Goal: Task Accomplishment & Management: Manage account settings

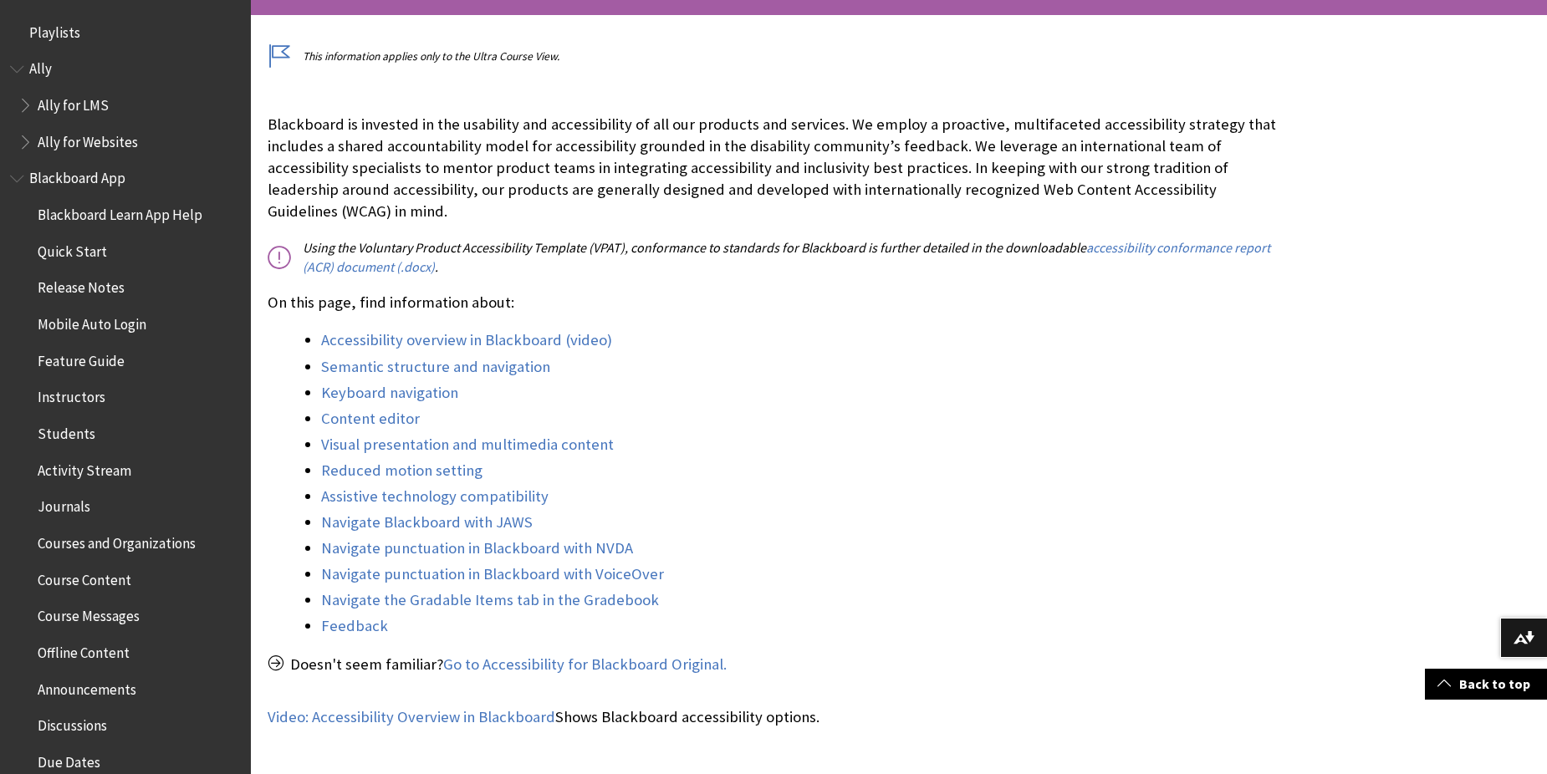
scroll to position [1453, 0]
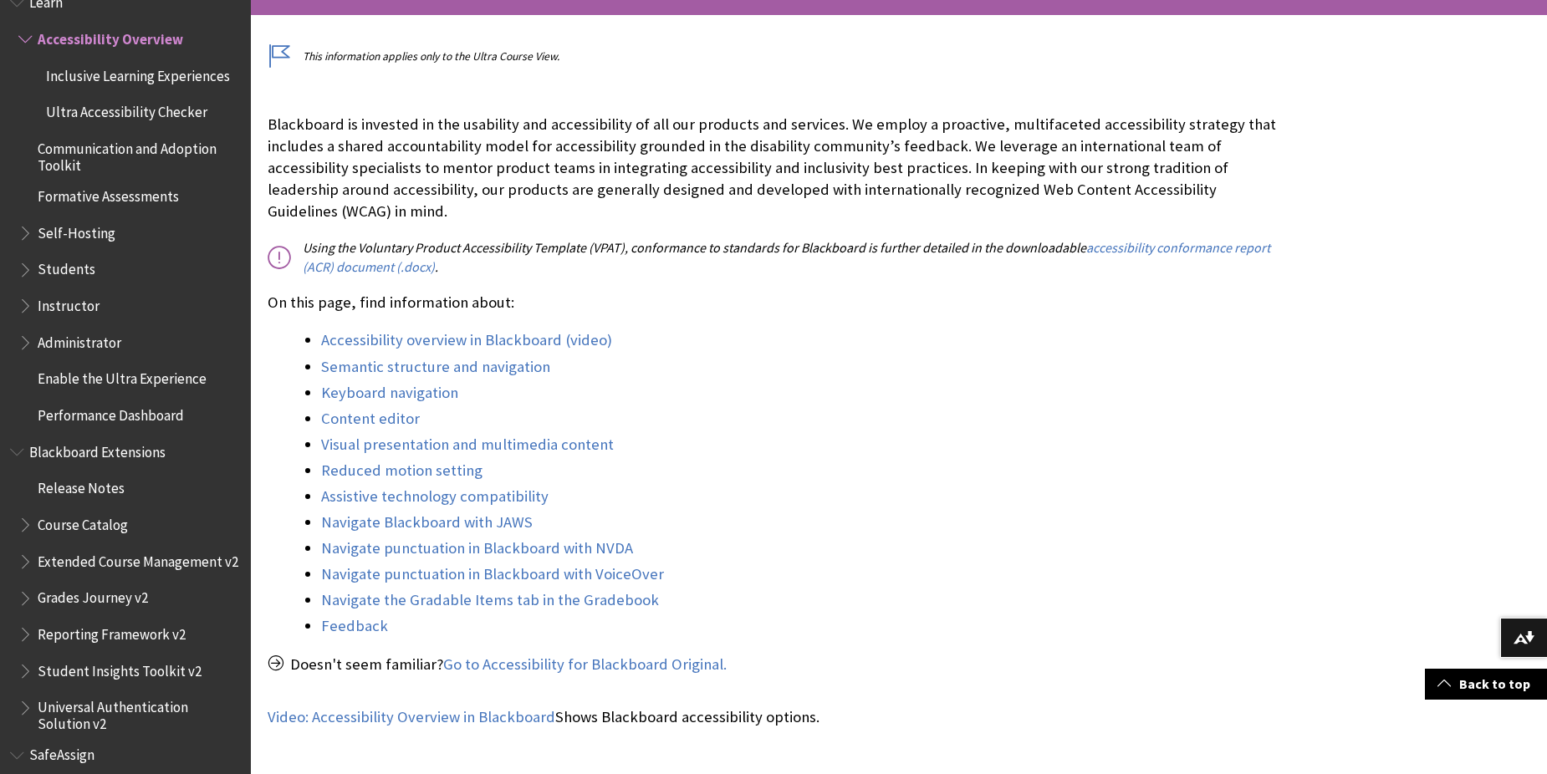
click at [738, 485] on li "Assistive technology compatibility" at bounding box center [802, 496] width 962 height 23
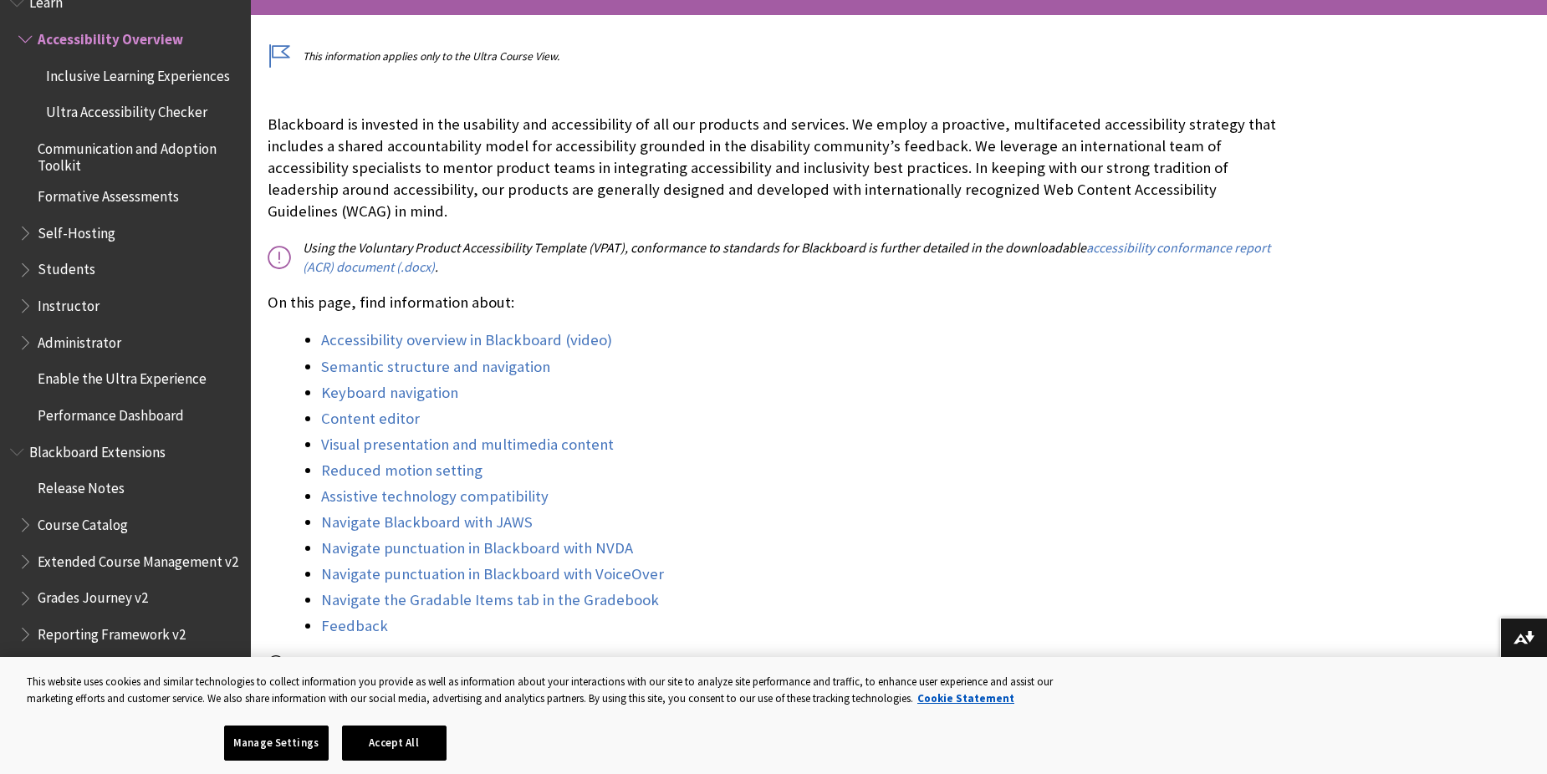
scroll to position [0, 0]
click at [411, 740] on button "Accept All" at bounding box center [394, 743] width 105 height 35
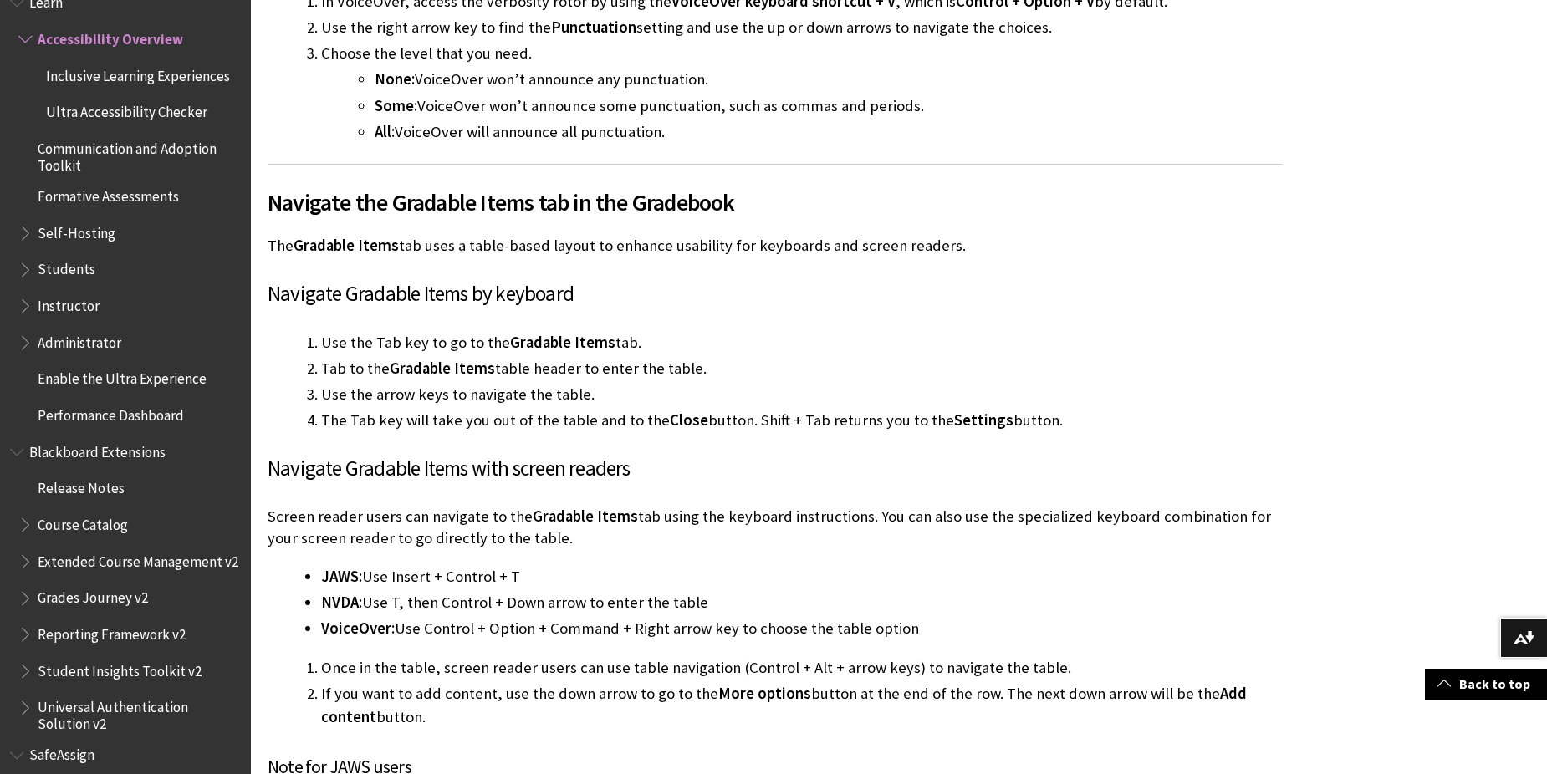
scroll to position [6523, 0]
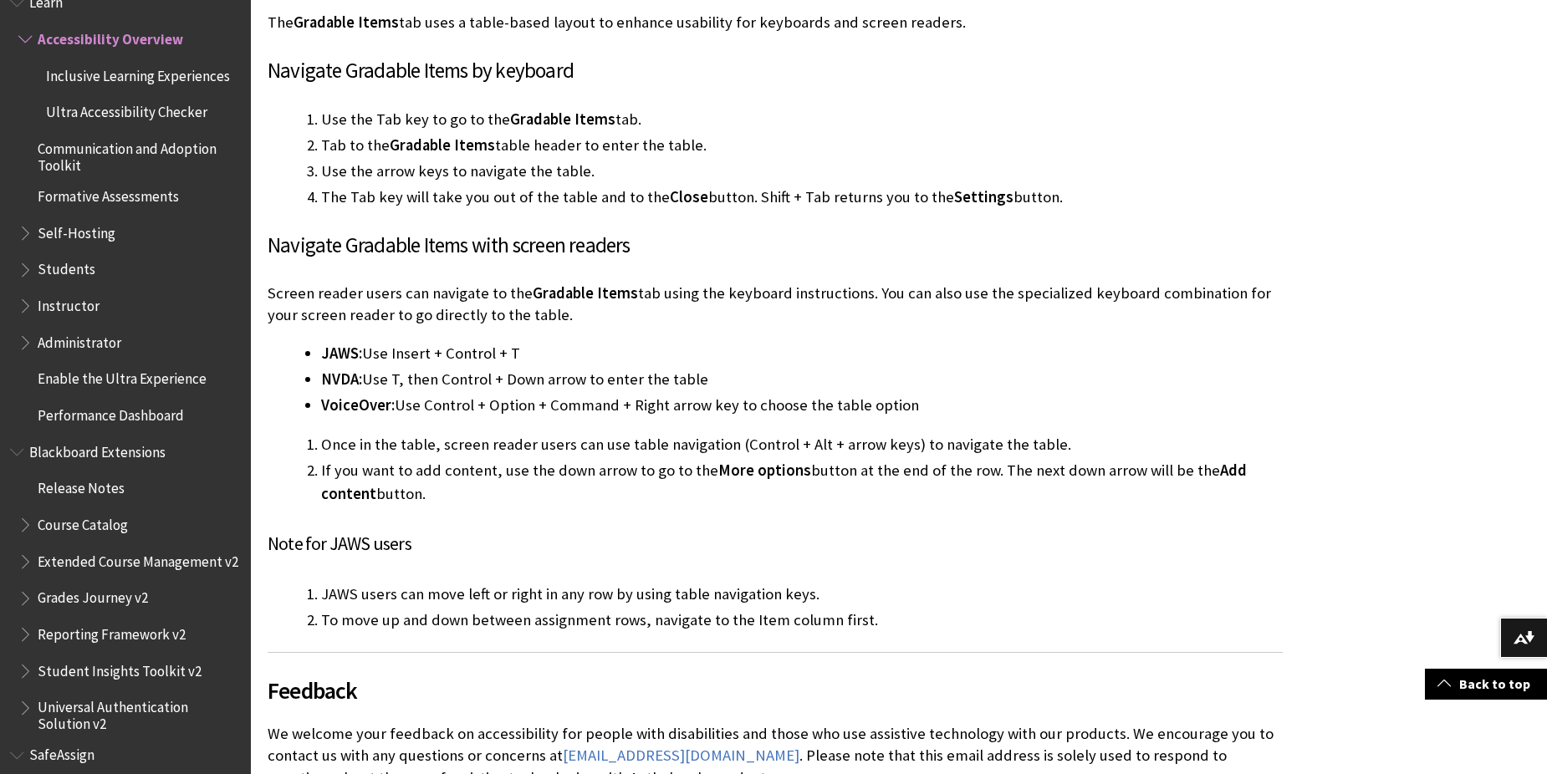
click at [108, 245] on span "Self-Hosting" at bounding box center [129, 233] width 222 height 28
click at [28, 237] on span "Book outline for Blackboard Learn Help" at bounding box center [27, 229] width 18 height 21
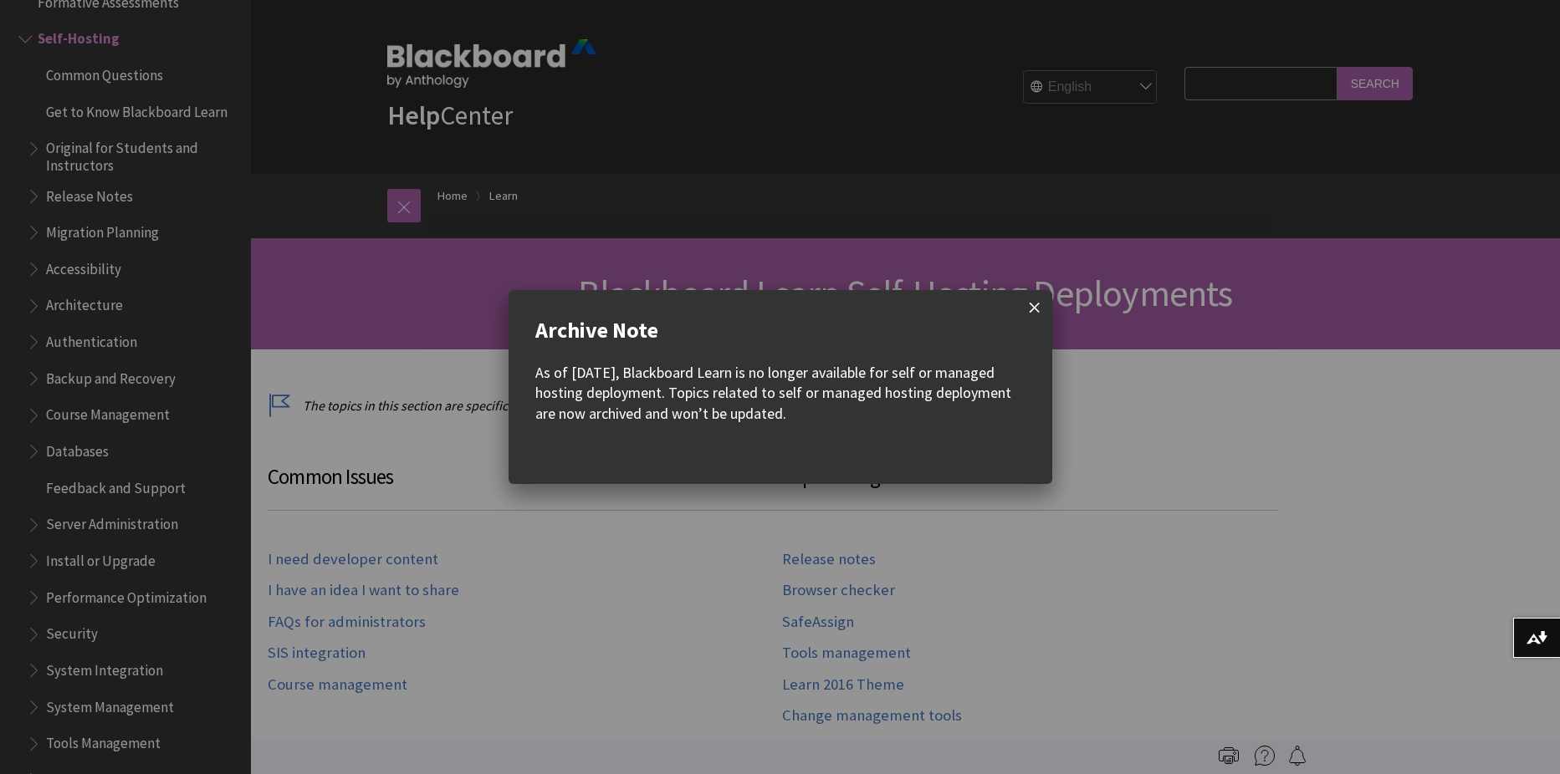
click at [1041, 320] on span at bounding box center [1034, 307] width 35 height 35
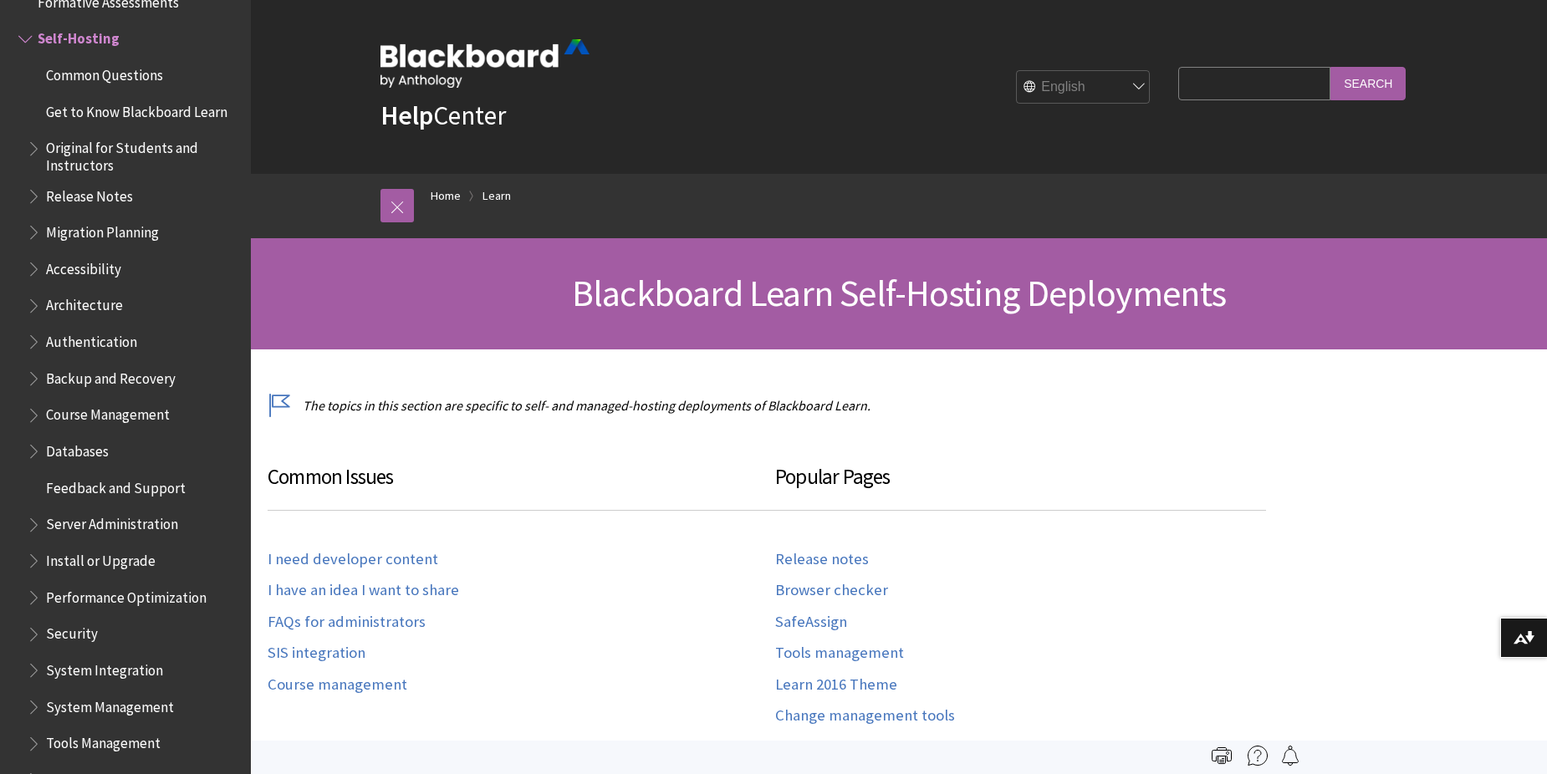
click at [27, 535] on ul "Common Questions Get to Know Blackboard Learn Original for Students and Instruc…" at bounding box center [129, 464] width 222 height 806
click at [36, 569] on span "Install or Upgrade" at bounding box center [134, 561] width 214 height 28
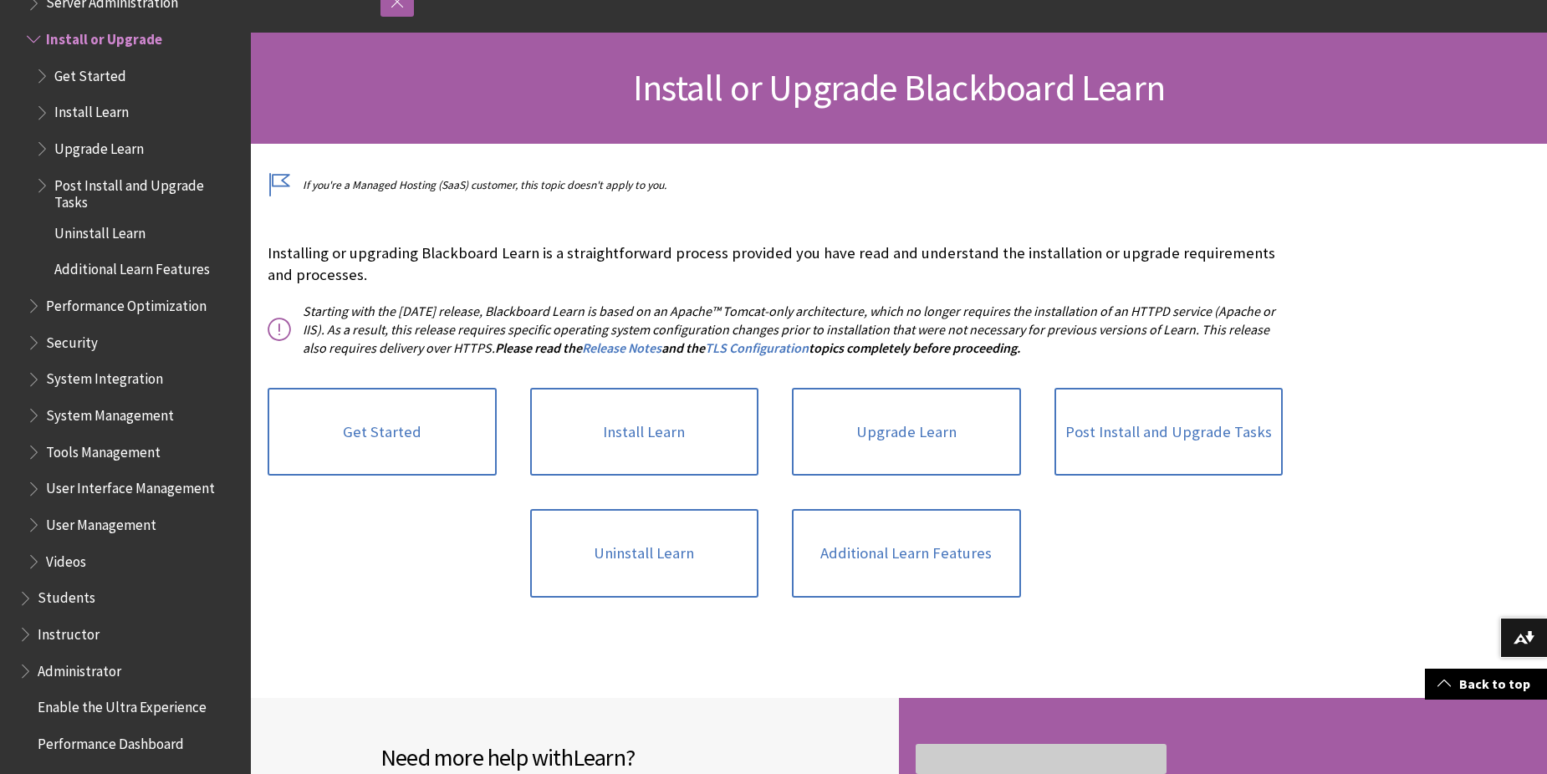
scroll to position [251, 0]
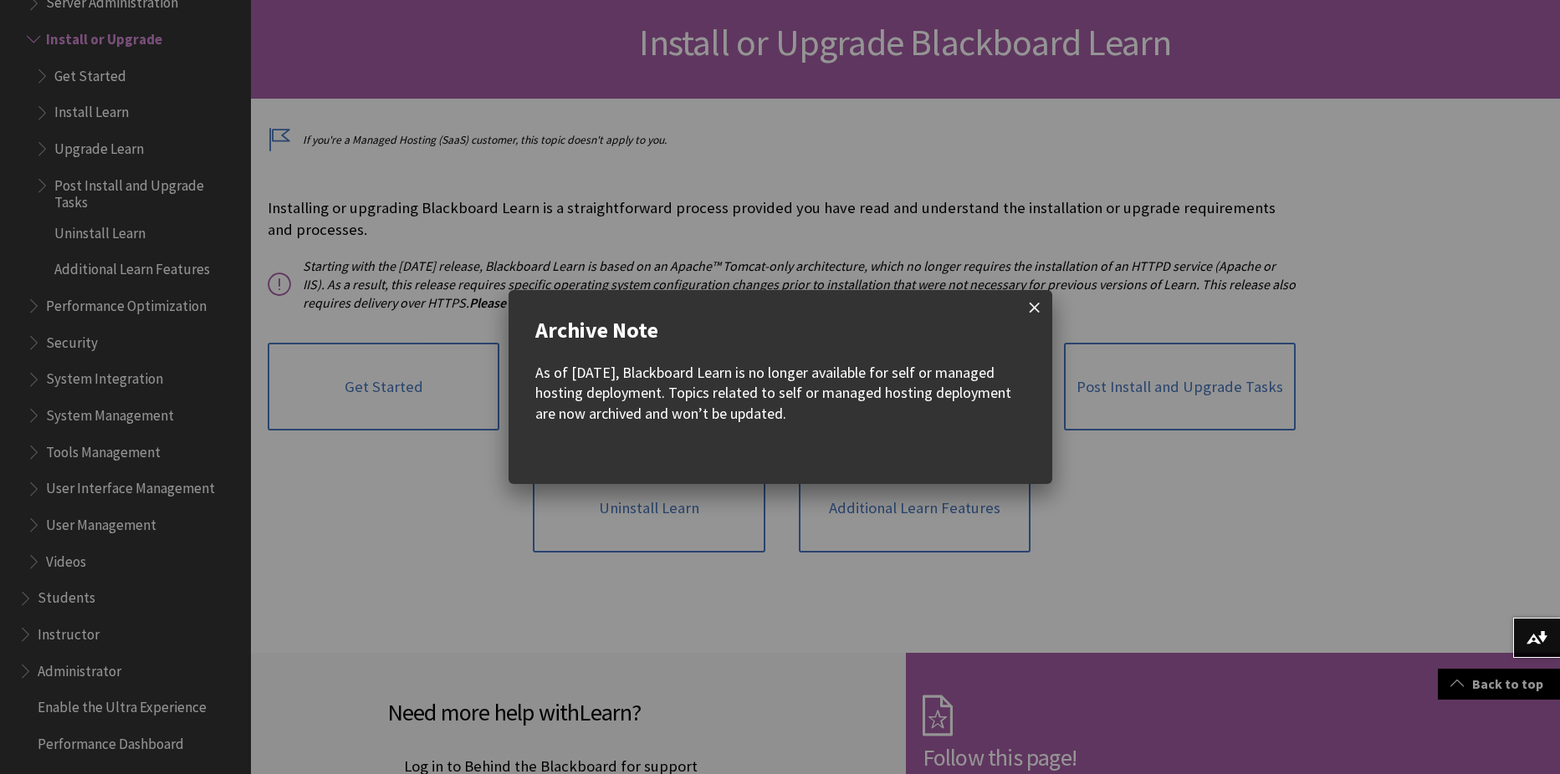
click at [1029, 312] on span at bounding box center [1034, 307] width 35 height 35
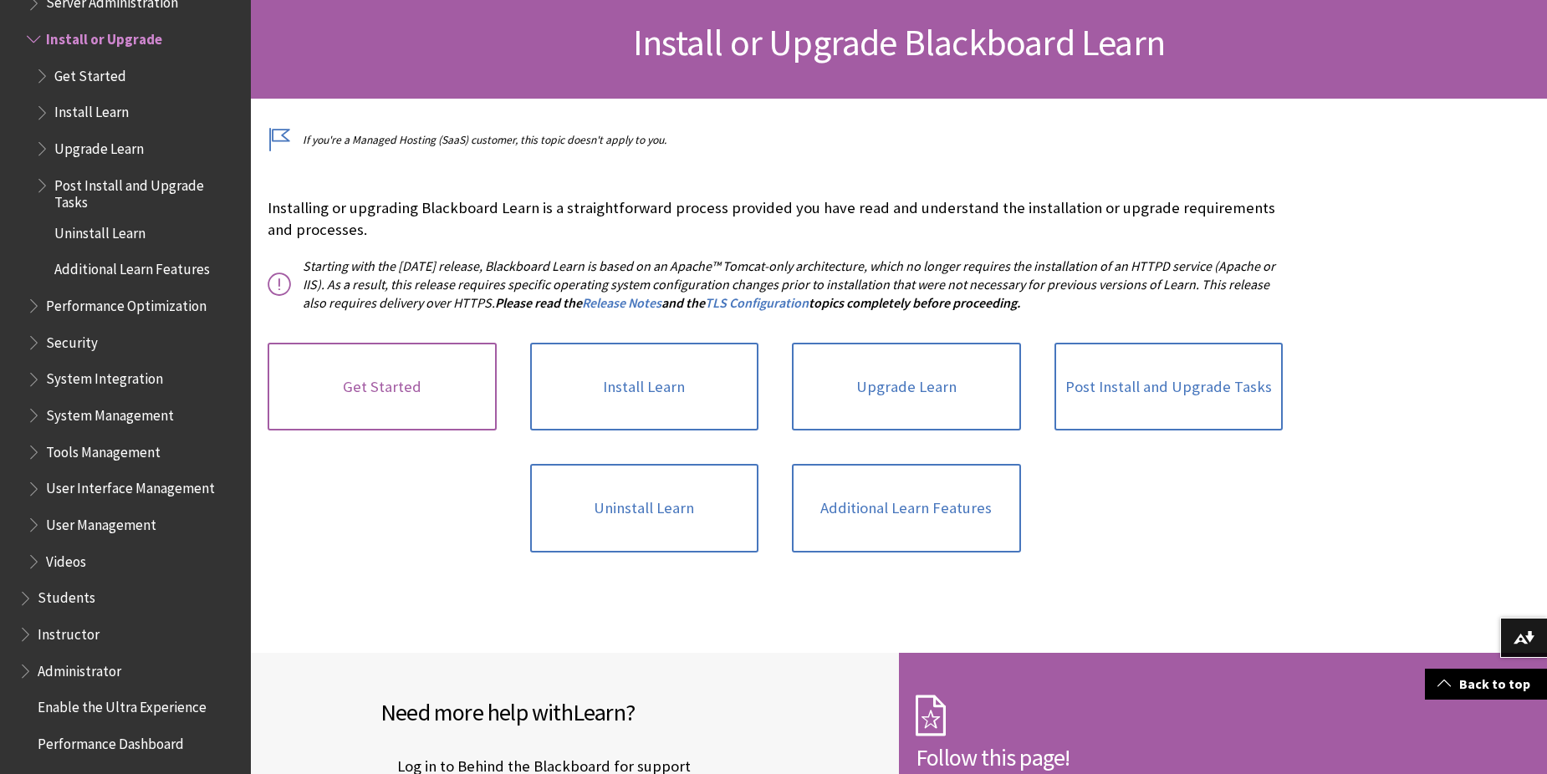
click at [425, 416] on link "Get Started" at bounding box center [382, 387] width 229 height 89
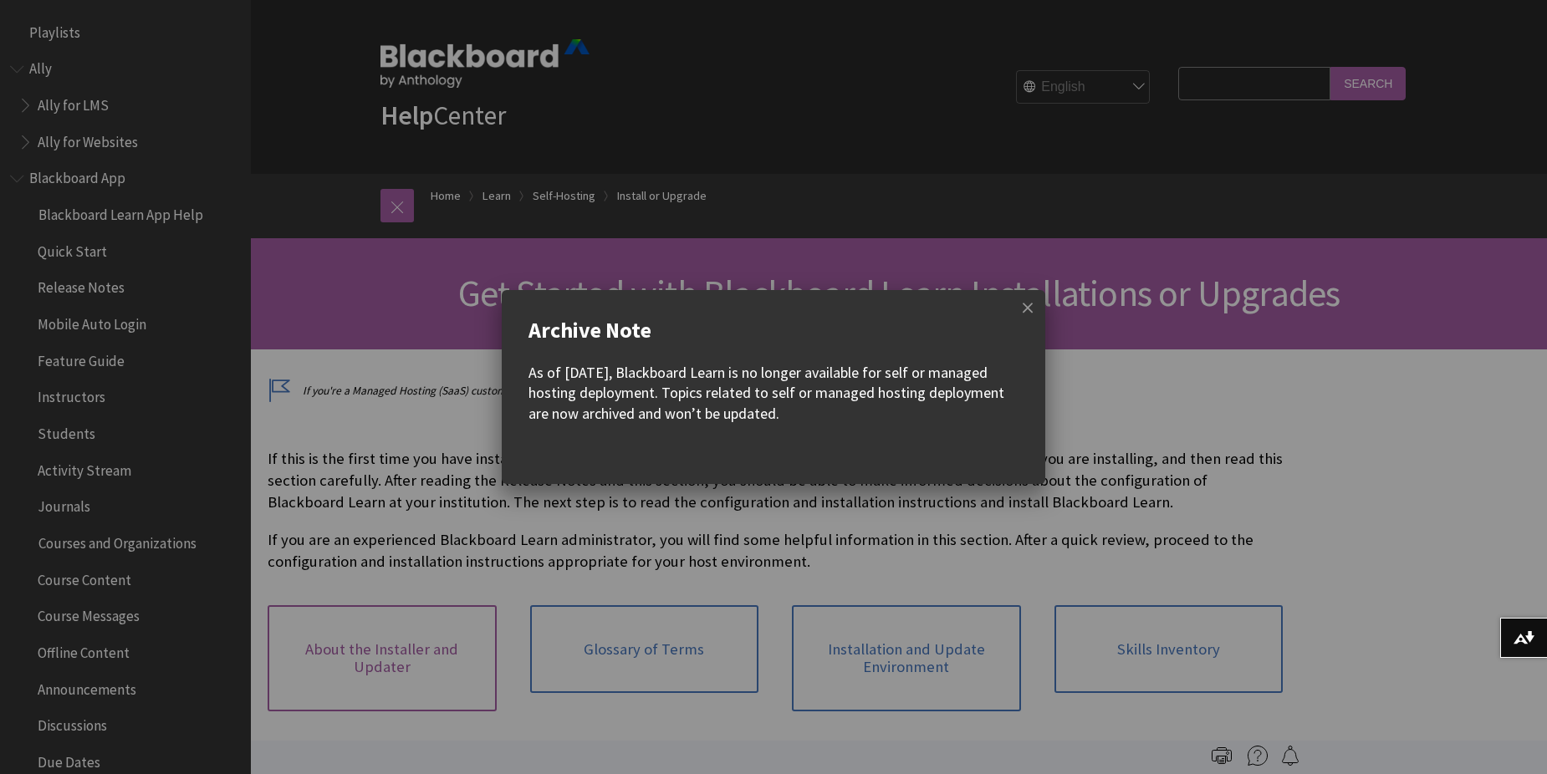
scroll to position [2133, 0]
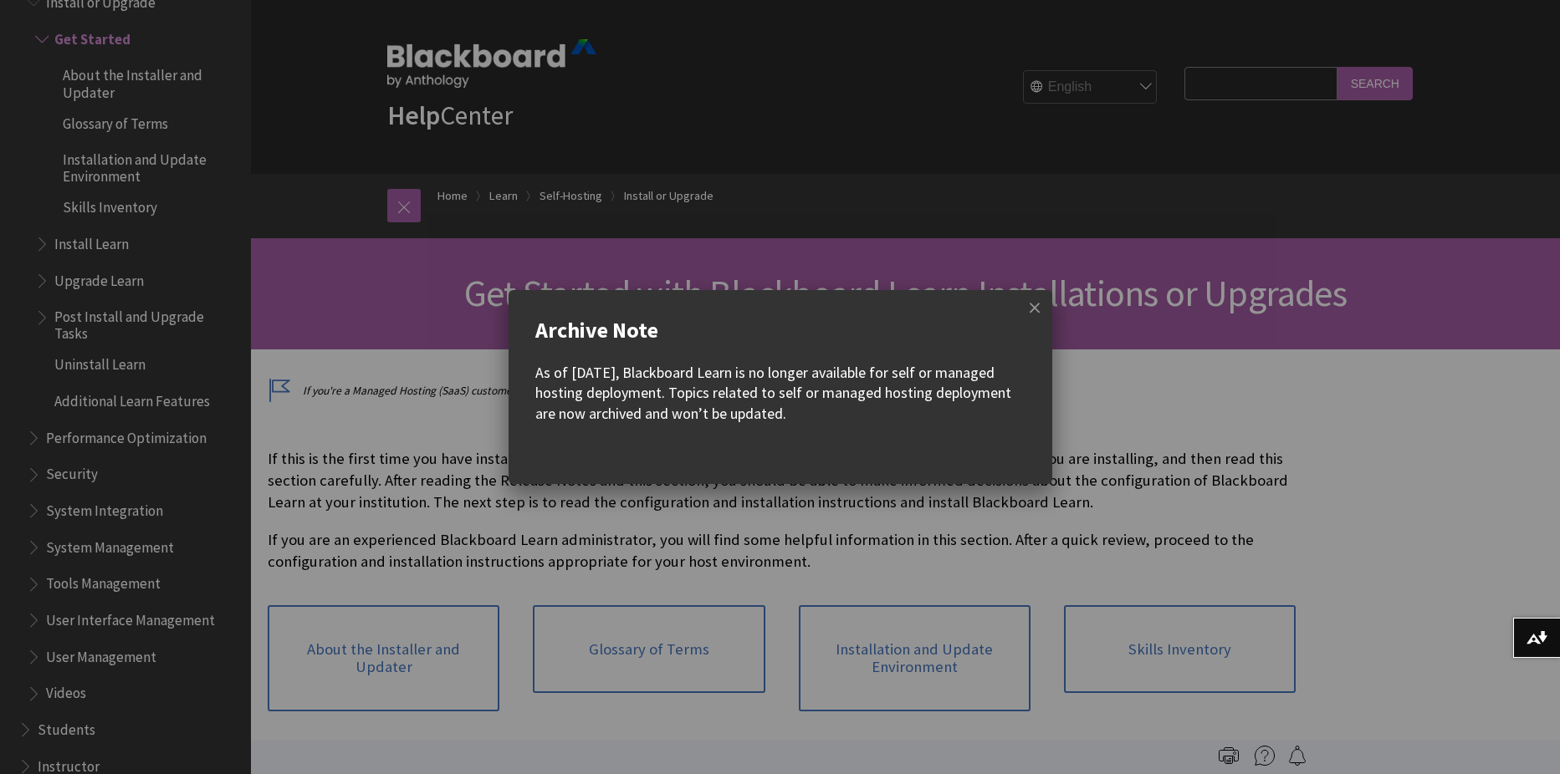
click at [574, 594] on w-div "Archive Note As of December 2023, Blackboard Learn is no longer available for s…" at bounding box center [780, 387] width 1560 height 774
click at [1034, 304] on span at bounding box center [1034, 307] width 35 height 35
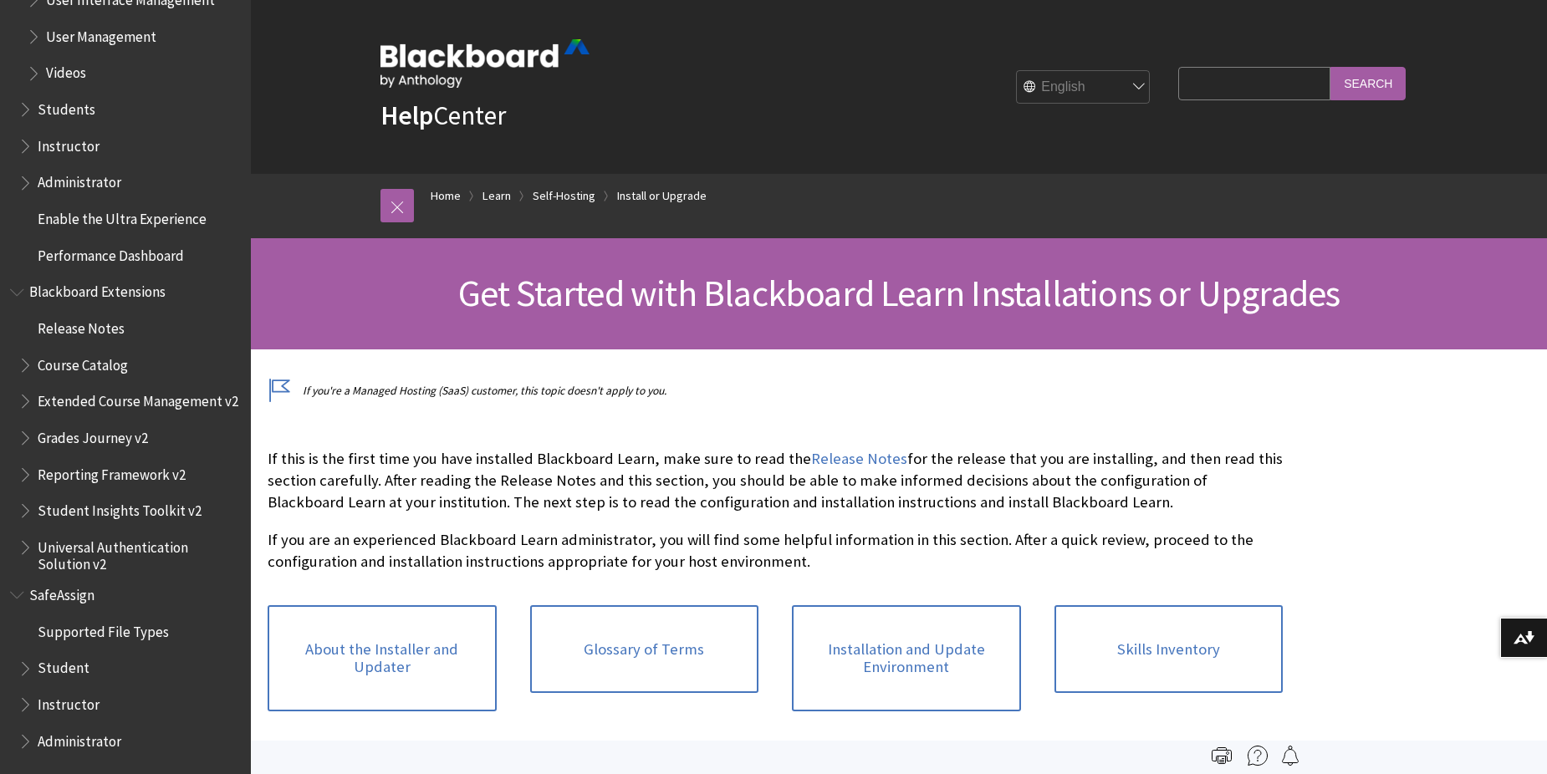
scroll to position [2765, 0]
click at [59, 508] on span "Student Insights Toolkit v2" at bounding box center [120, 508] width 164 height 23
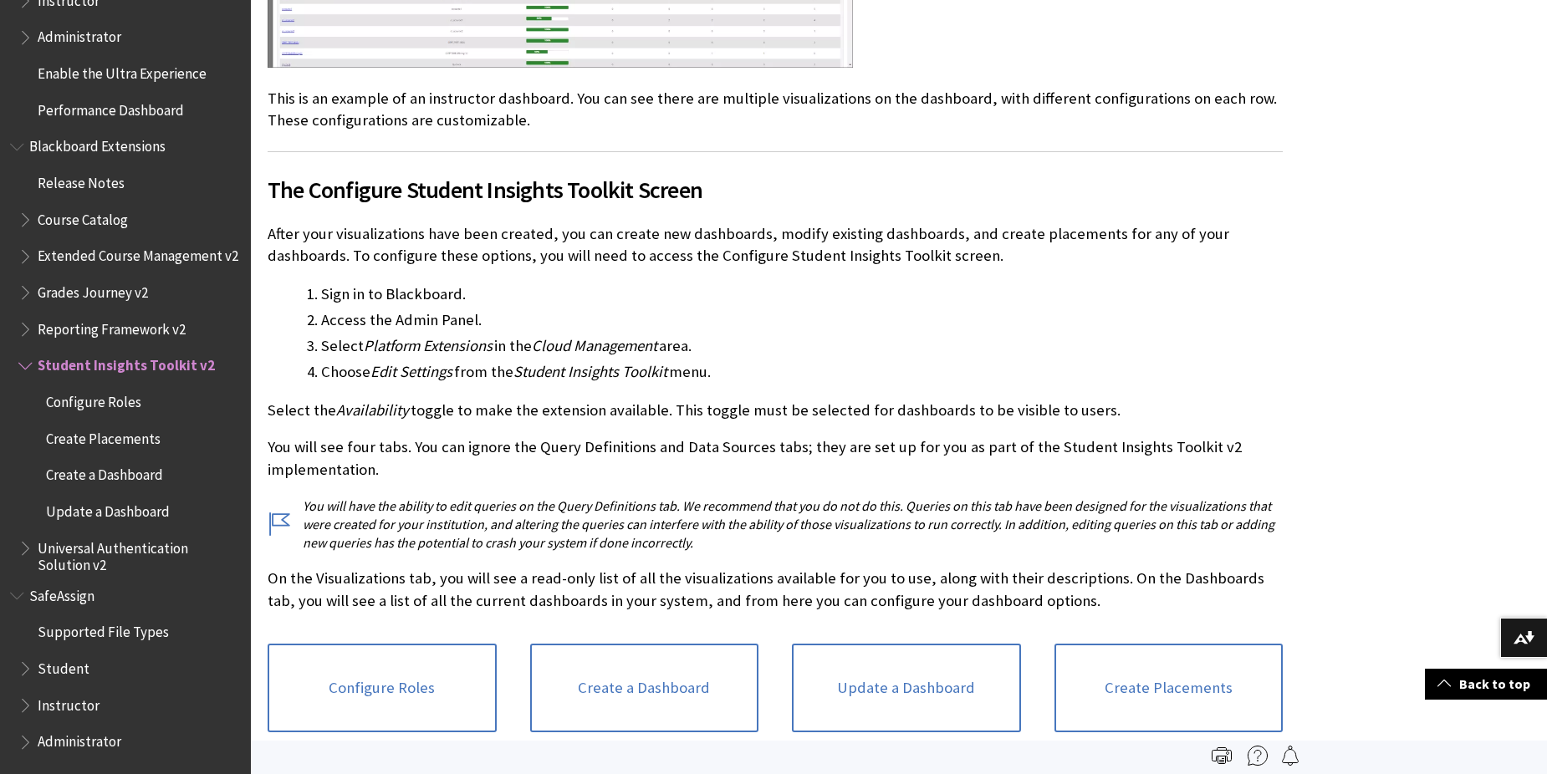
scroll to position [1254, 0]
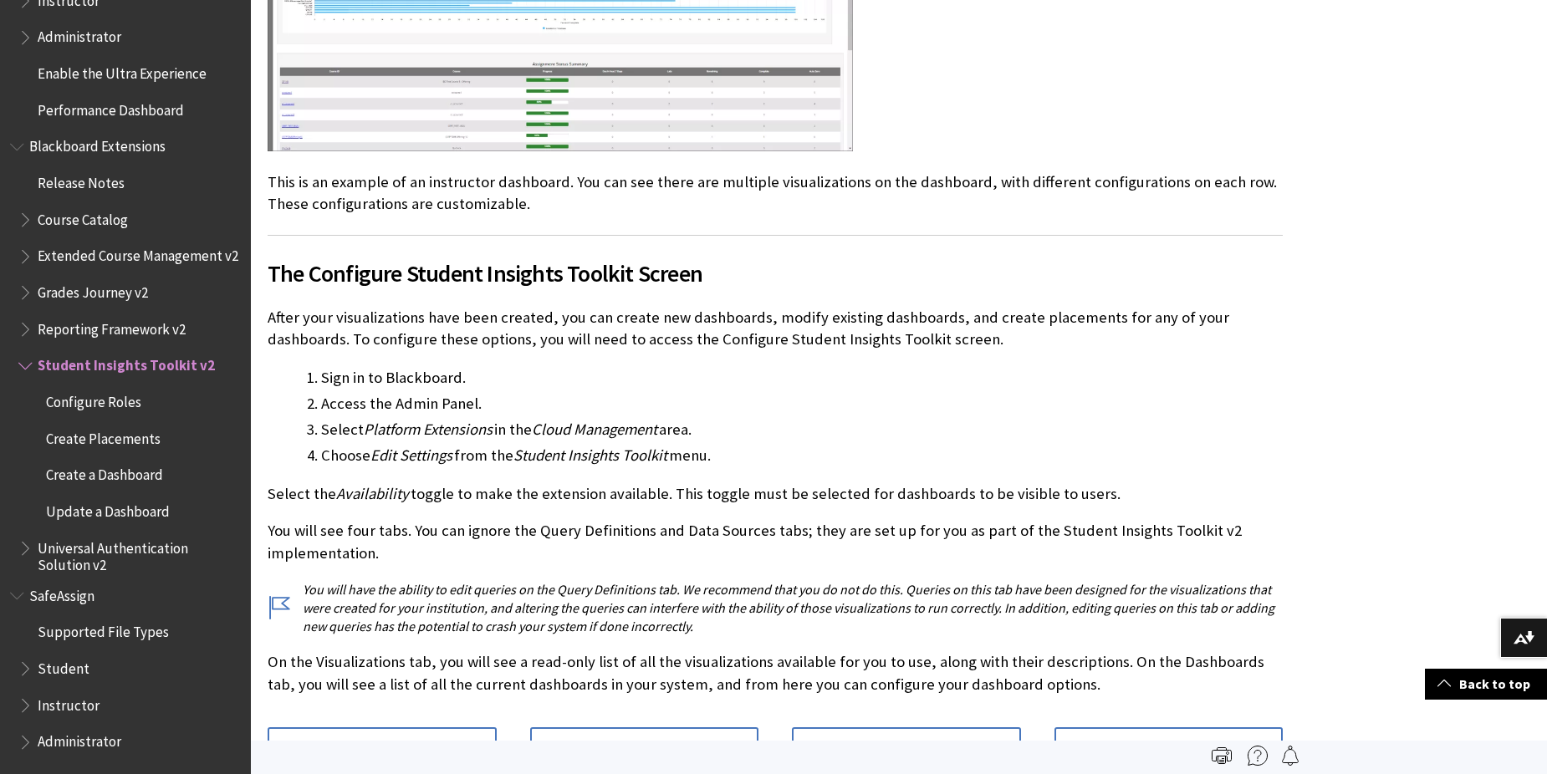
drag, startPoint x: 329, startPoint y: 487, endPoint x: 1197, endPoint y: 478, distance: 868.9
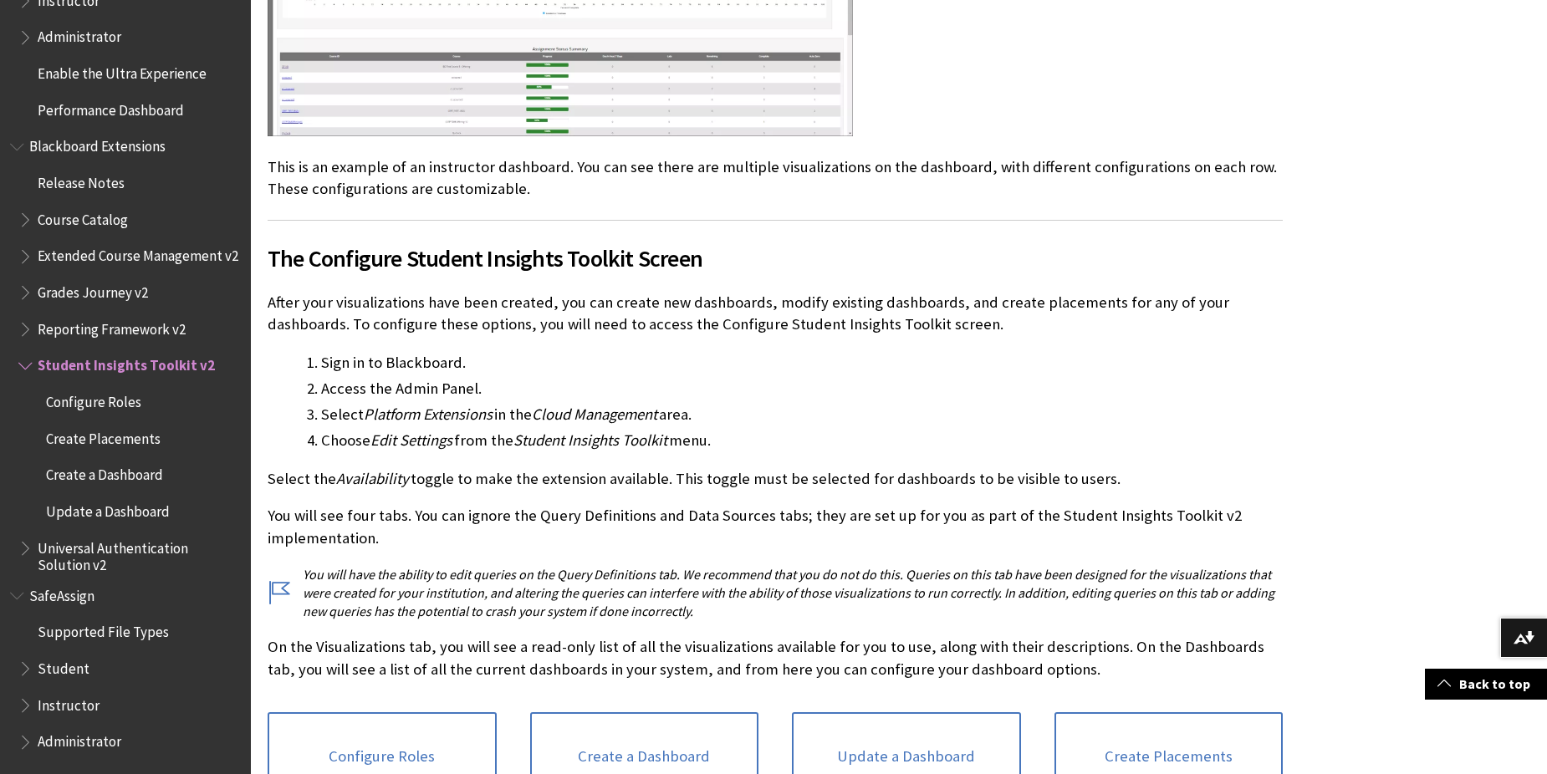
scroll to position [1589, 0]
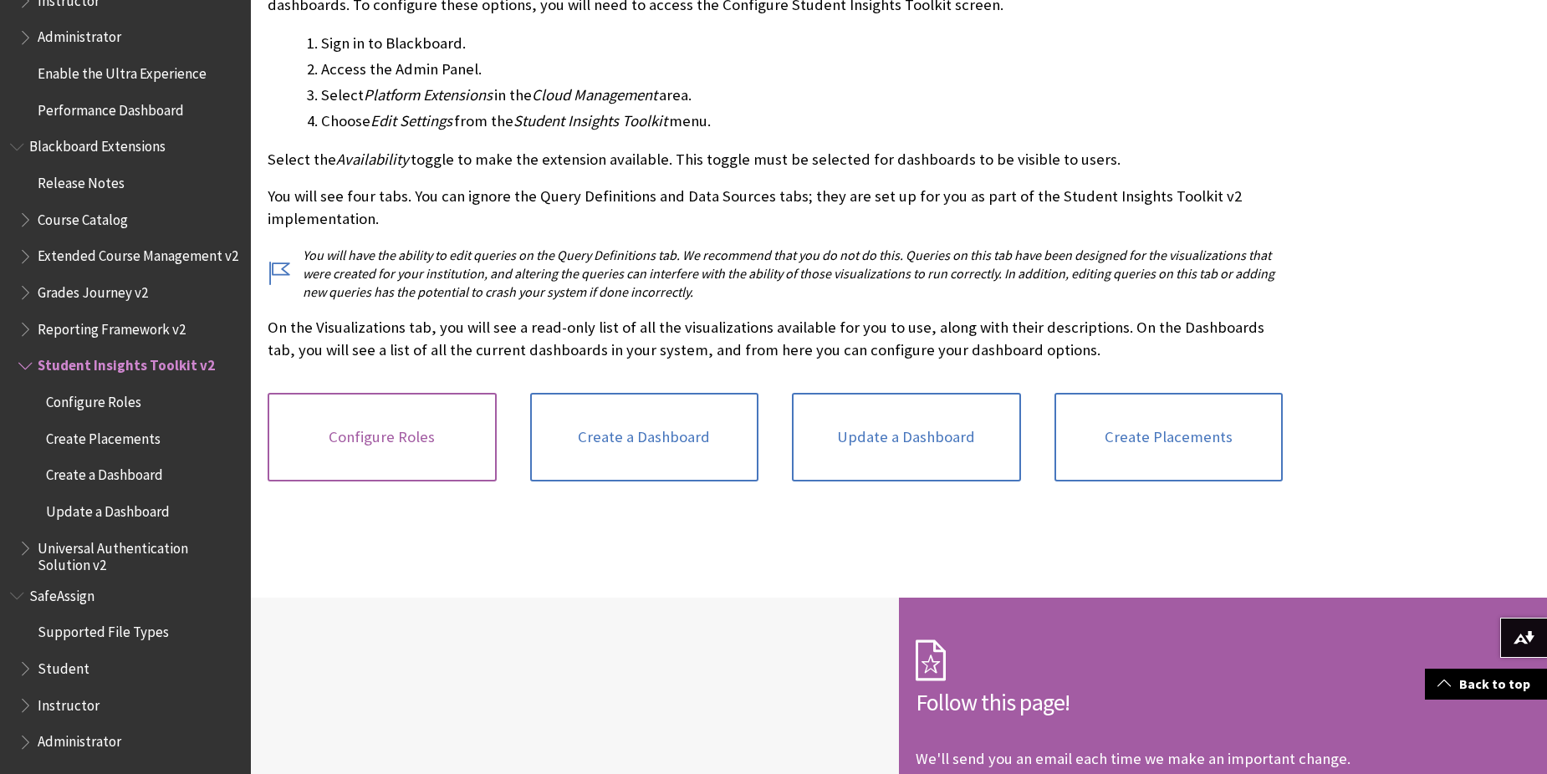
click at [349, 459] on link "Configure Roles" at bounding box center [382, 437] width 229 height 89
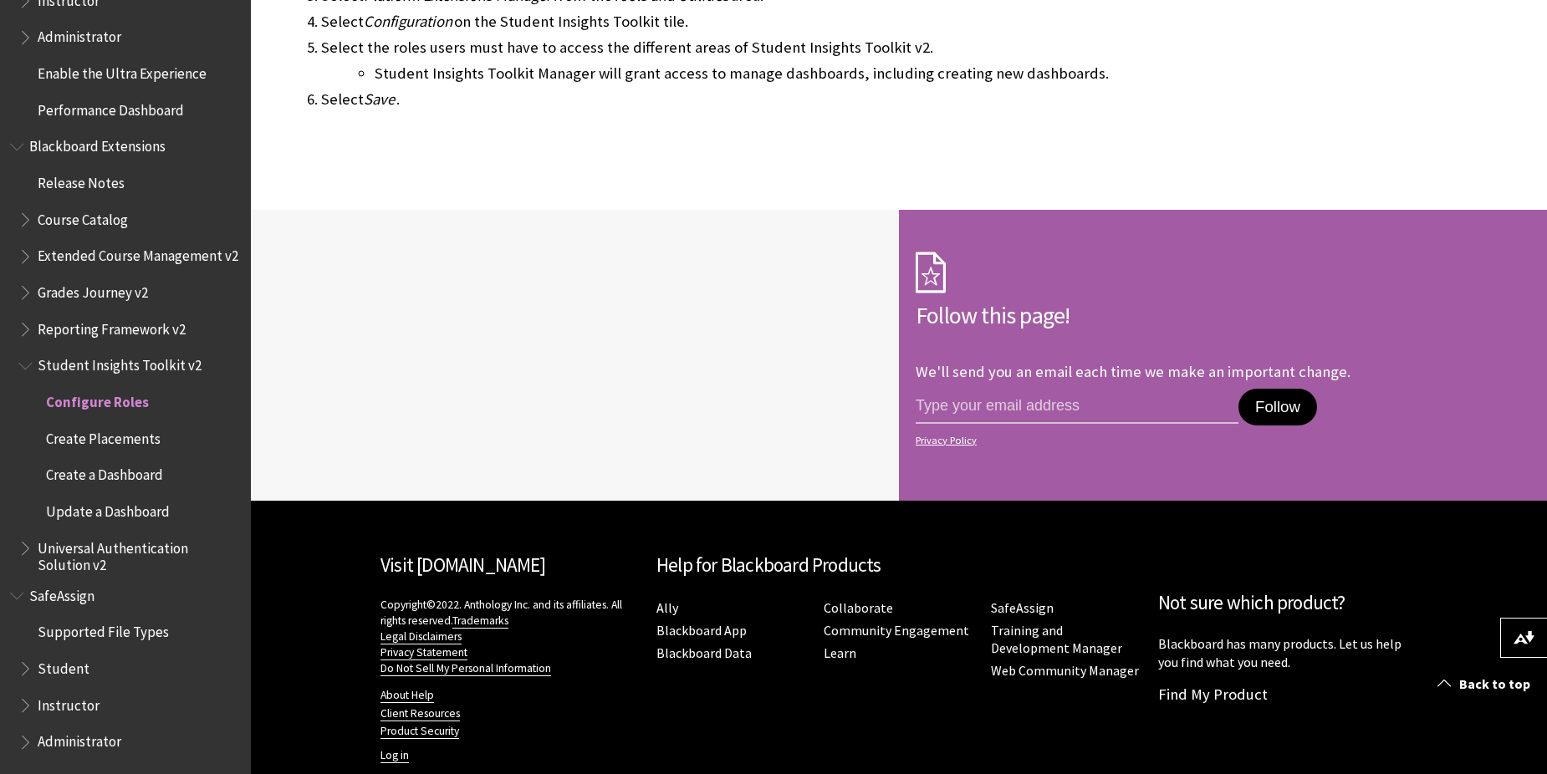
scroll to position [585, 0]
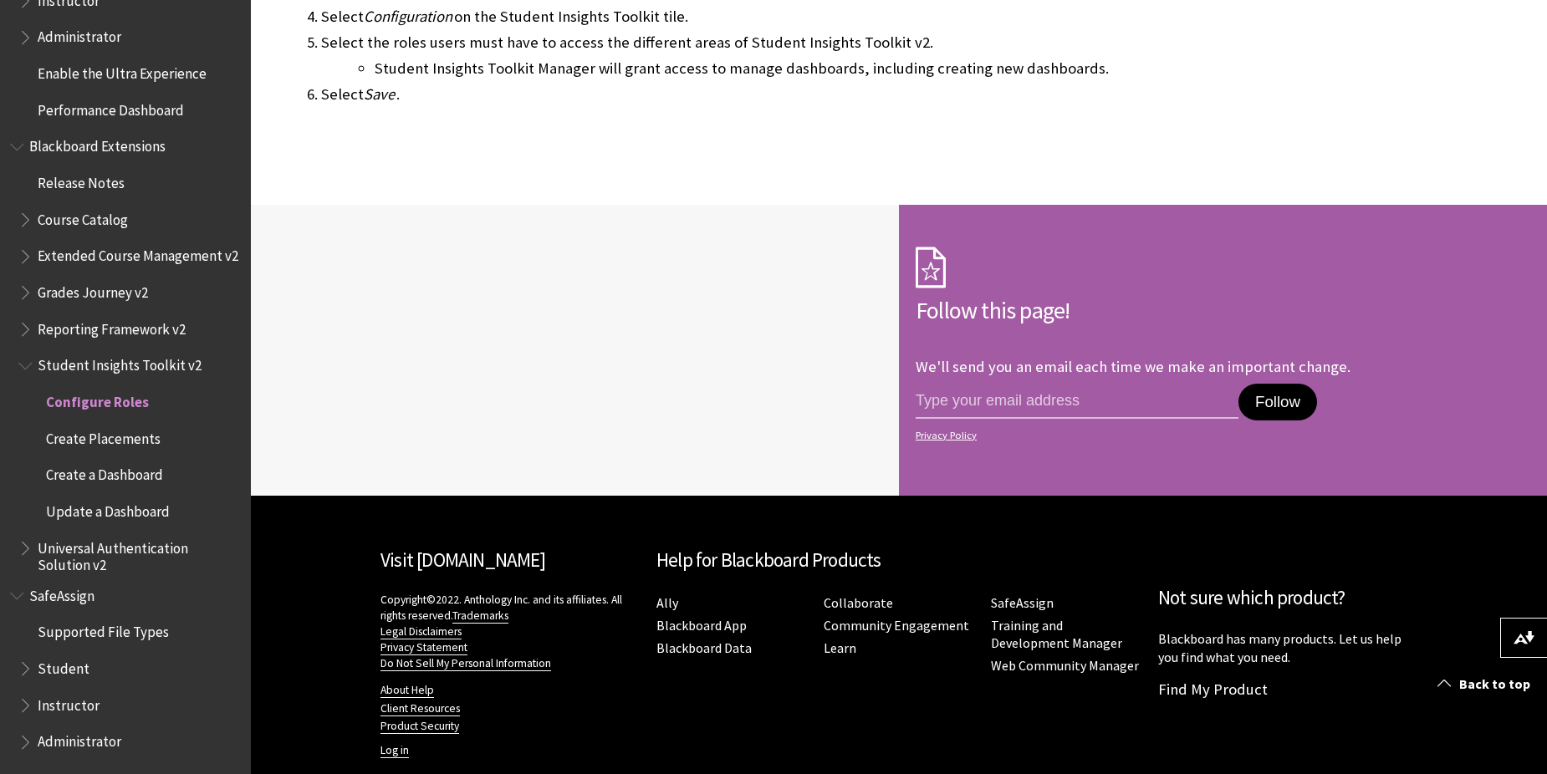
click at [18, 663] on ul "Supported File Types Student Instructor Administrator" at bounding box center [125, 688] width 231 height 138
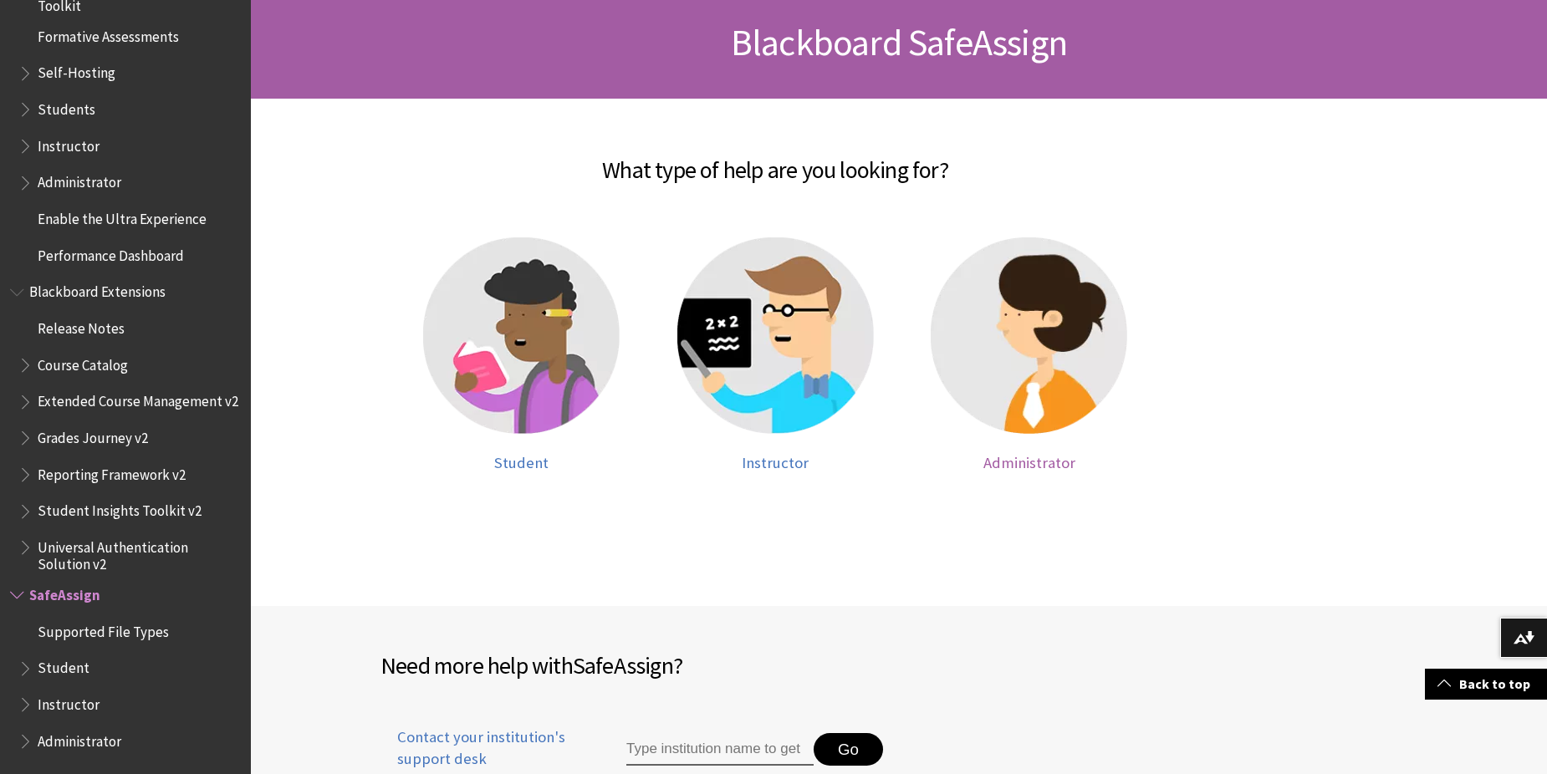
scroll to position [334, 0]
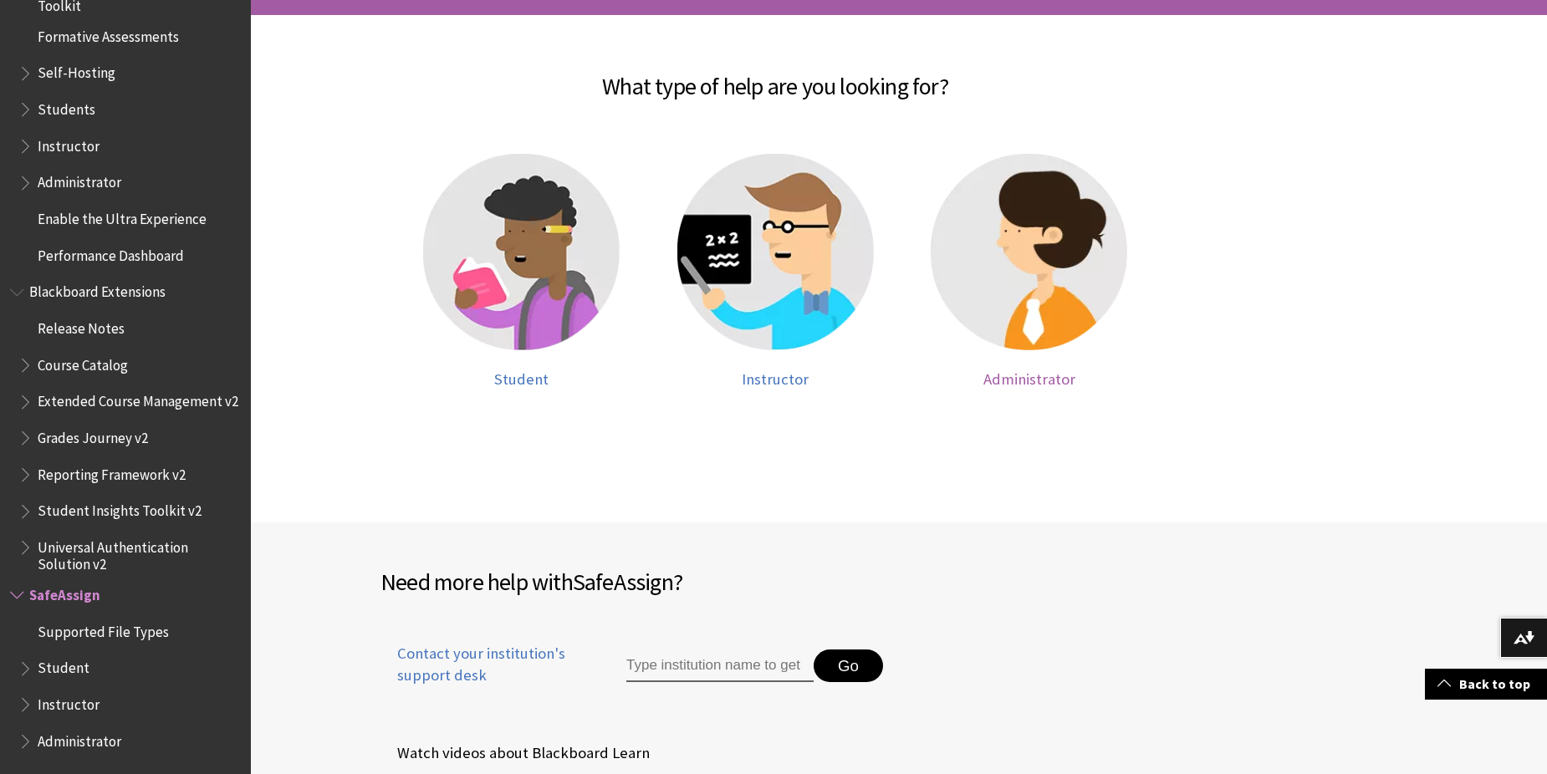
click at [1050, 361] on div at bounding box center [1029, 262] width 221 height 217
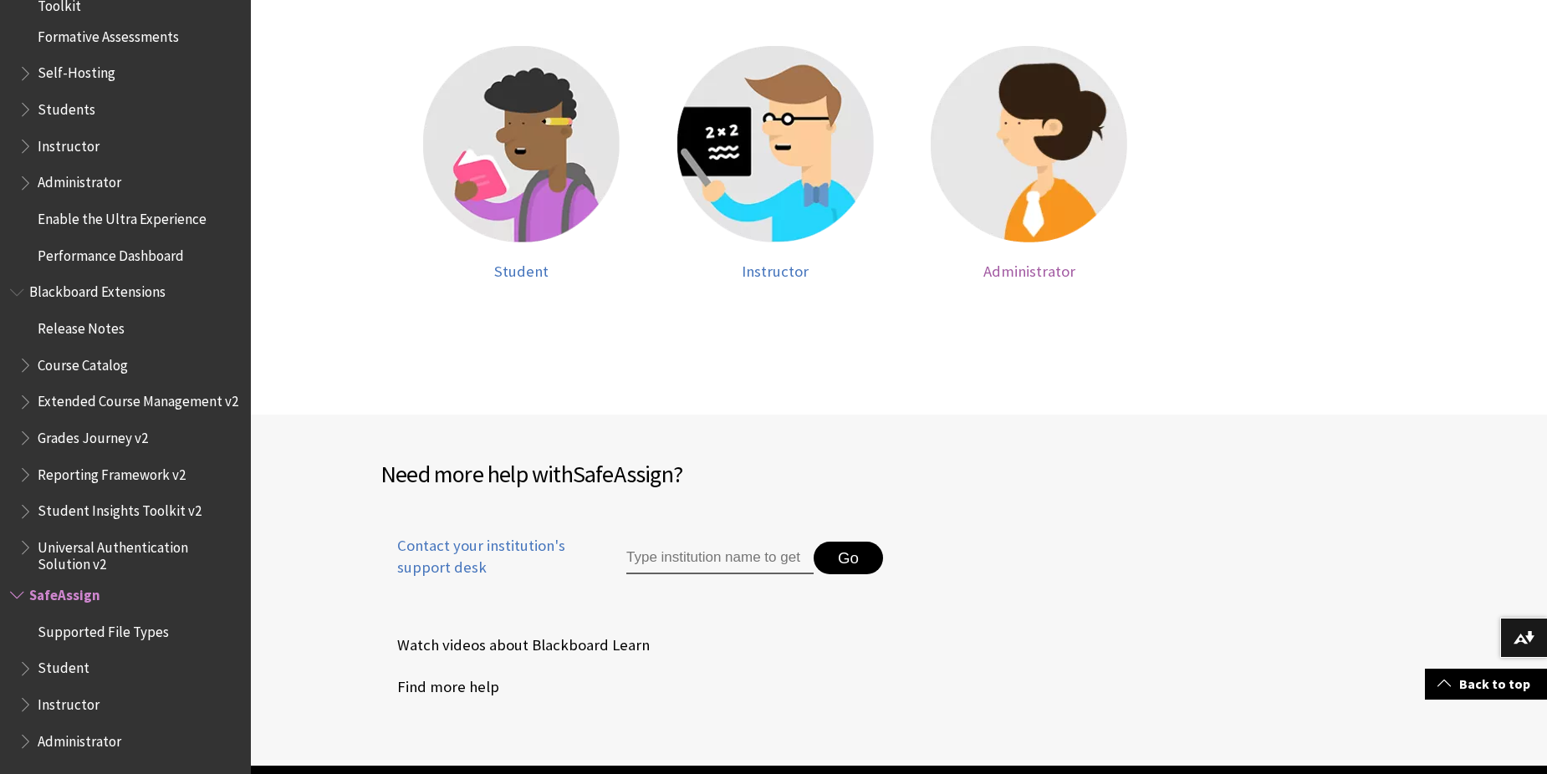
scroll to position [585, 0]
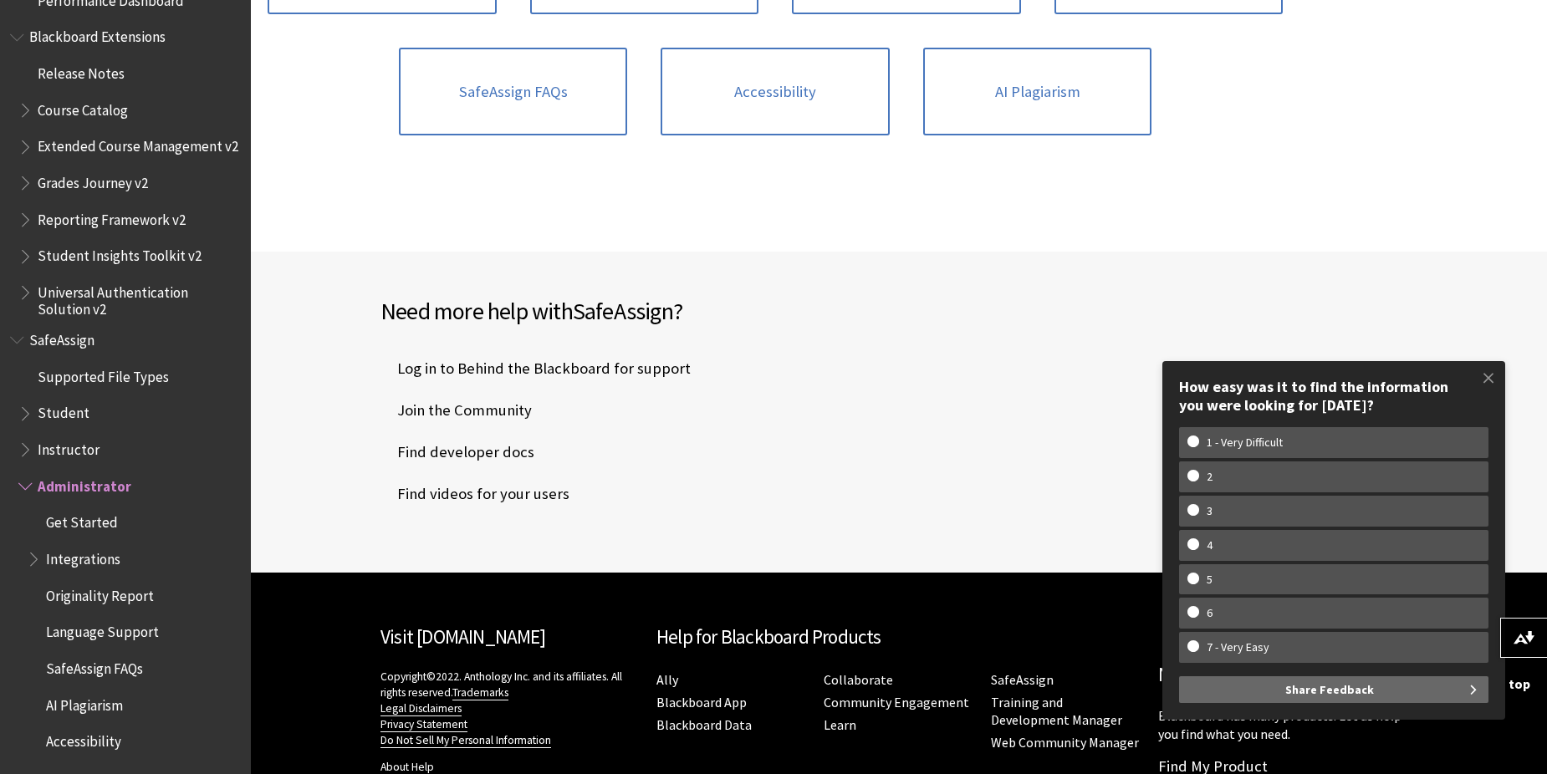
scroll to position [804, 0]
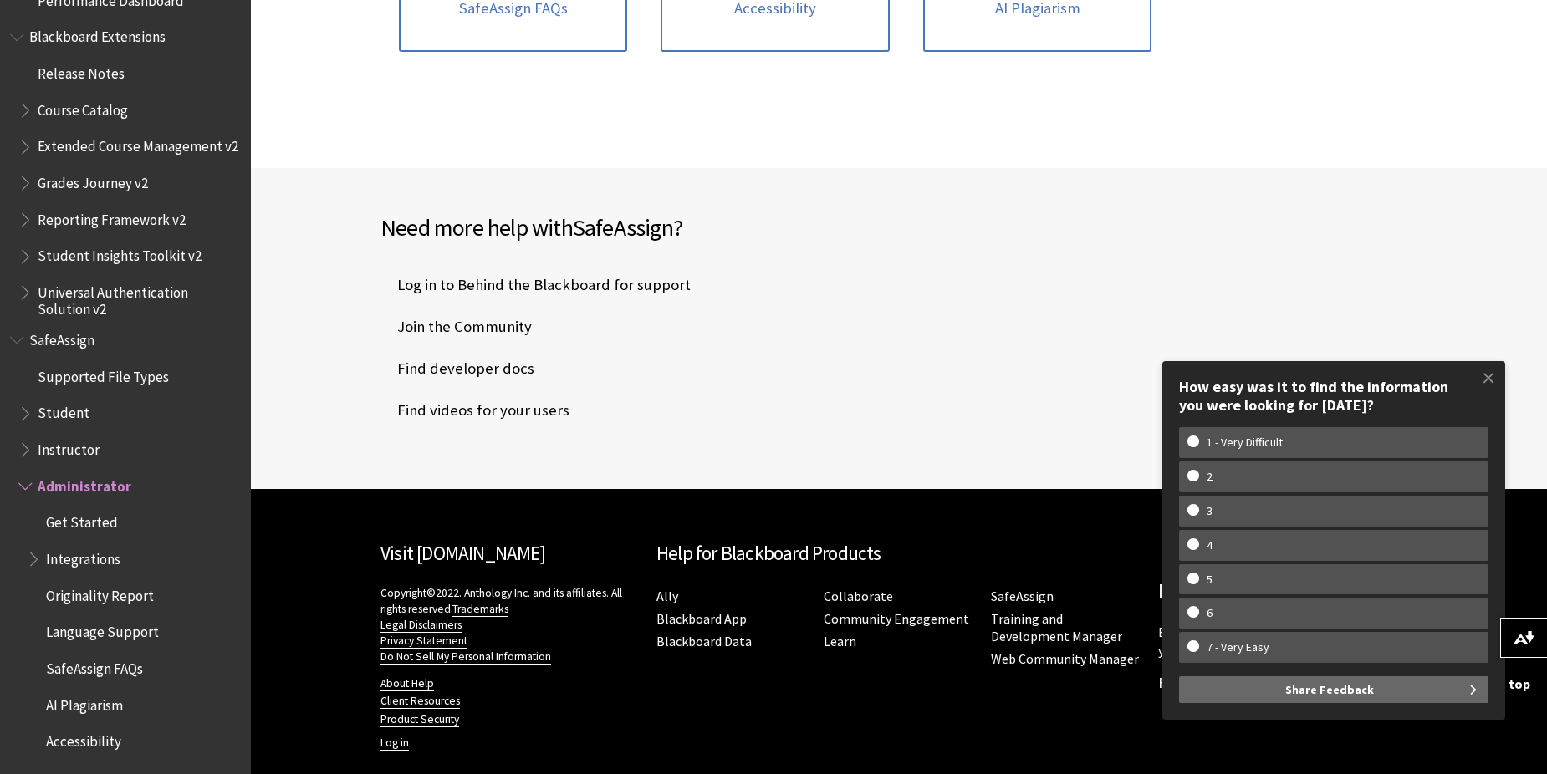
click at [33, 556] on span "Book outline for Blackboard SafeAssign" at bounding box center [36, 555] width 18 height 21
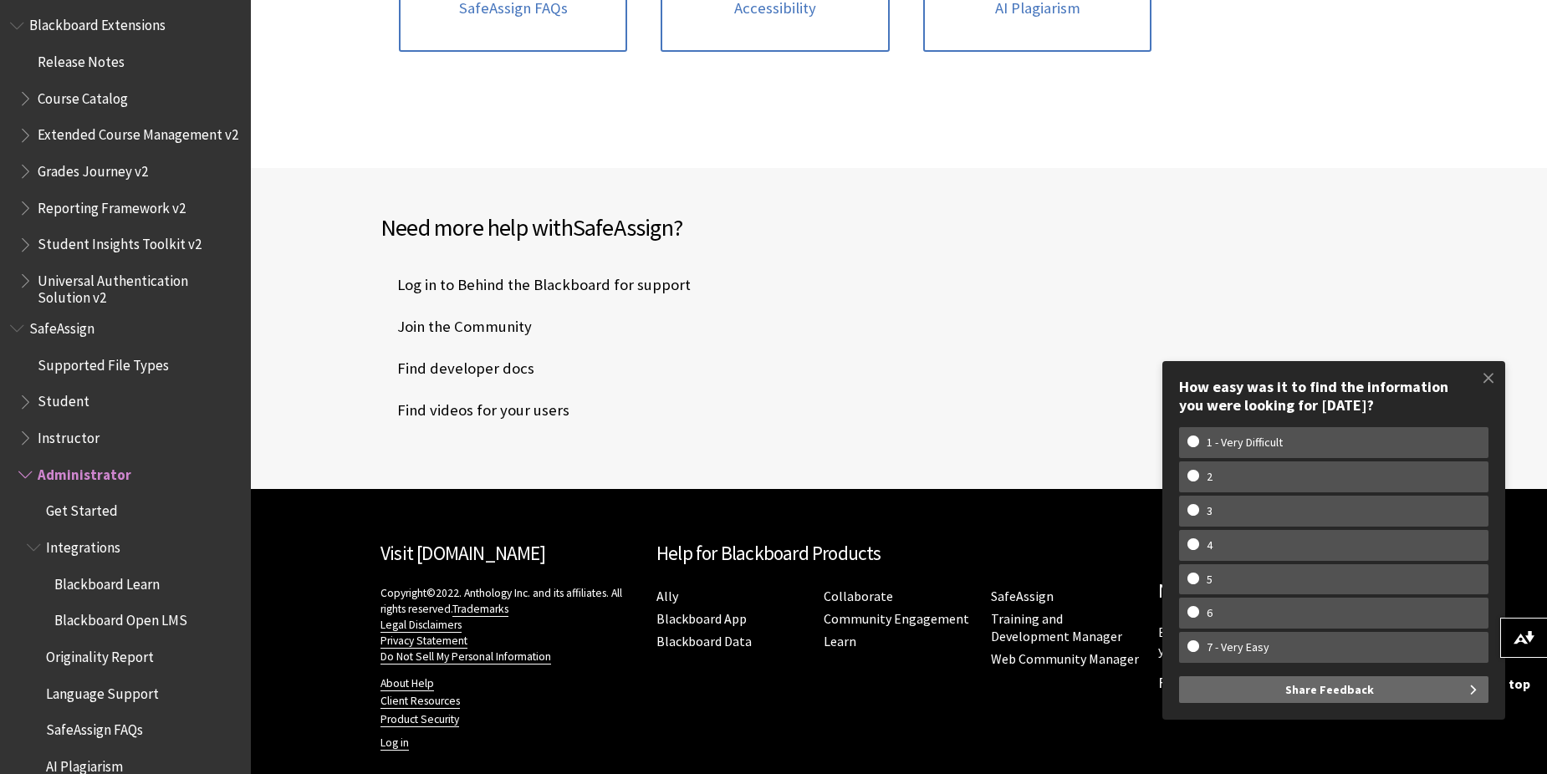
click at [111, 593] on span "Blackboard Learn" at bounding box center [106, 581] width 105 height 23
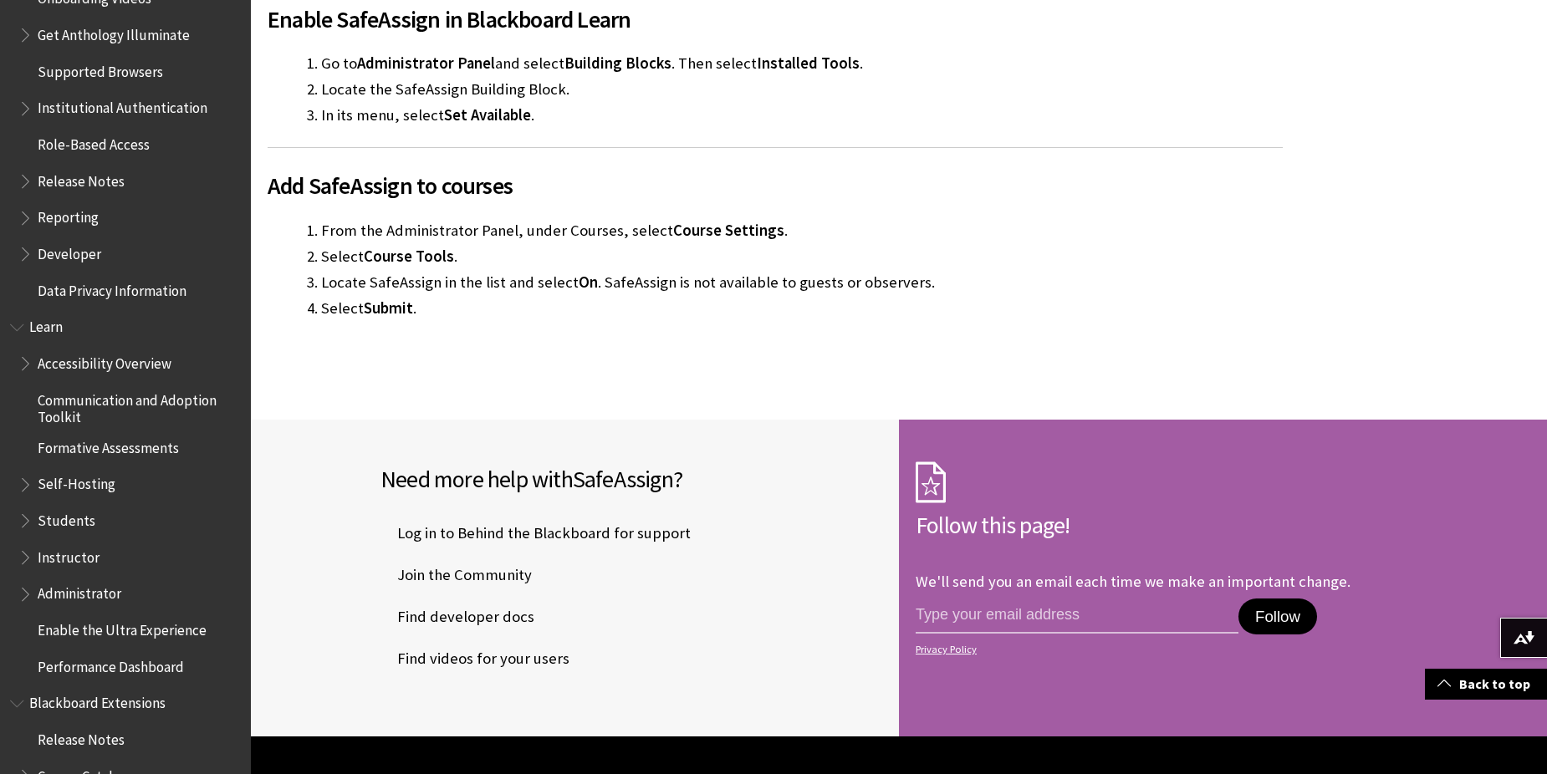
scroll to position [1127, 0]
click at [51, 329] on span "Learn" at bounding box center [47, 326] width 37 height 23
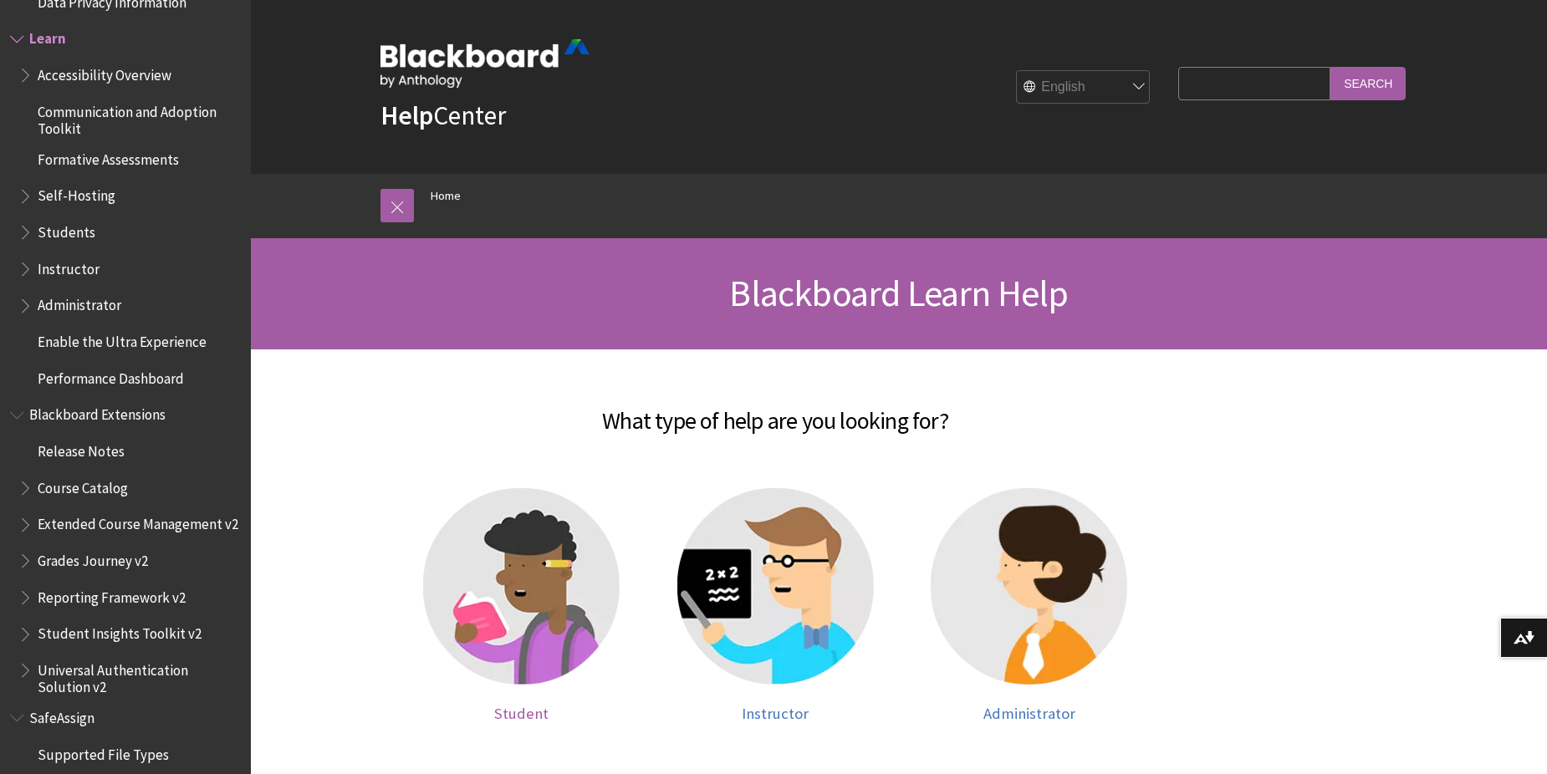
click at [482, 533] on img at bounding box center [521, 586] width 197 height 197
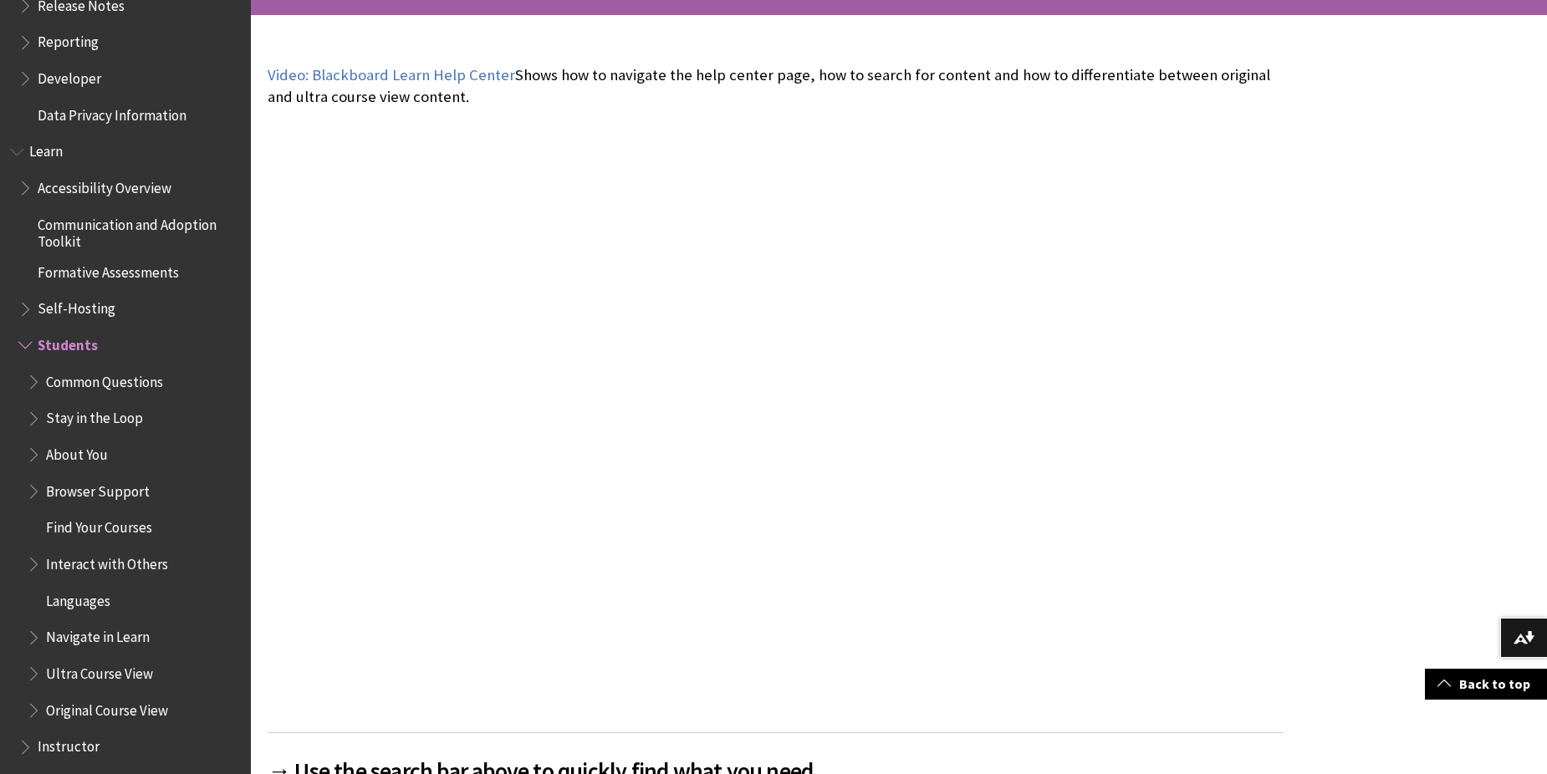
scroll to position [1276, 0]
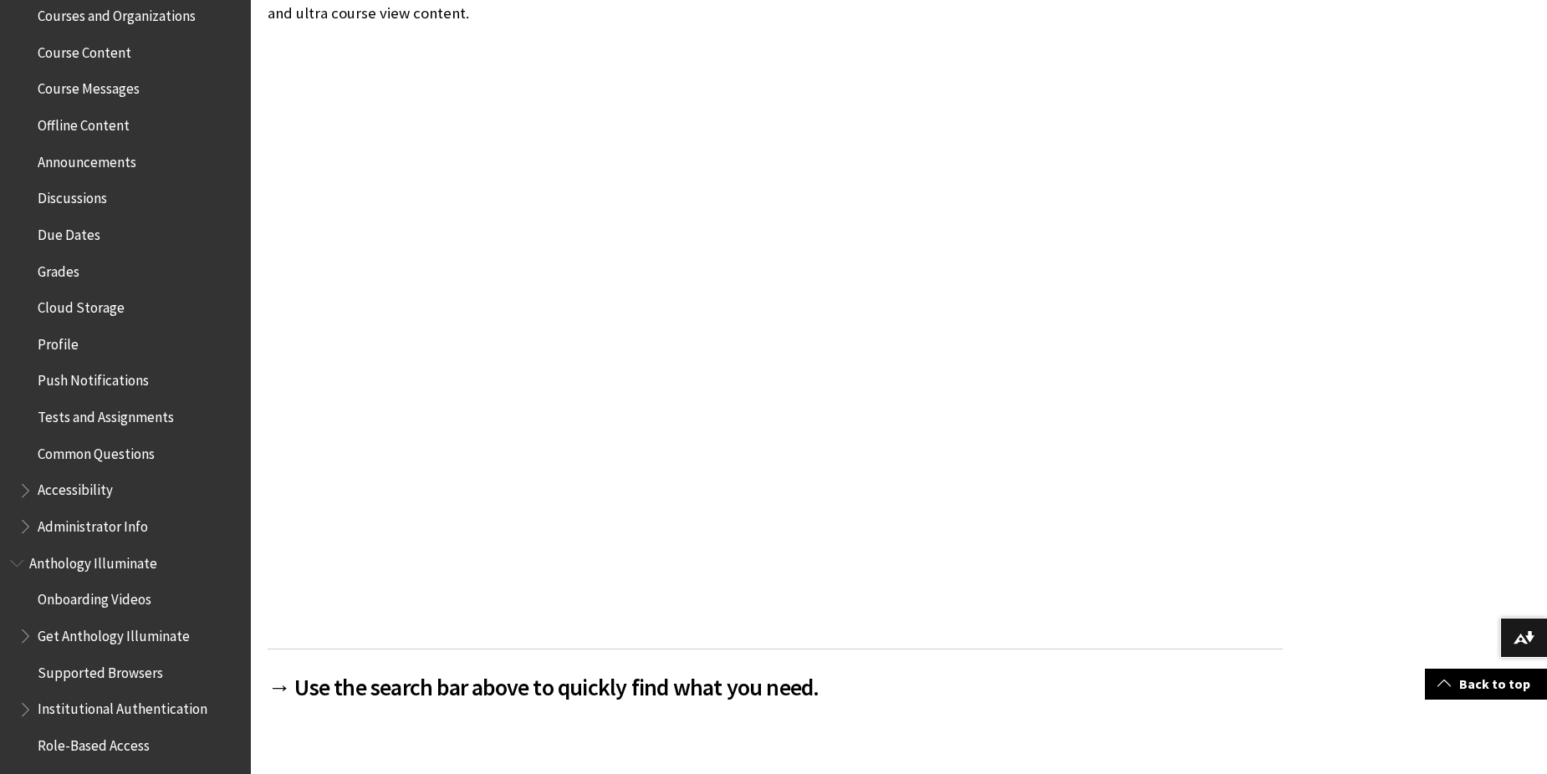
scroll to position [523, 0]
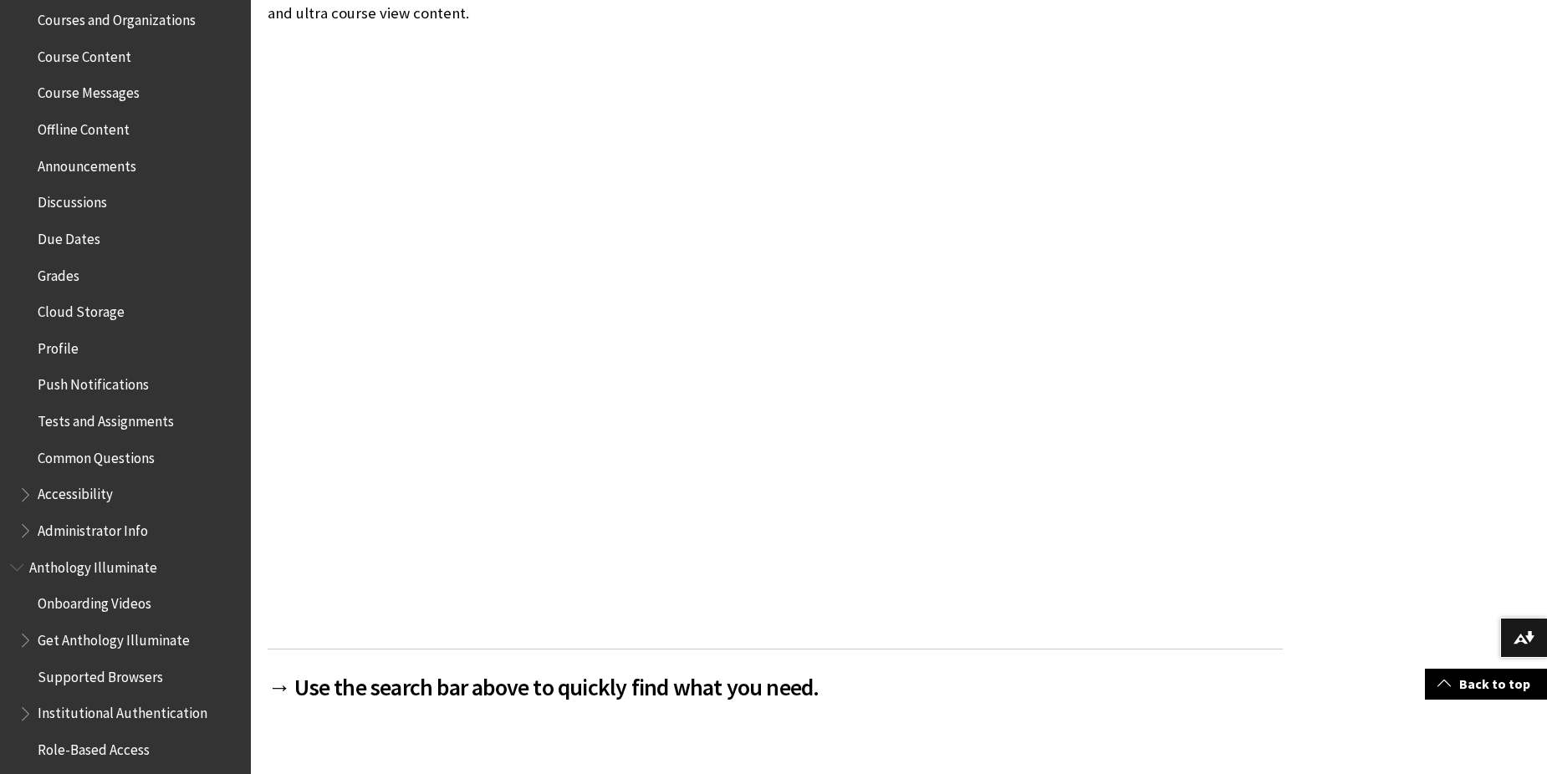
click at [99, 318] on span "Cloud Storage" at bounding box center [81, 309] width 87 height 23
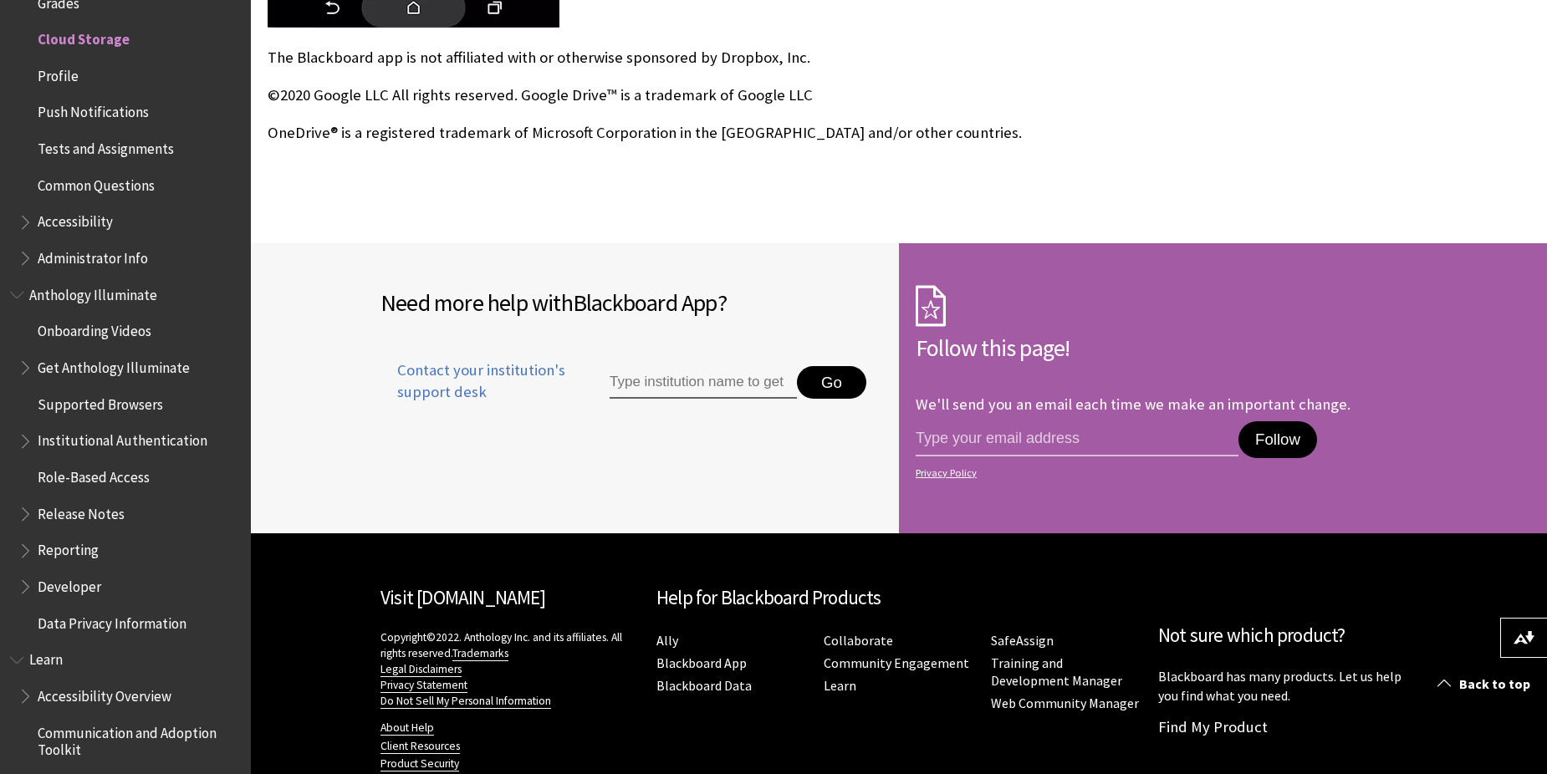
scroll to position [2258, 0]
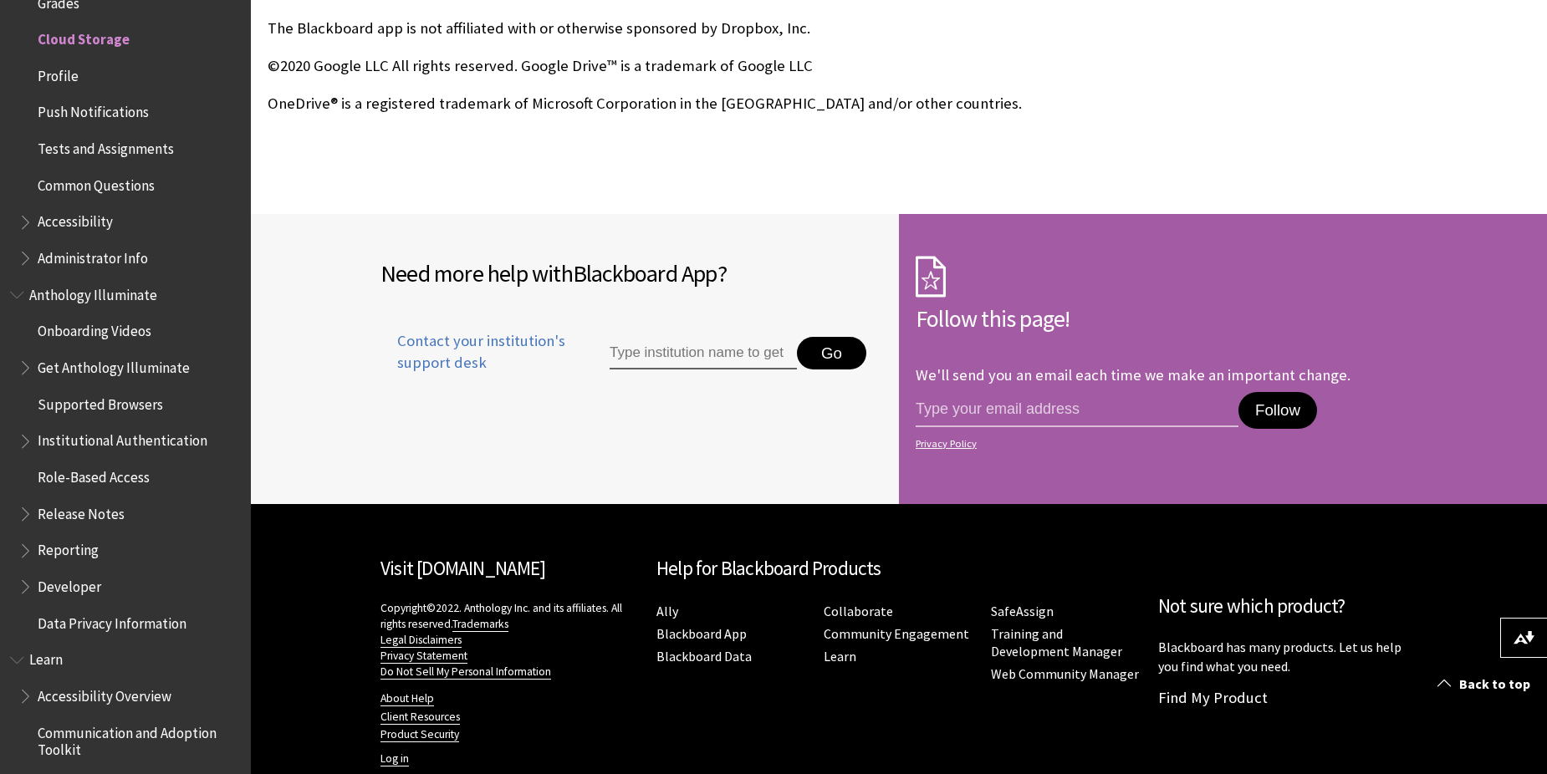
click at [691, 365] on input "Type institution name to get support" at bounding box center [703, 353] width 187 height 33
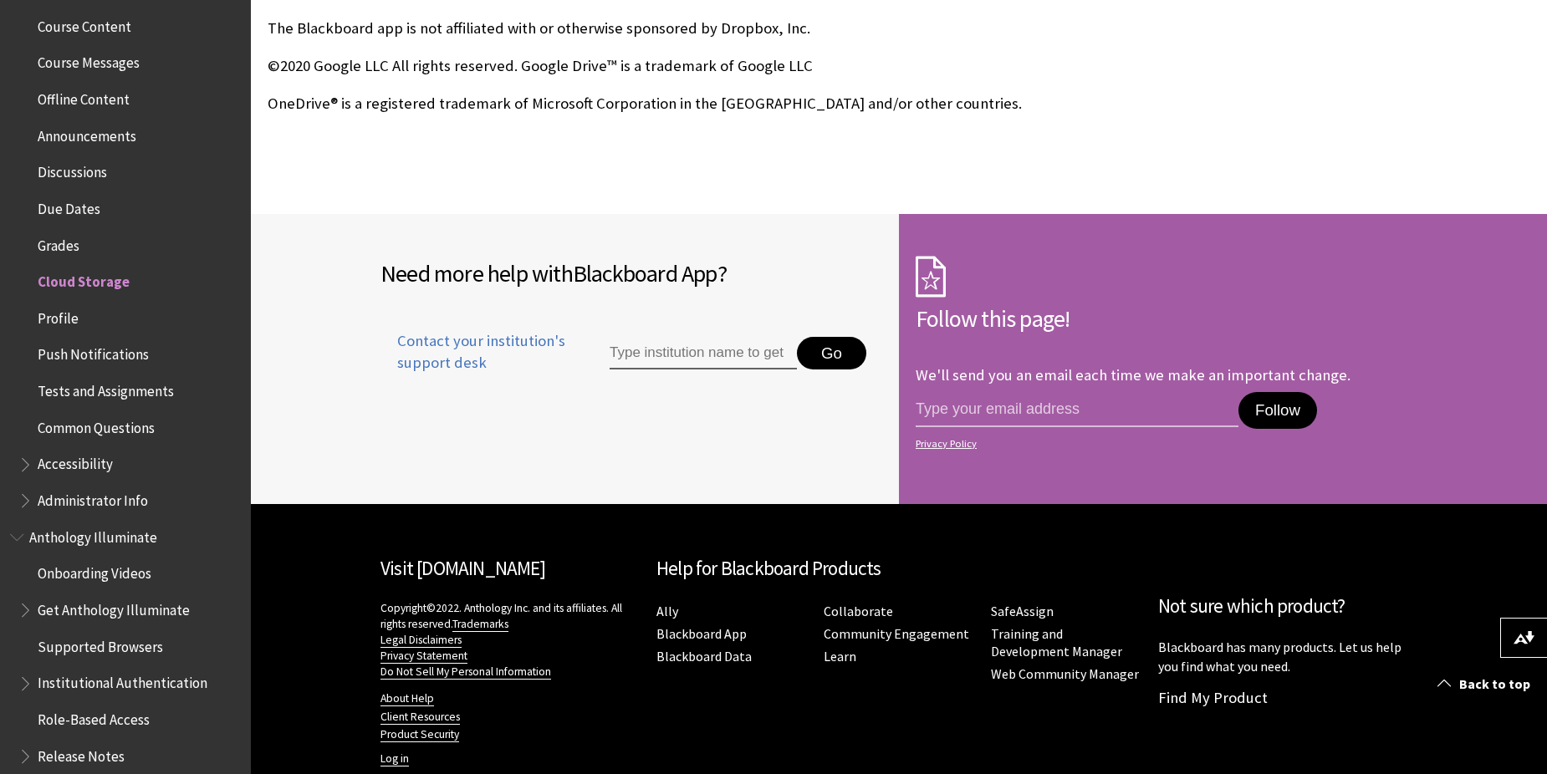
scroll to position [545, 0]
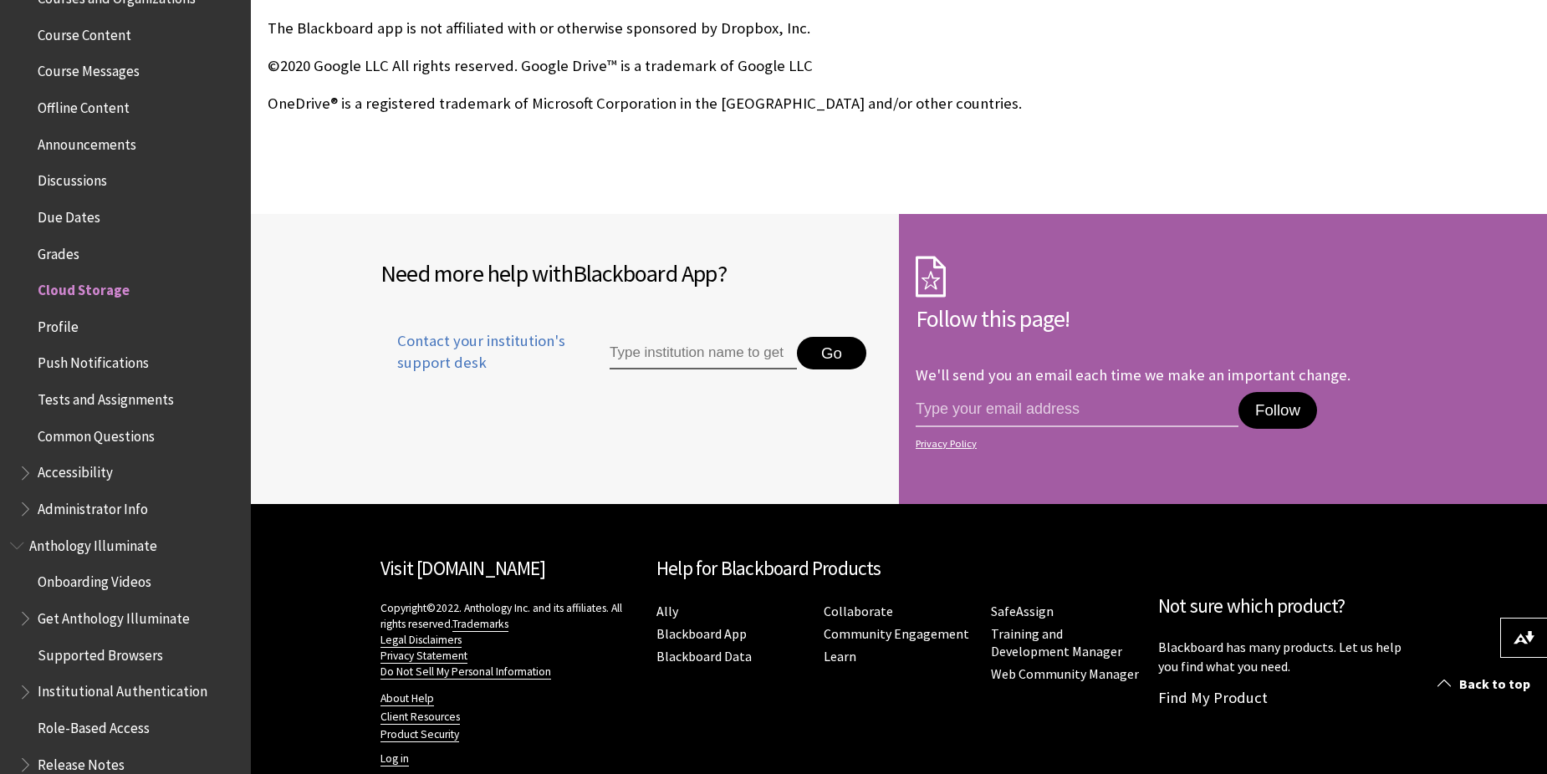
click at [64, 319] on span "Profile" at bounding box center [58, 324] width 41 height 23
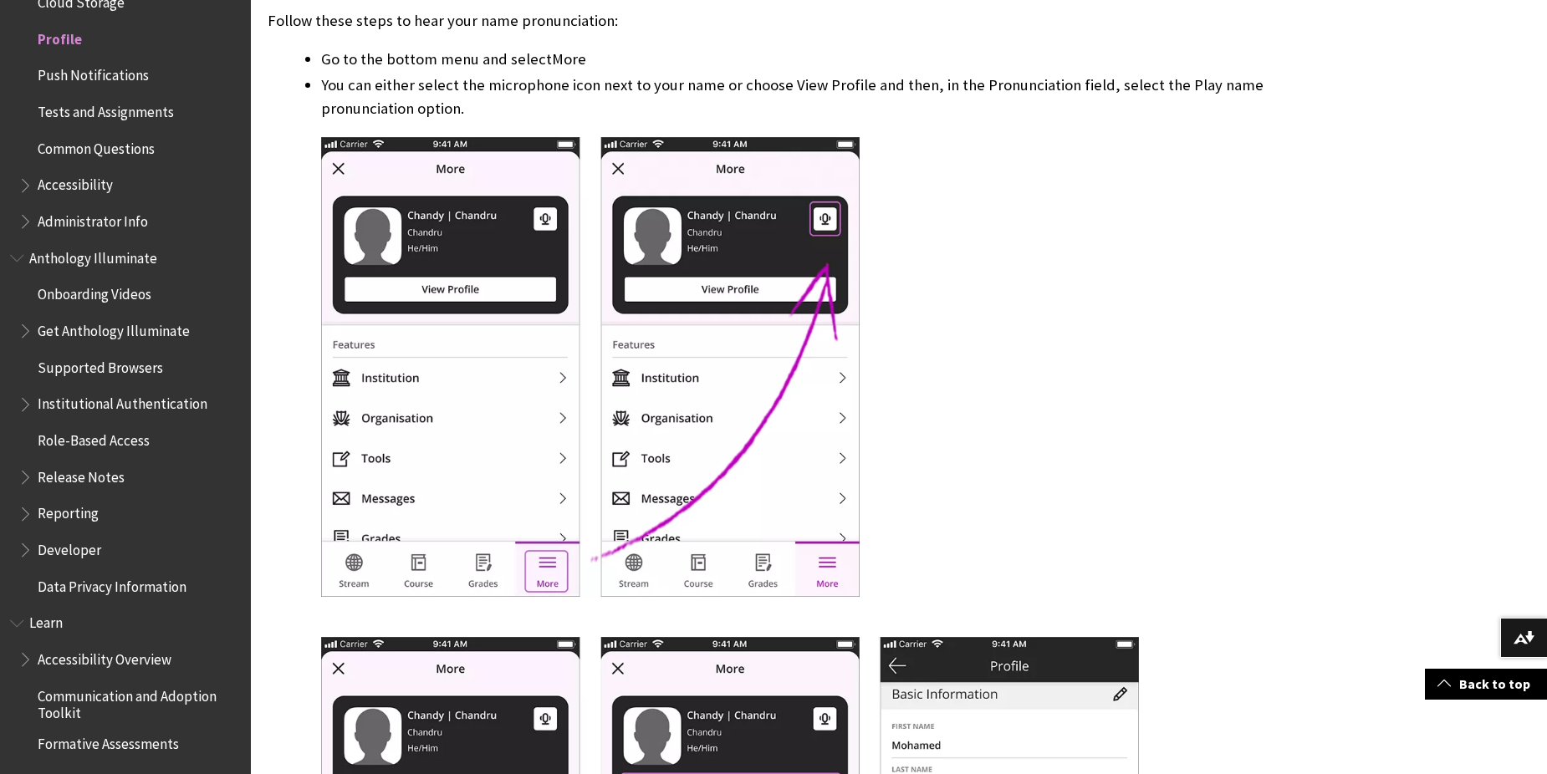
scroll to position [3763, 0]
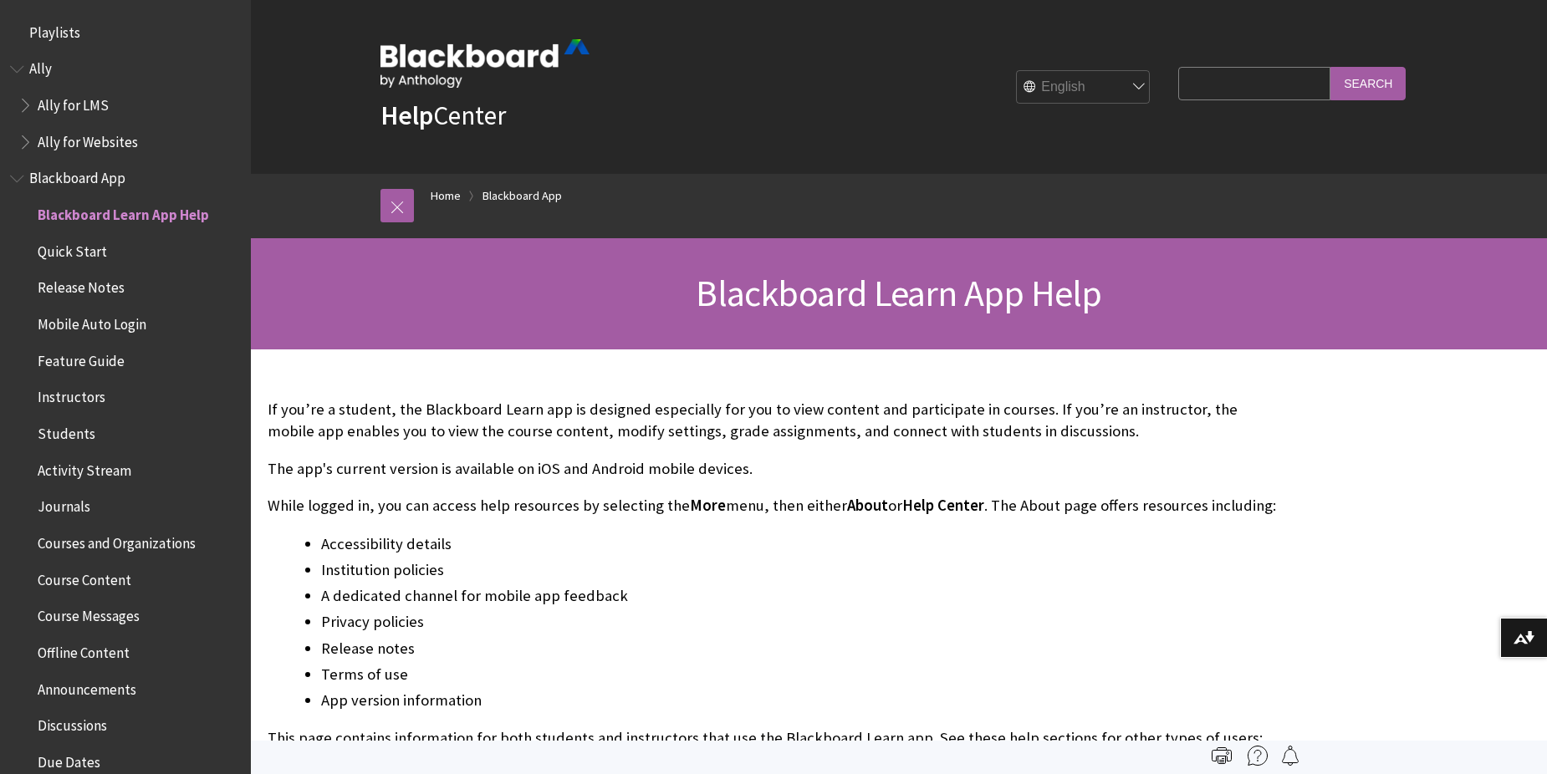
click at [24, 139] on span "Book outline for Anthology Ally Help" at bounding box center [27, 138] width 18 height 21
click at [26, 105] on span "Book outline for Anthology Ally Help" at bounding box center [27, 101] width 18 height 21
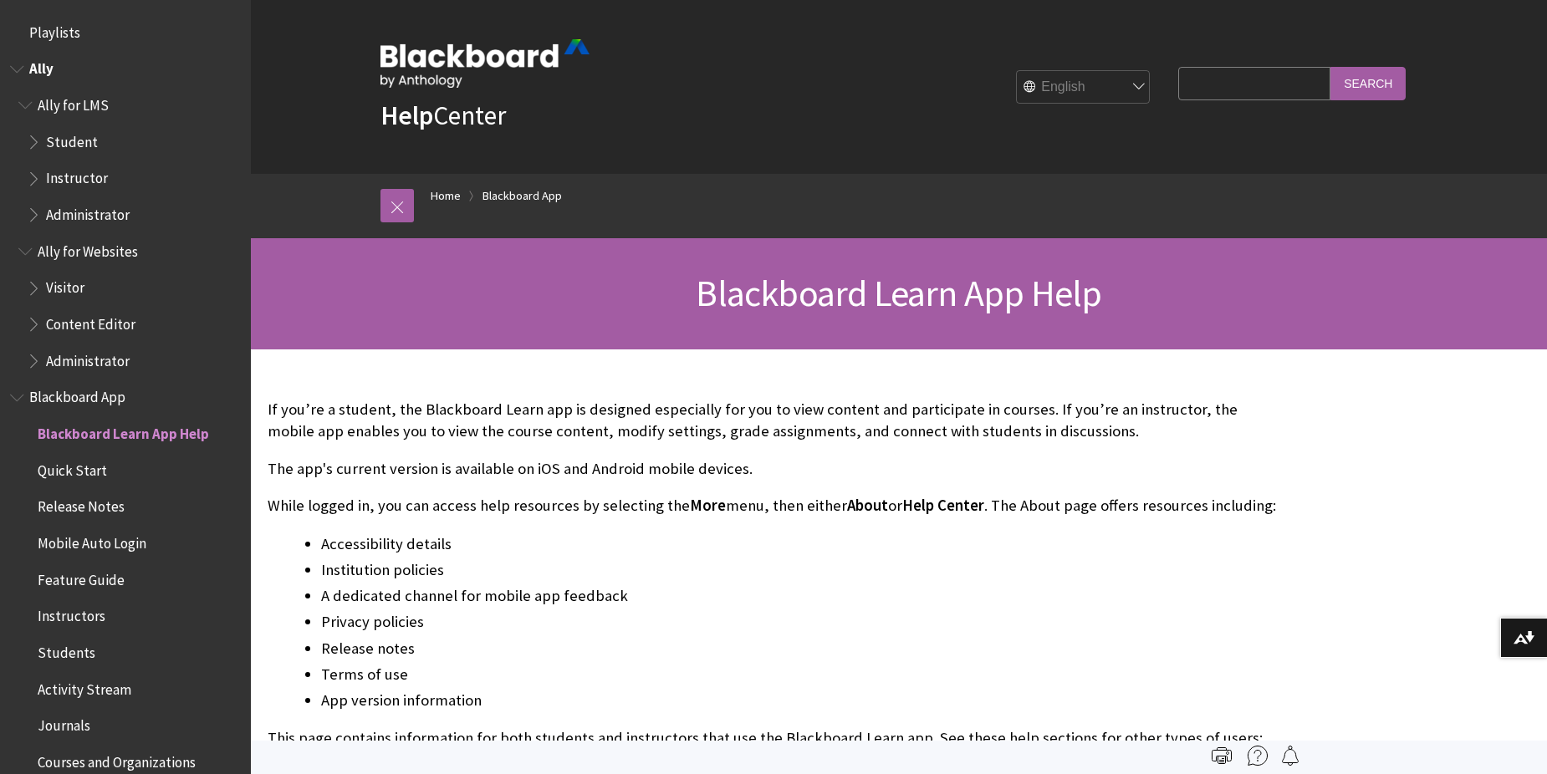
click at [29, 146] on span "Book outline for Anthology Ally Help" at bounding box center [36, 138] width 18 height 21
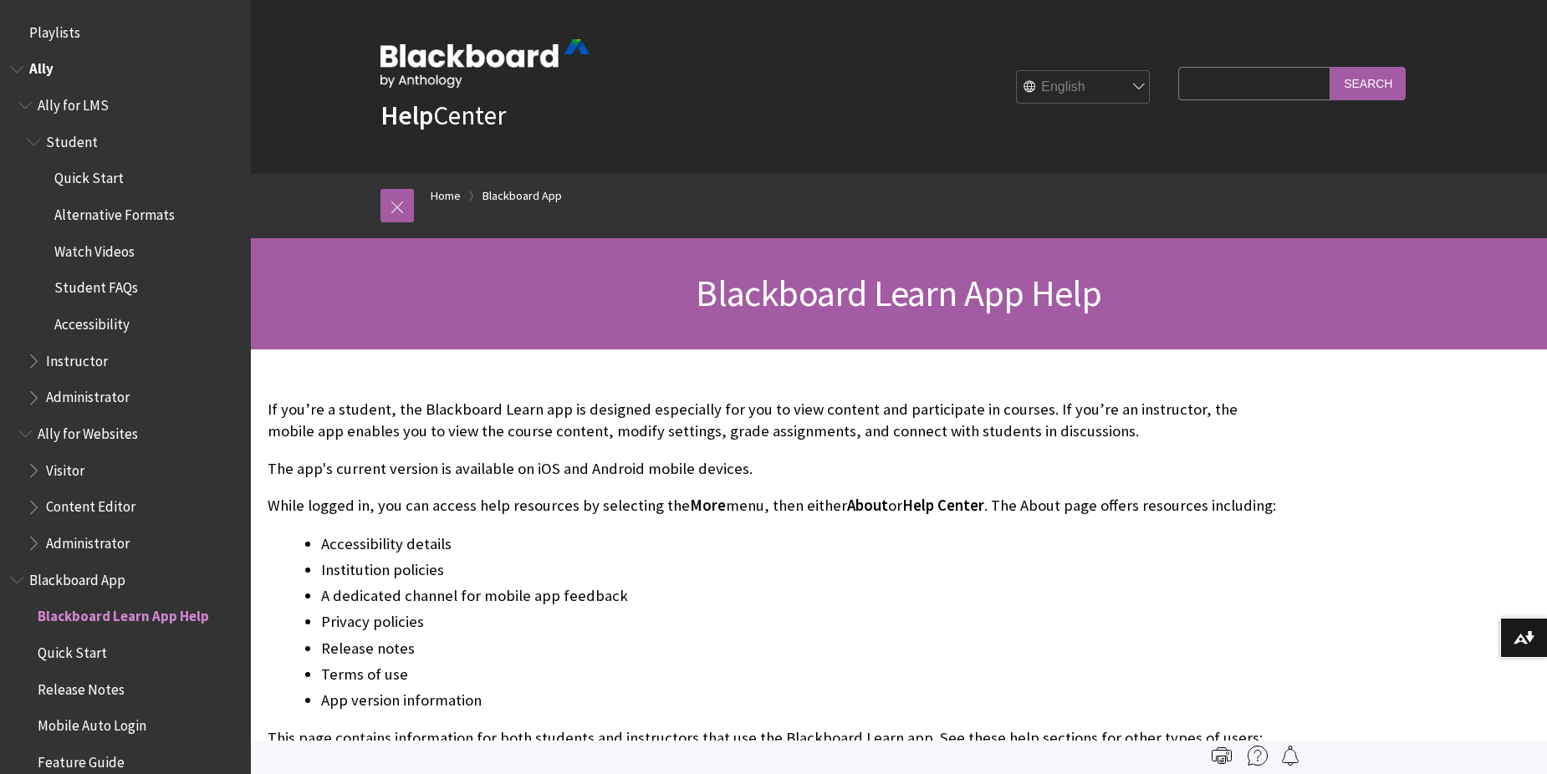
click at [76, 323] on span "Accessibility" at bounding box center [91, 321] width 75 height 23
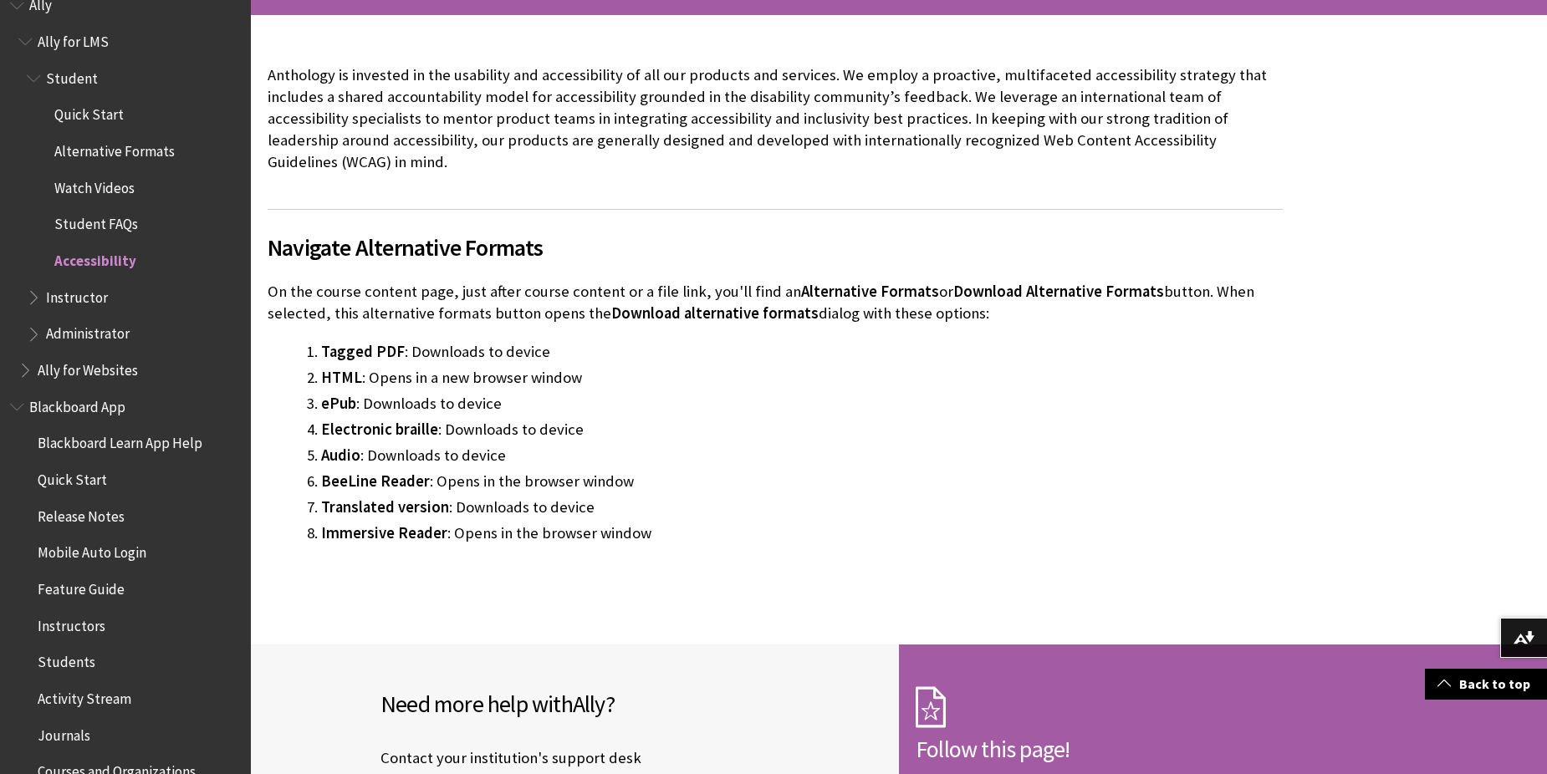
scroll to position [34, 0]
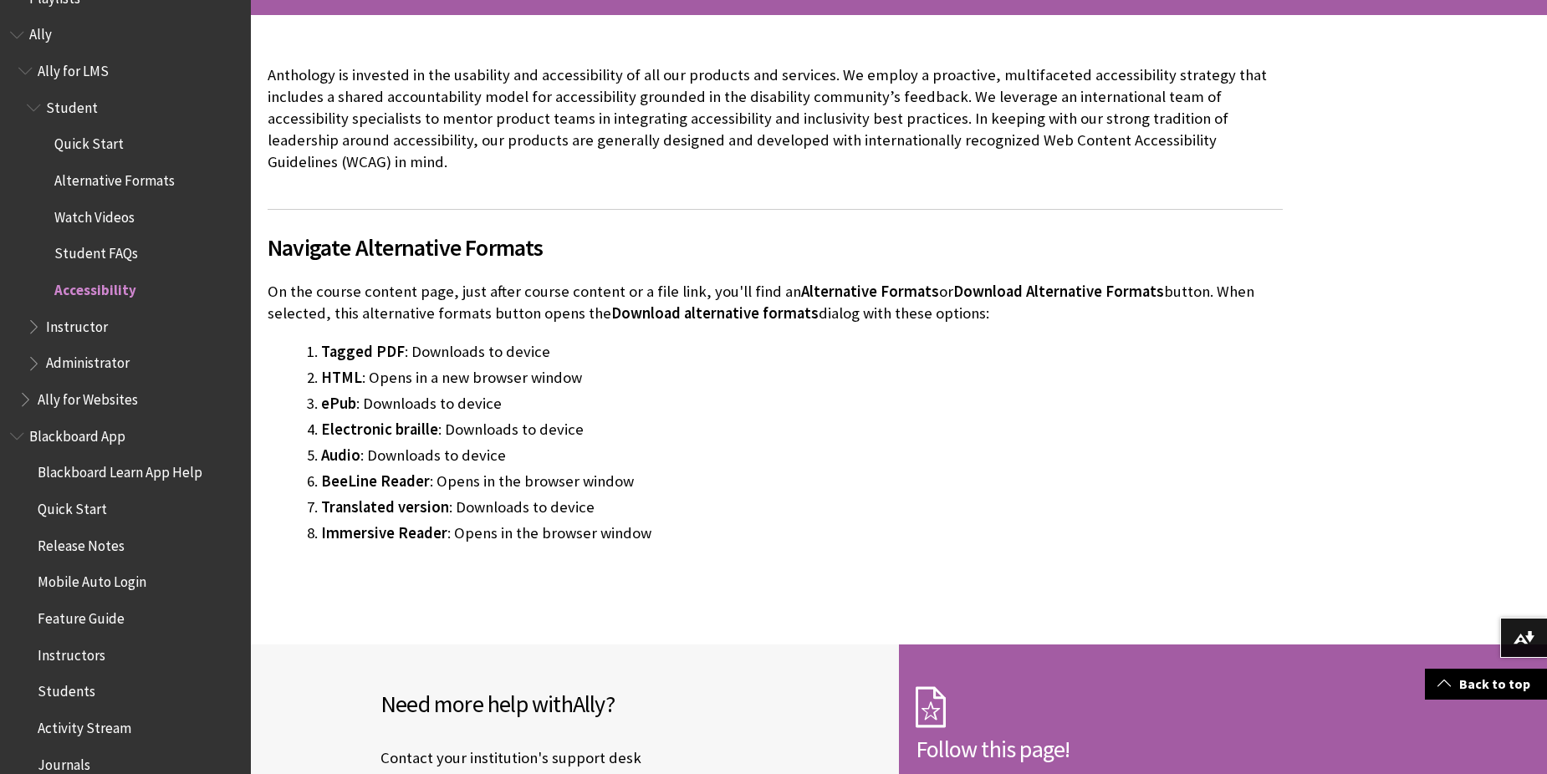
click at [92, 145] on span "Quick Start" at bounding box center [88, 141] width 69 height 23
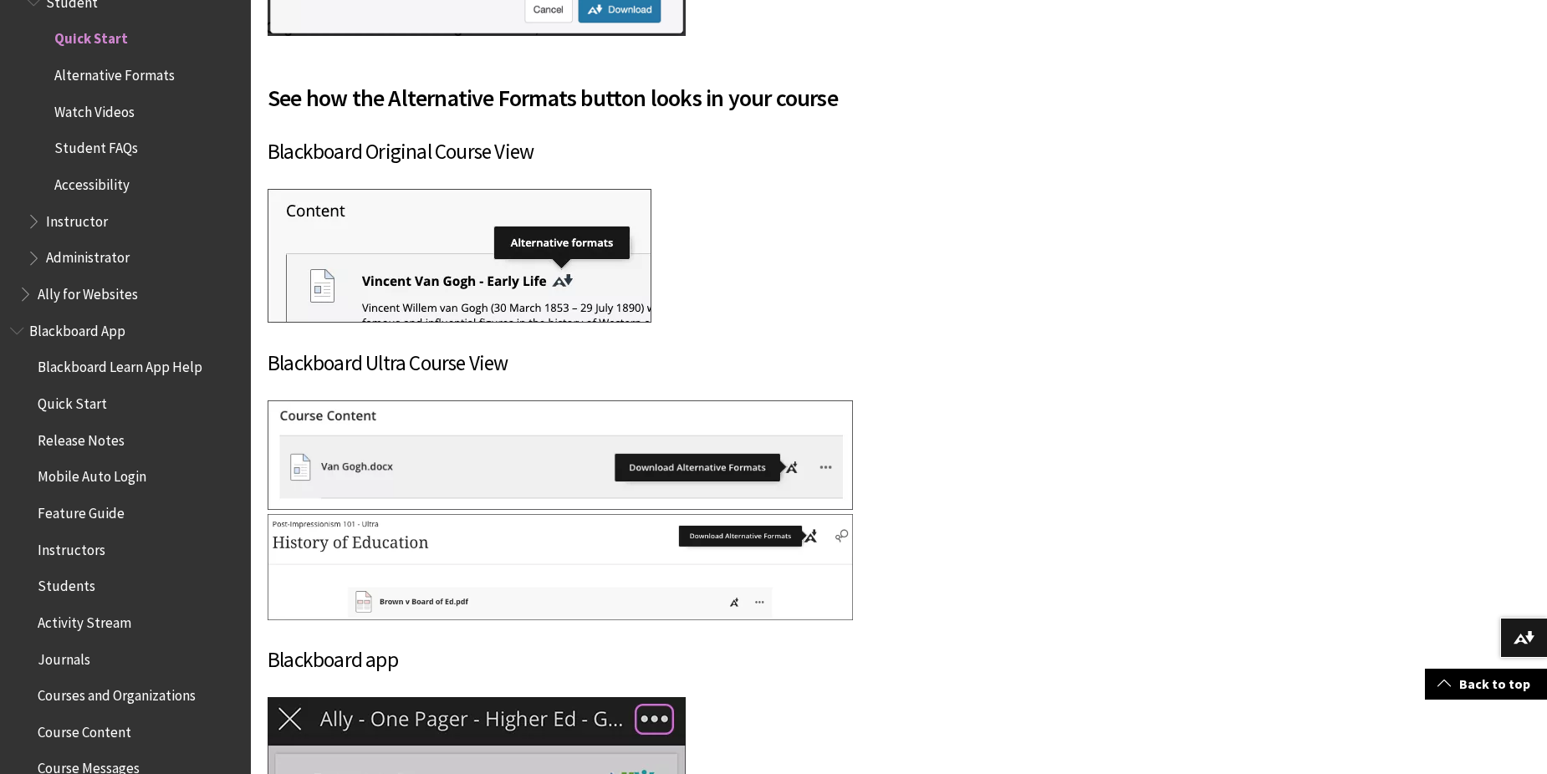
scroll to position [1254, 0]
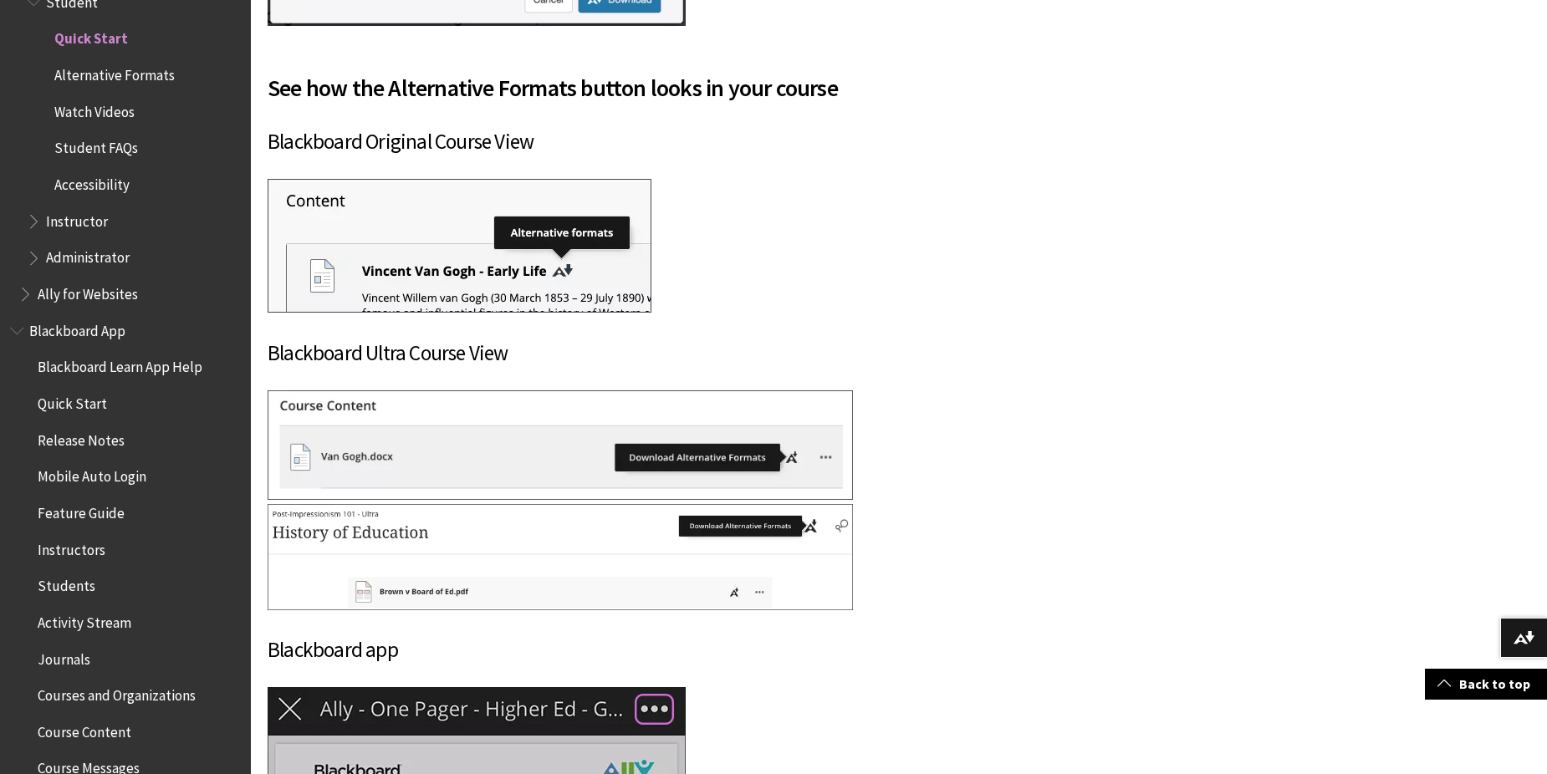
click at [39, 257] on span "Book outline for Anthology Ally Help" at bounding box center [36, 254] width 18 height 21
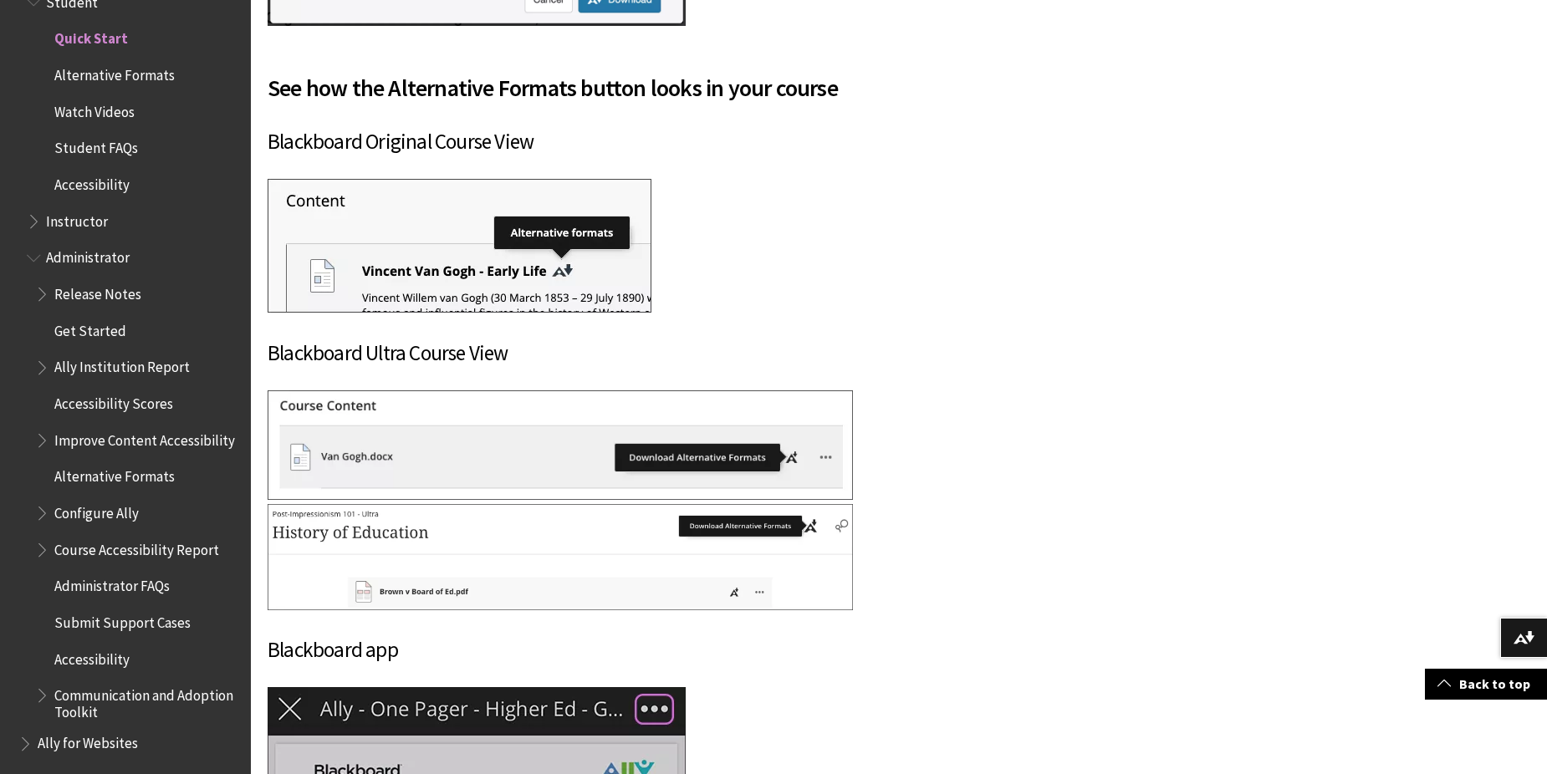
click at [43, 293] on span "Book outline for Anthology Ally Help" at bounding box center [44, 290] width 18 height 21
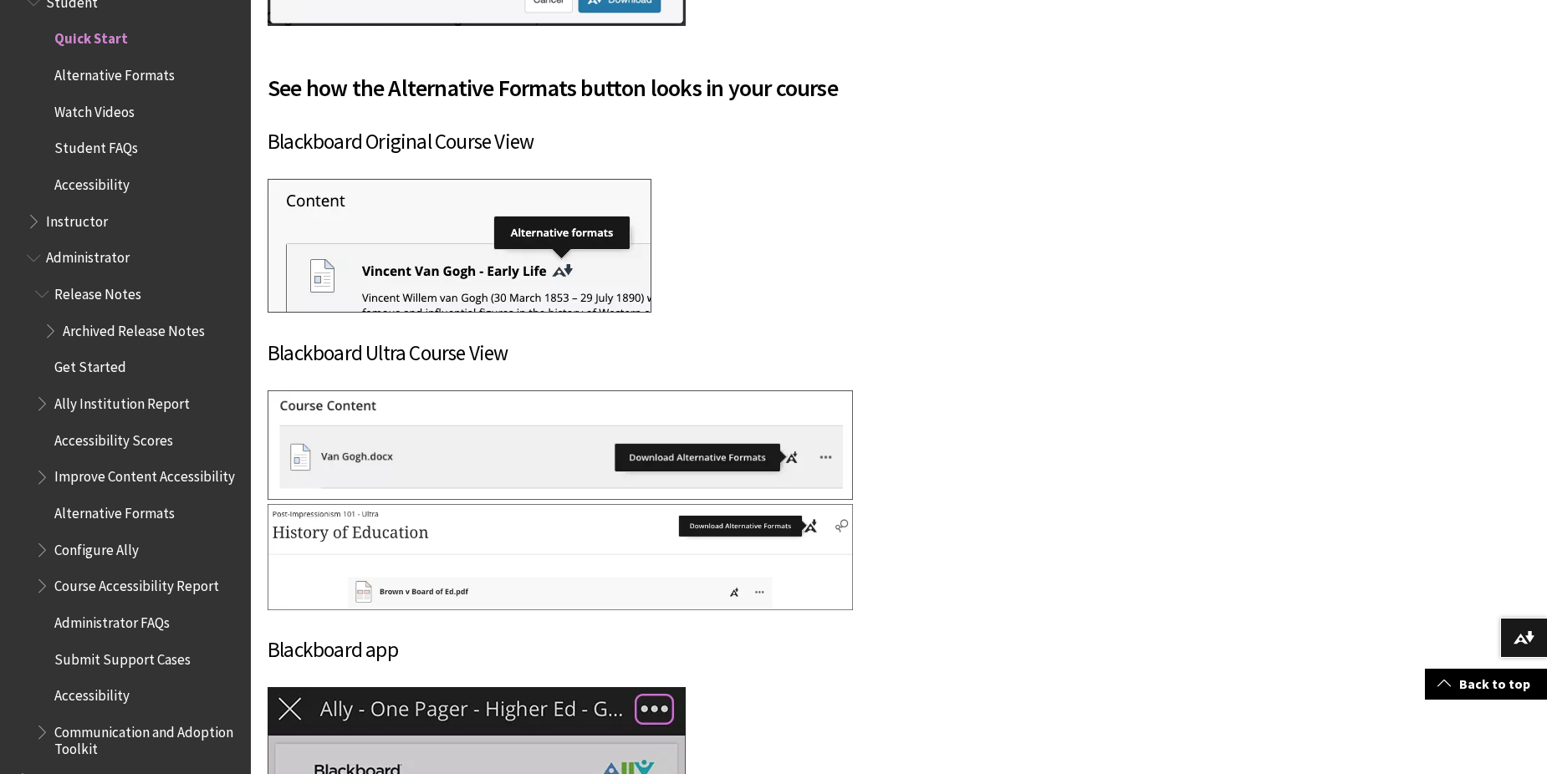
click at [47, 319] on span "Book outline for Anthology Ally Help" at bounding box center [52, 327] width 18 height 21
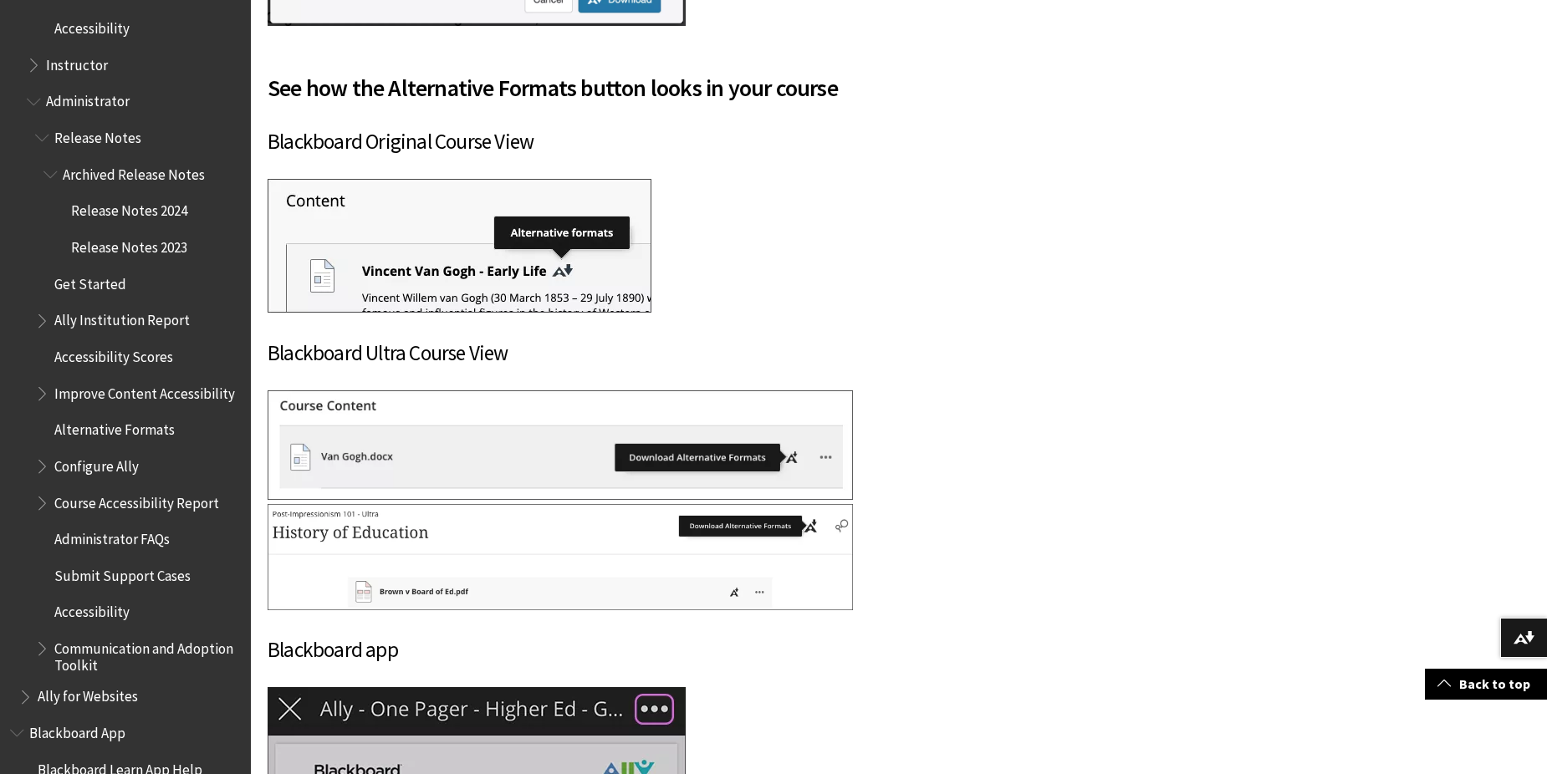
scroll to position [391, 0]
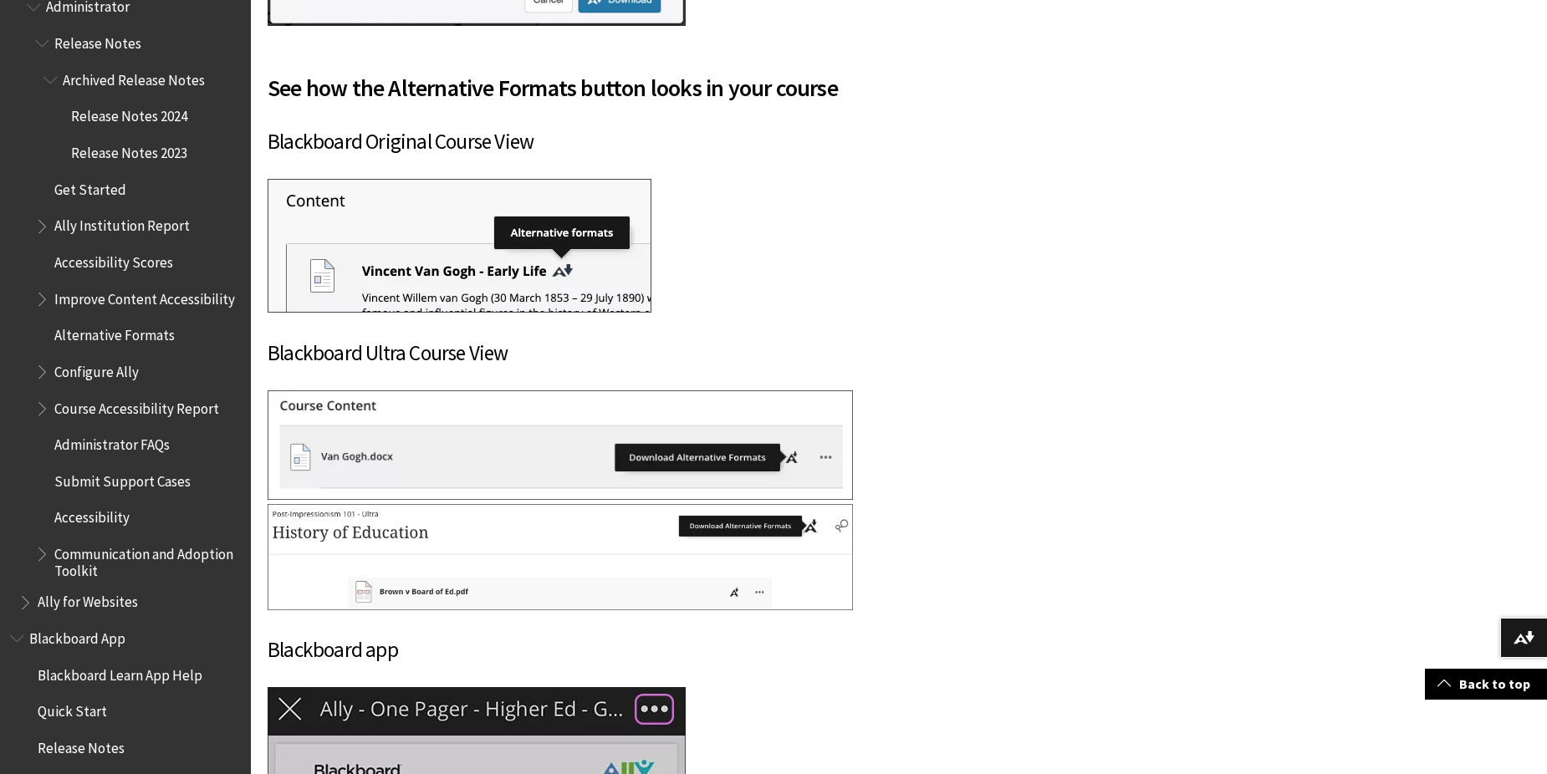
click at [39, 307] on span "Improve Content Accessibility" at bounding box center [138, 299] width 206 height 28
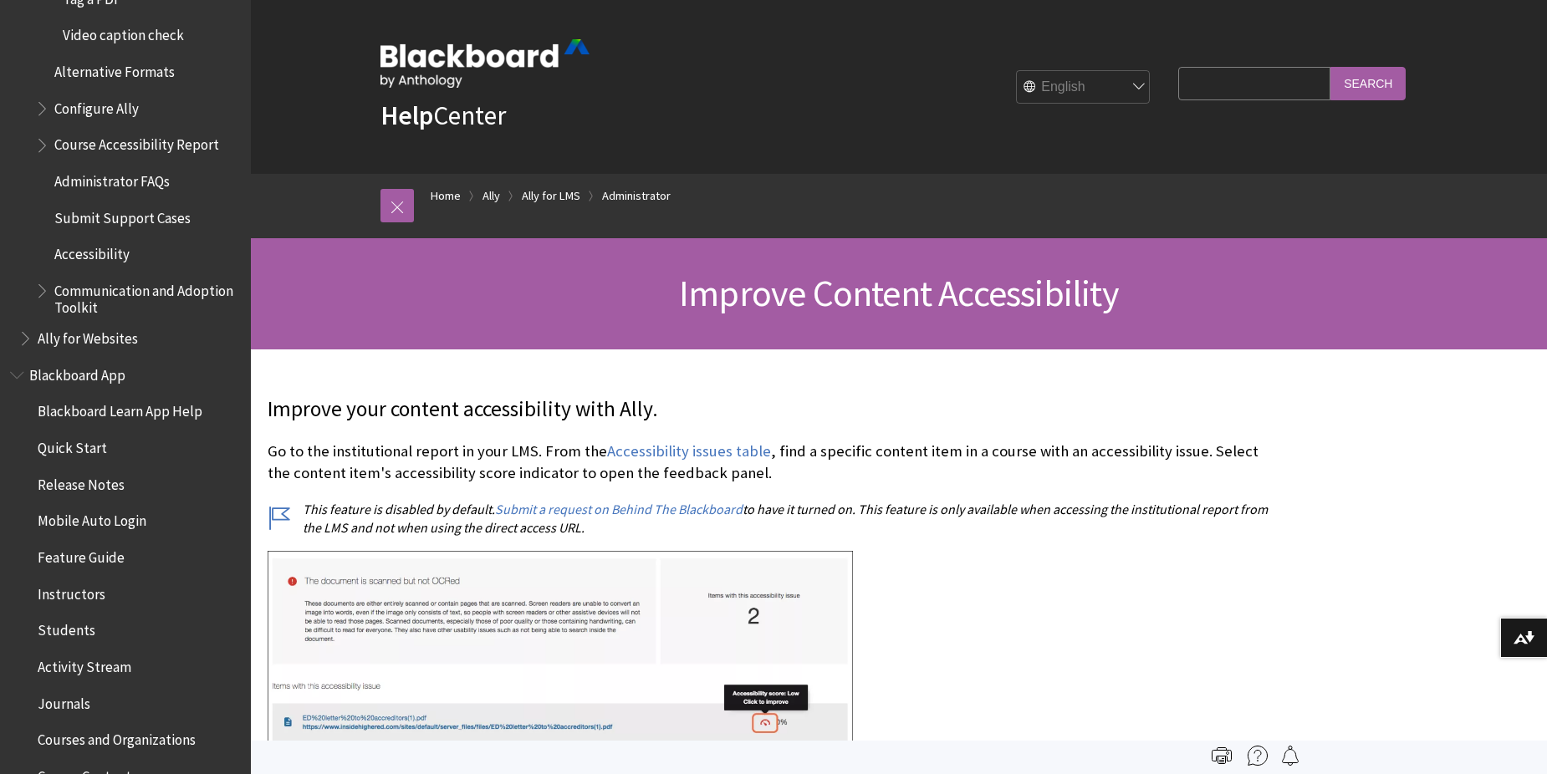
scroll to position [777, 0]
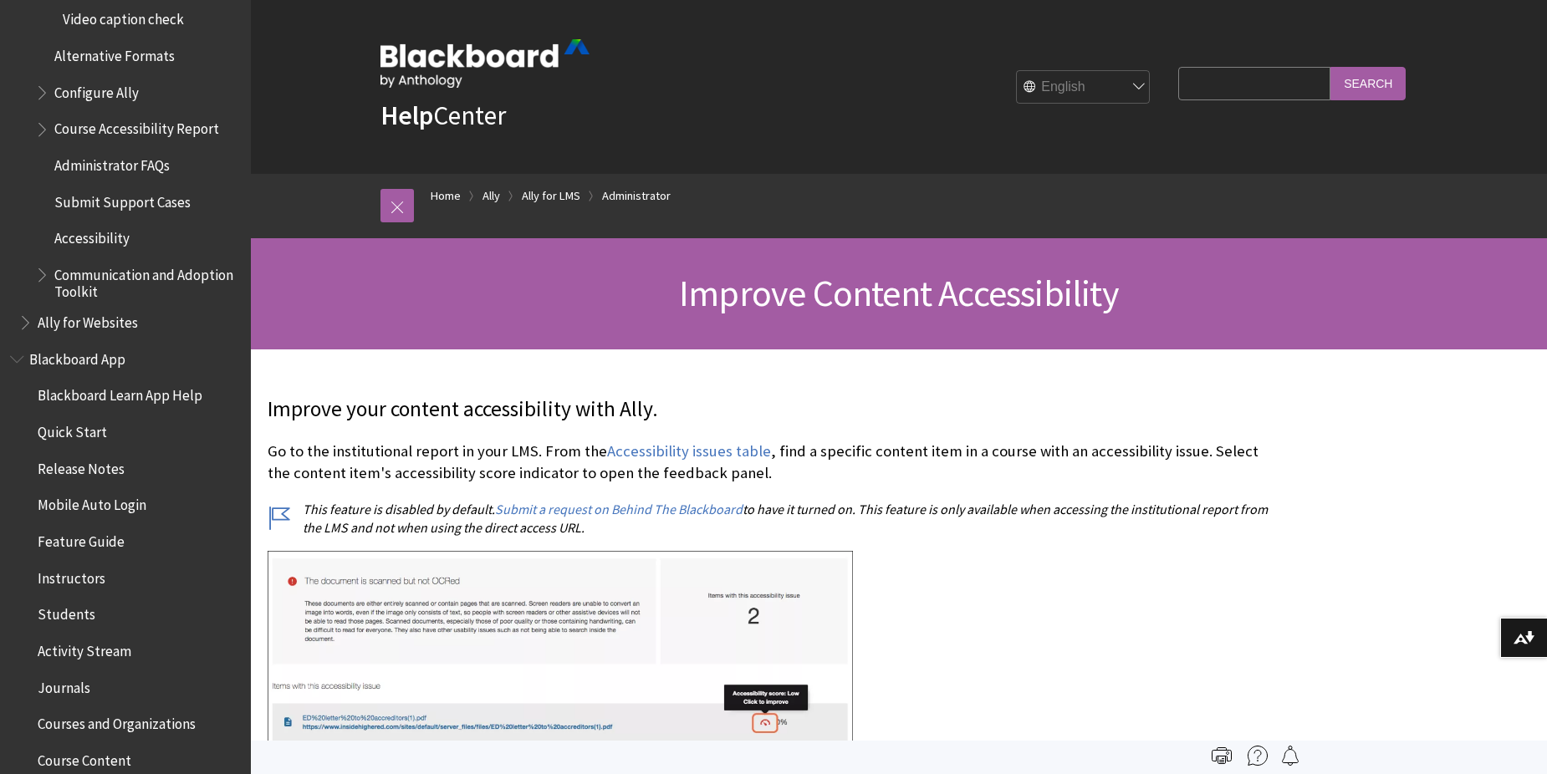
click at [42, 299] on span "Communication and Adoption Toolkit" at bounding box center [138, 280] width 206 height 39
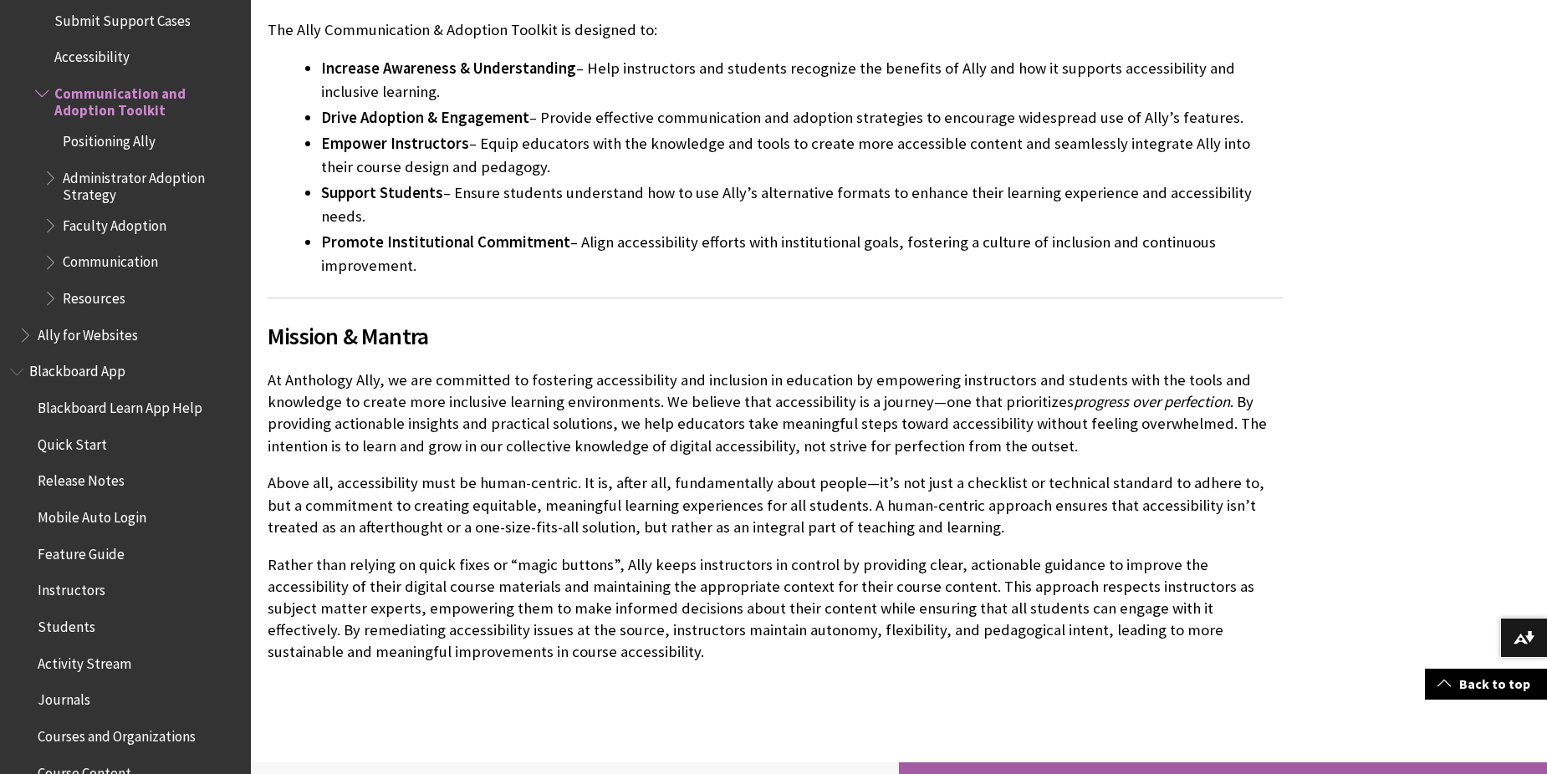
scroll to position [542, 0]
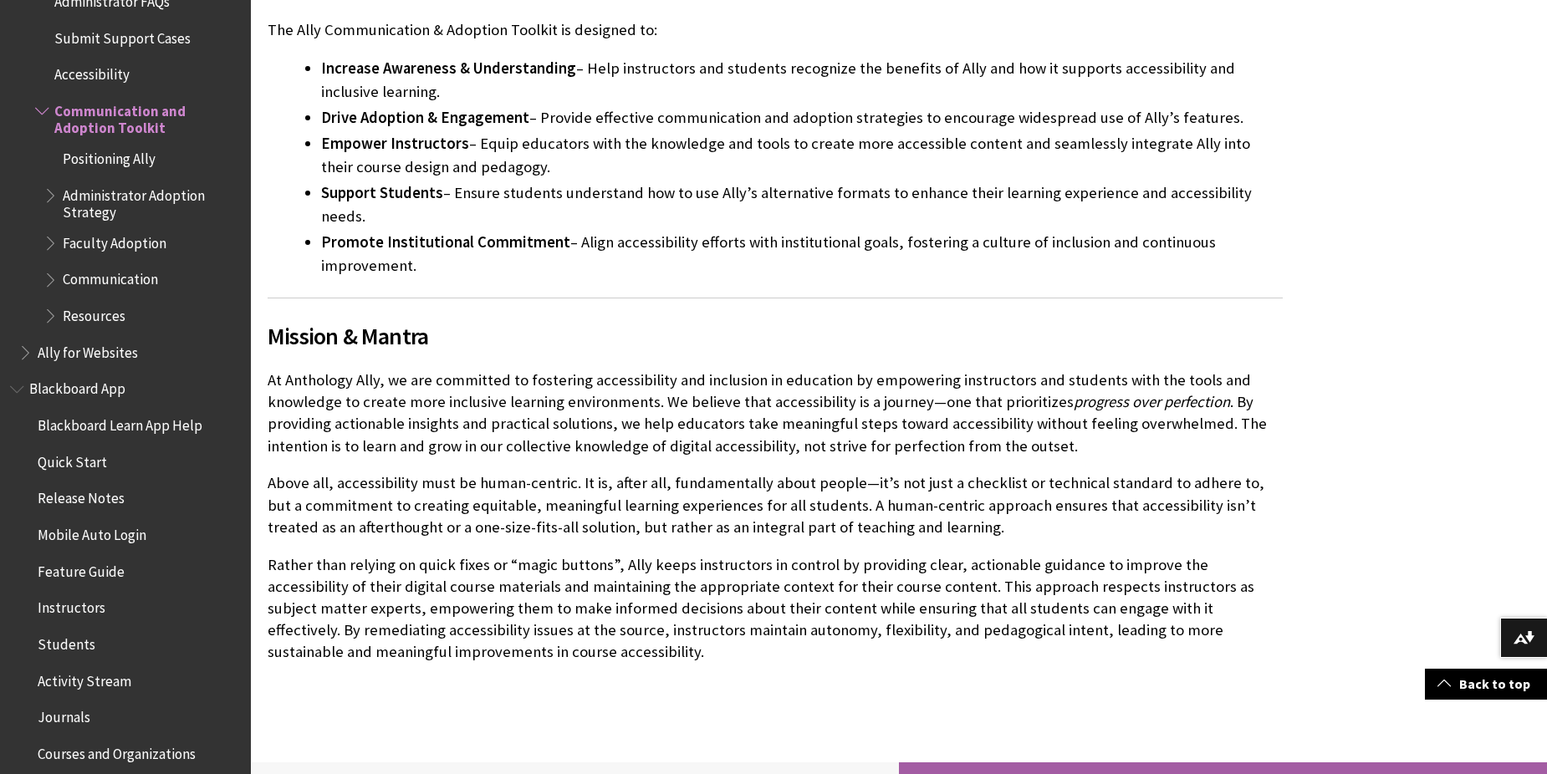
click at [53, 202] on span "Book outline for Anthology Ally Help" at bounding box center [52, 191] width 18 height 21
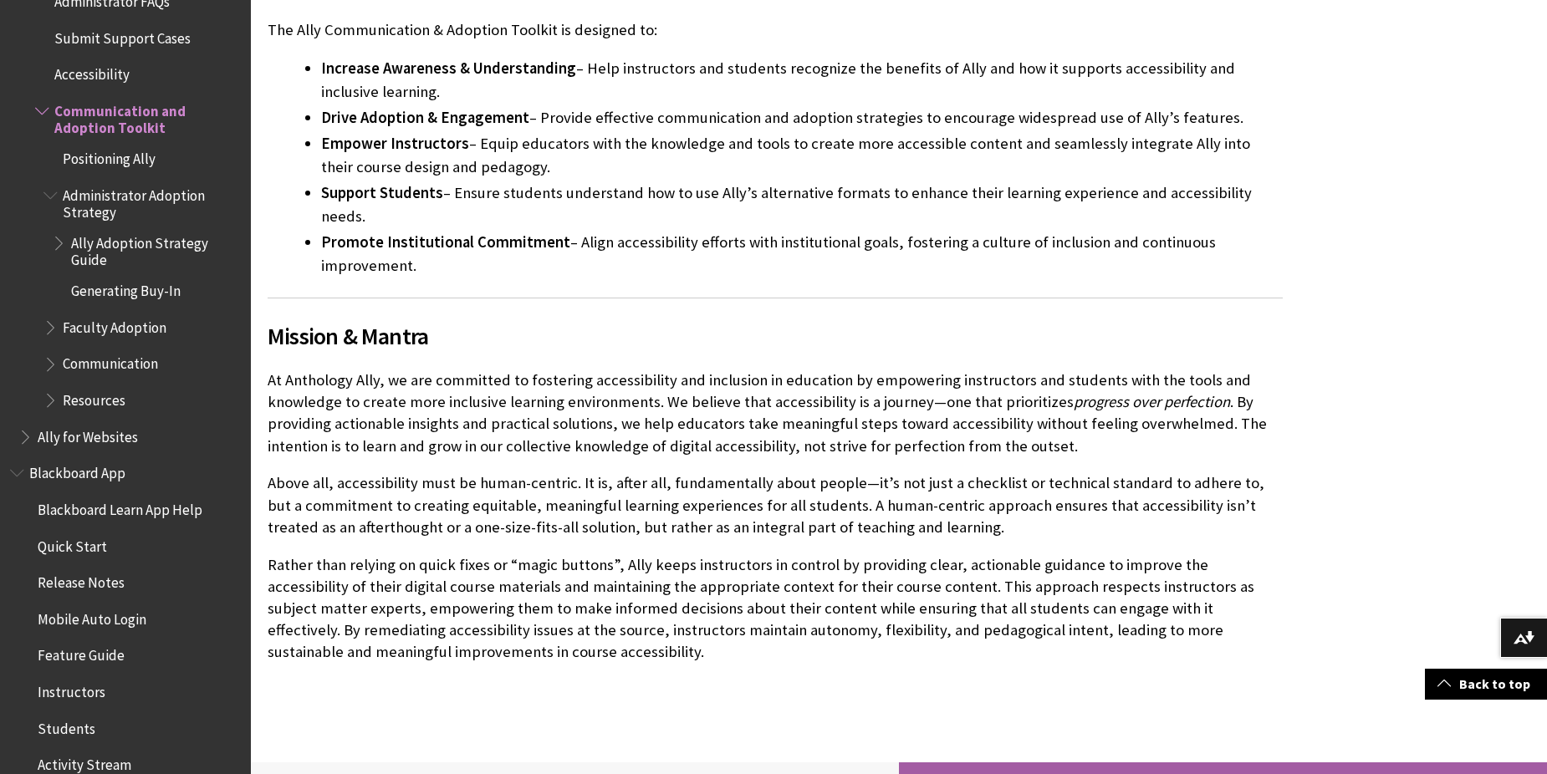
click at [43, 334] on span "Book outline for Anthology Ally Help" at bounding box center [52, 324] width 18 height 21
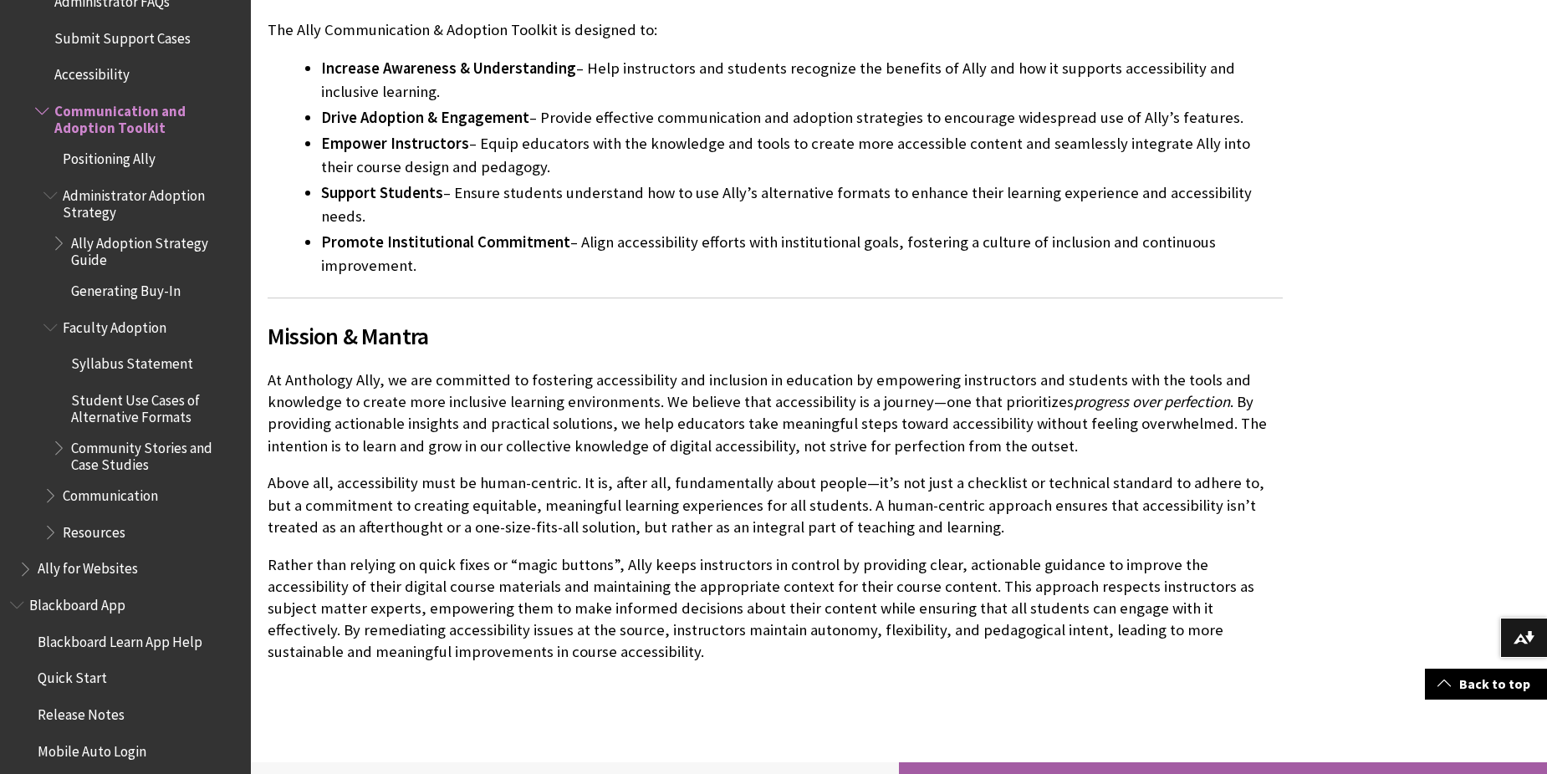
click at [39, 513] on ul "Positioning Ally Administrator Adoption Strategy Ally Adoption Strategy Guide G…" at bounding box center [138, 345] width 206 height 401
click at [50, 503] on span "Book outline for Anthology Ally Help" at bounding box center [52, 492] width 18 height 21
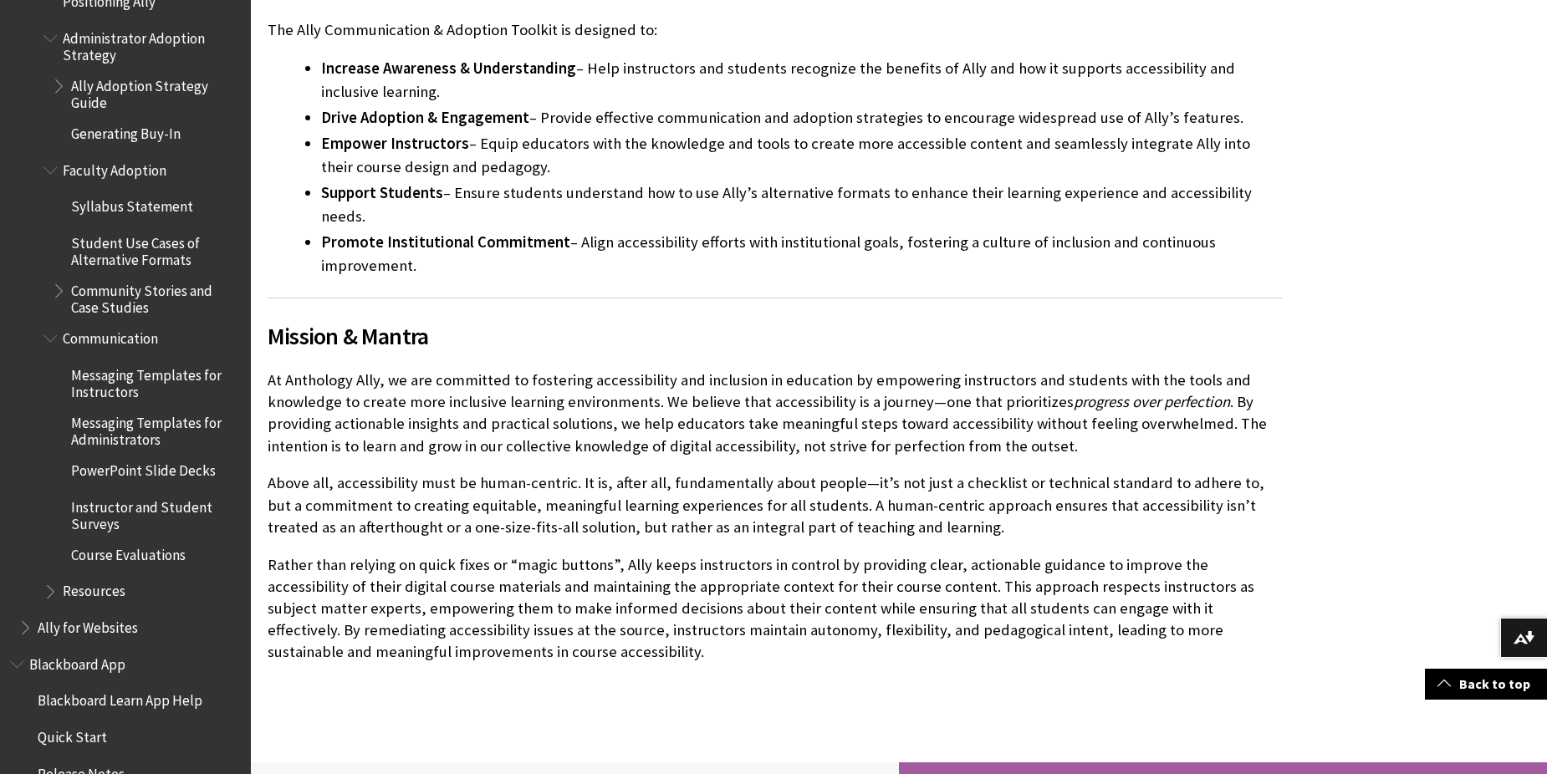
scroll to position [709, 0]
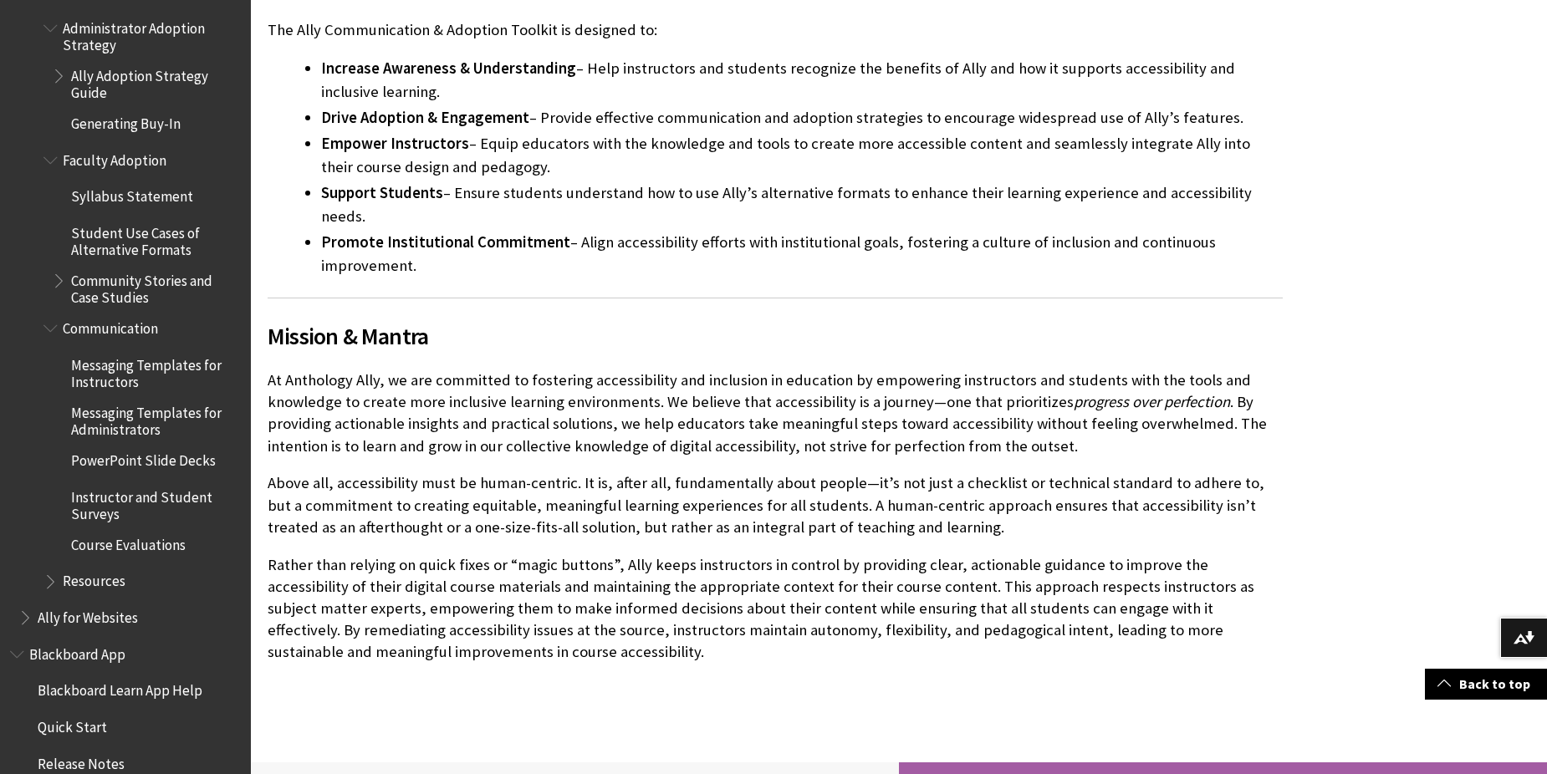
click at [51, 589] on span "Book outline for Anthology Ally Help" at bounding box center [52, 578] width 18 height 21
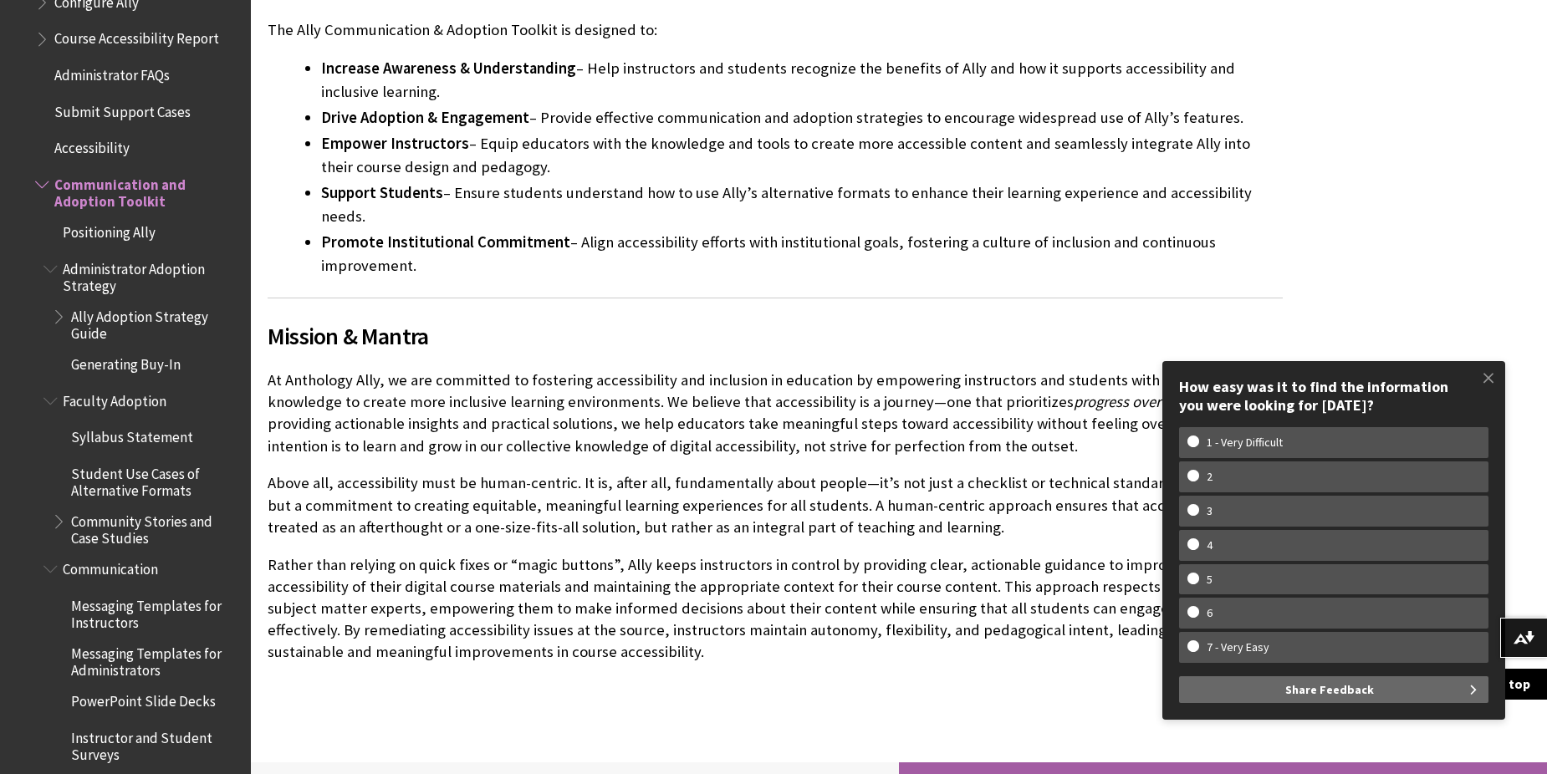
scroll to position [375, 0]
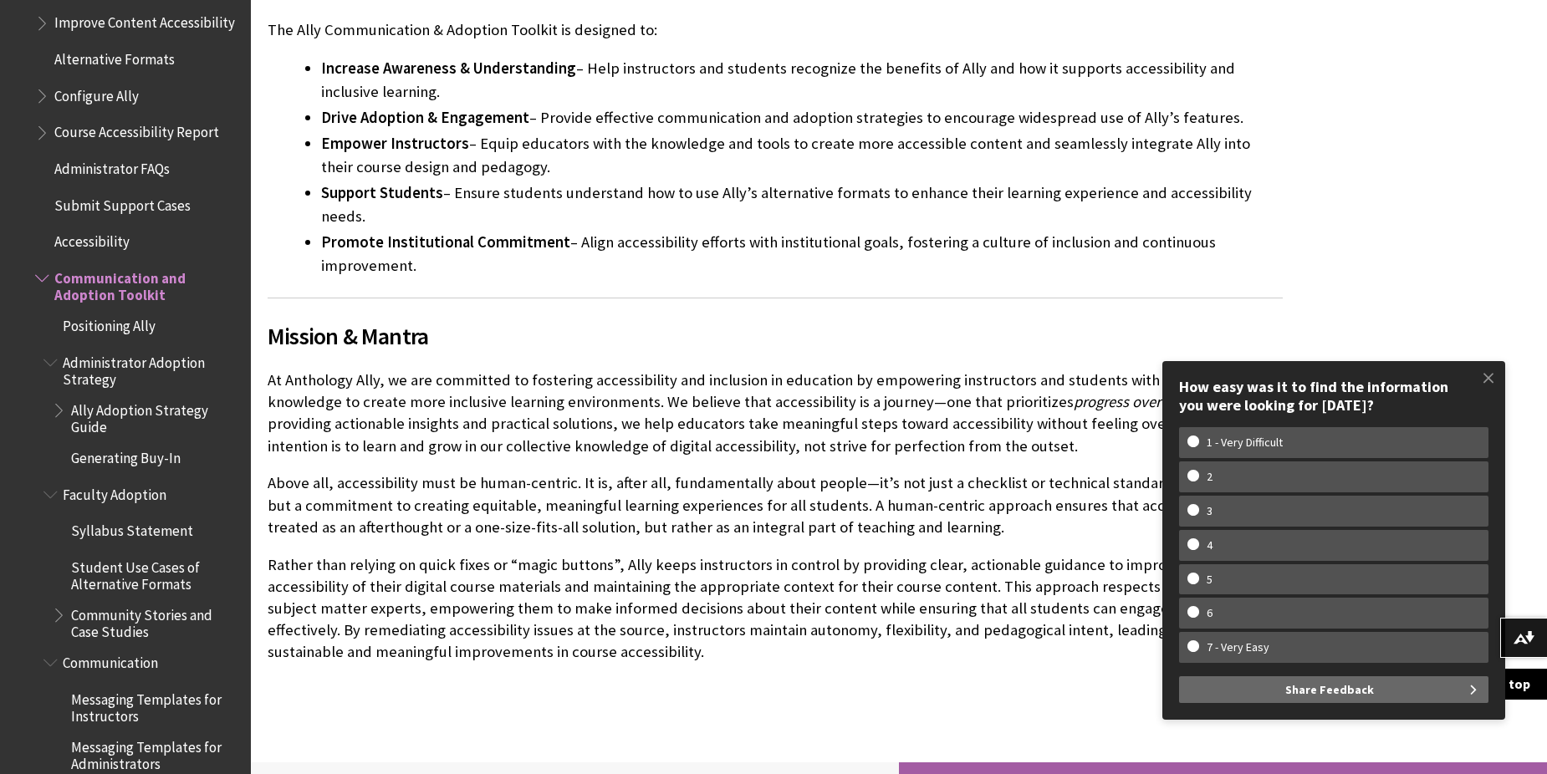
click at [148, 171] on span "Administrator FAQs" at bounding box center [111, 166] width 115 height 23
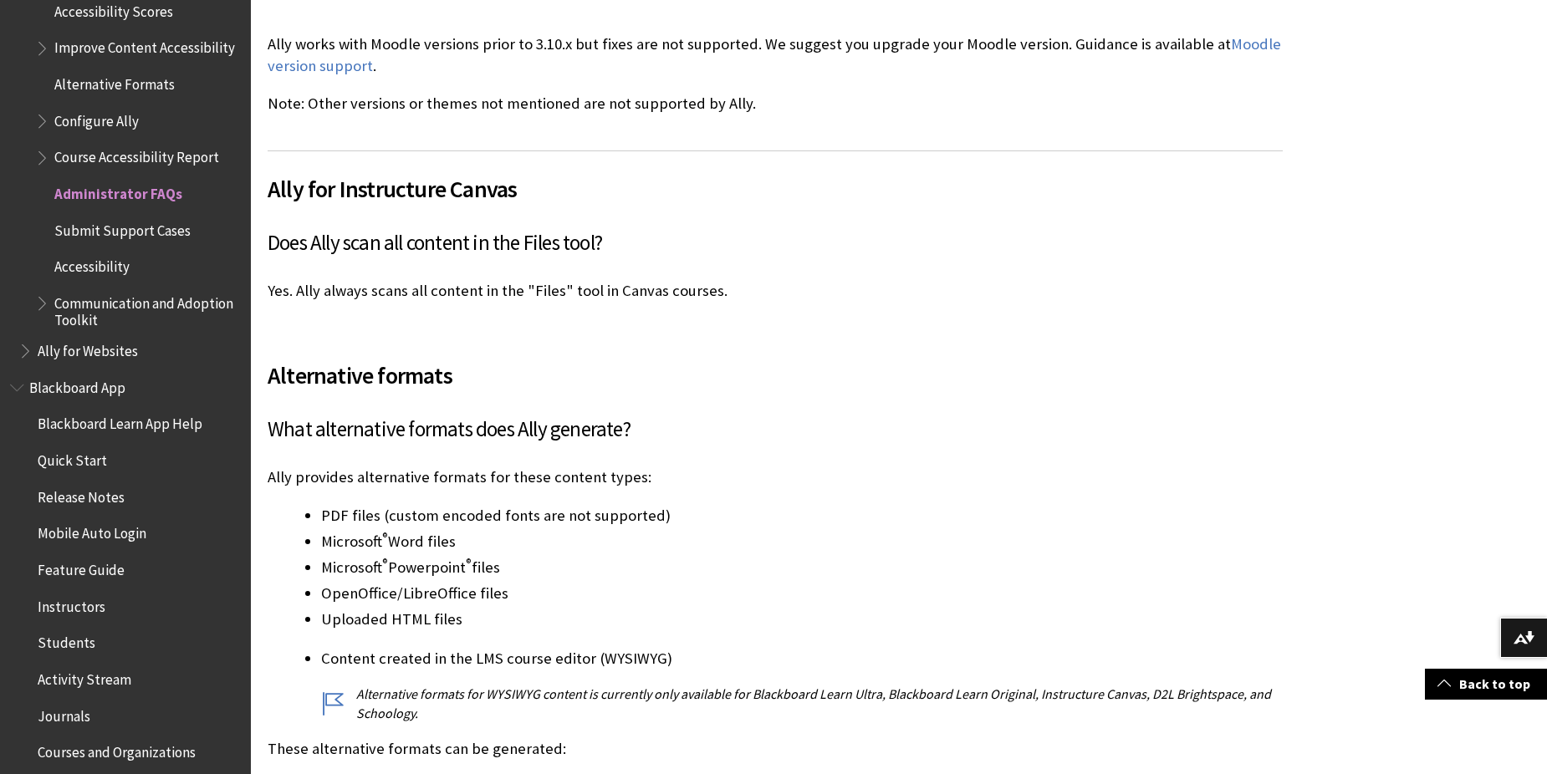
scroll to position [349, 0]
click at [100, 396] on span "Blackboard App" at bounding box center [77, 386] width 96 height 23
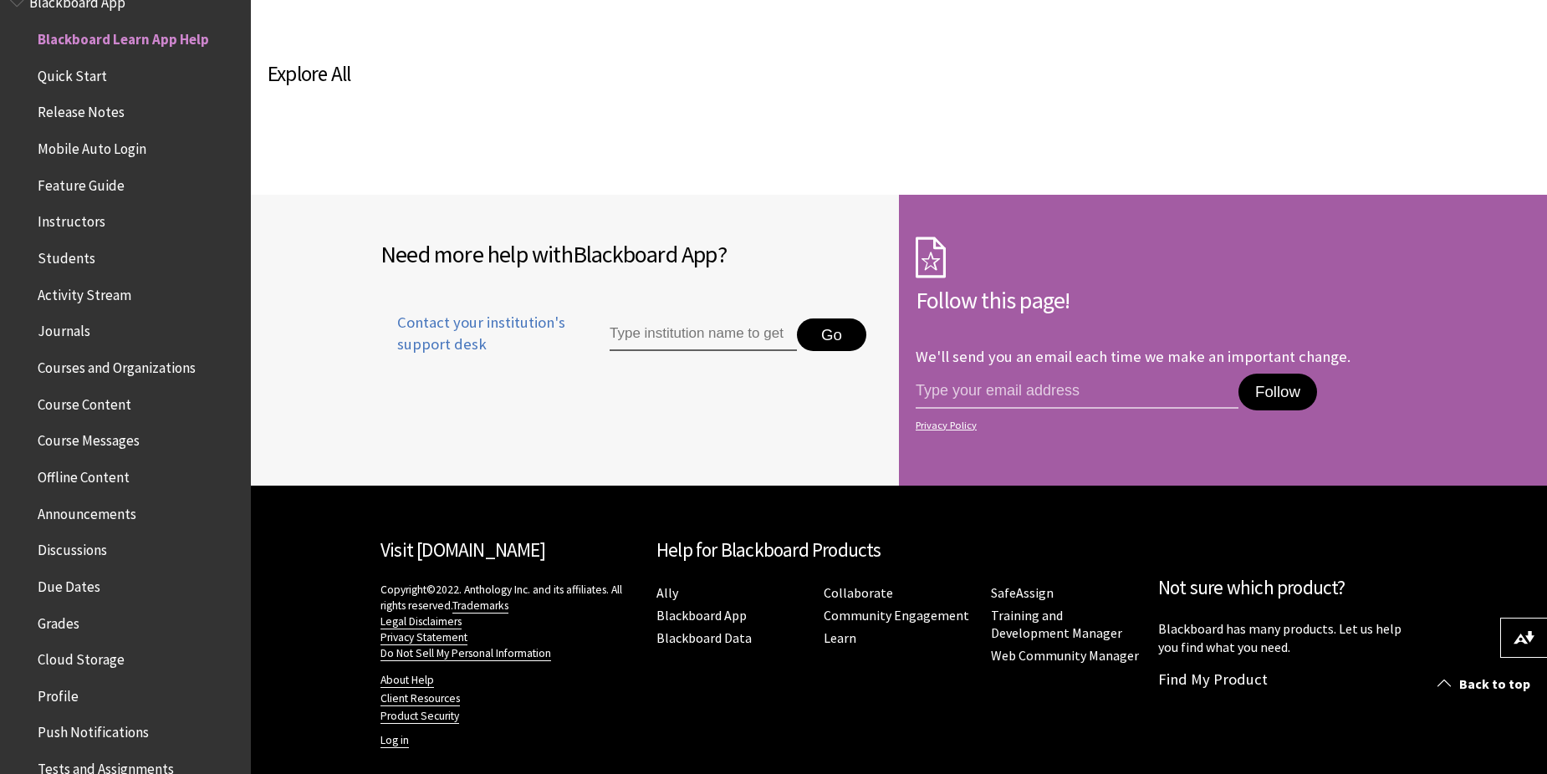
scroll to position [1059, 0]
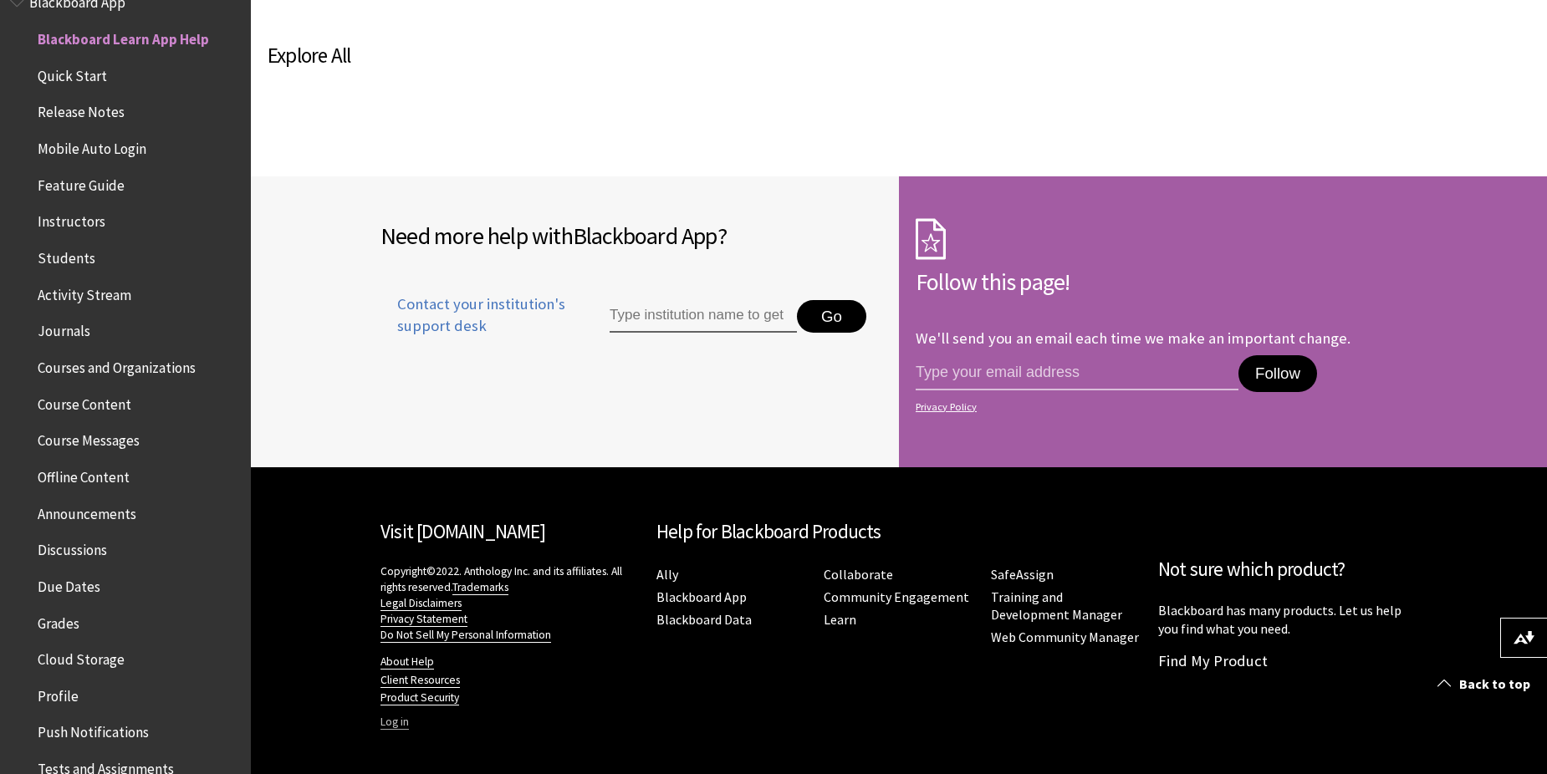
click at [388, 727] on link "Log in" at bounding box center [394, 722] width 28 height 15
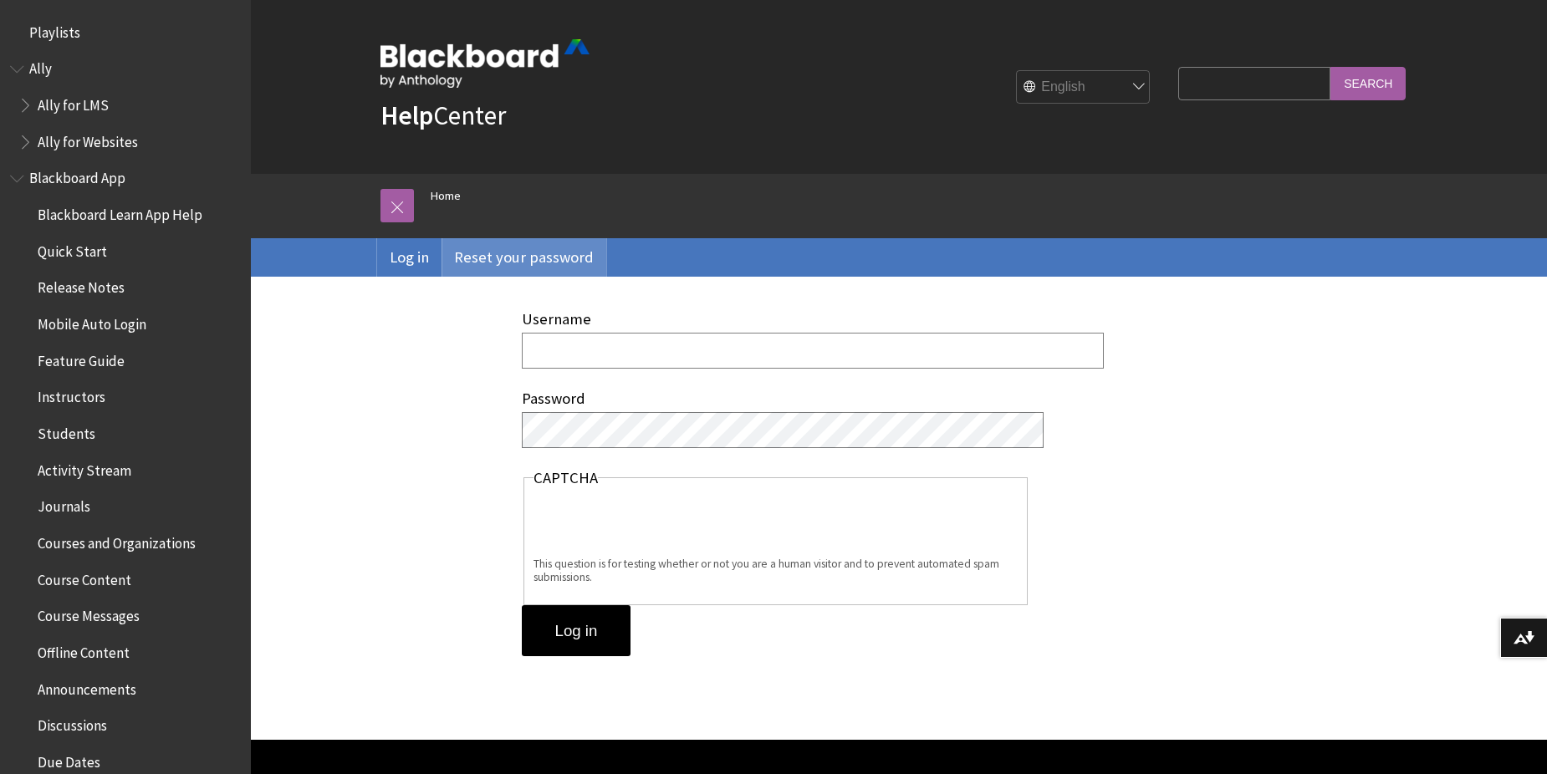
click at [493, 253] on link "Reset your password" at bounding box center [524, 257] width 165 height 38
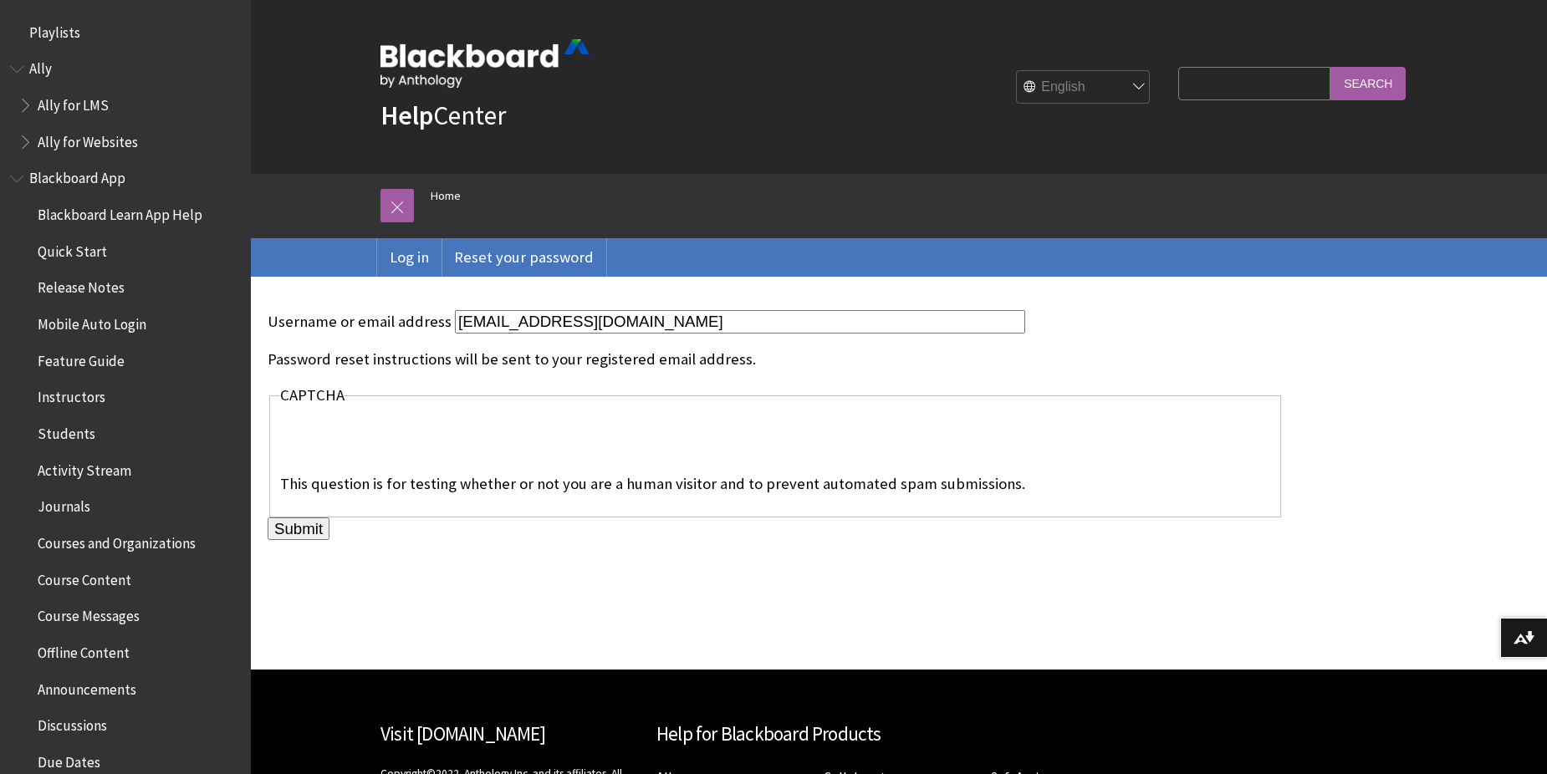
type input "844JWXEM@psba.edu.sg"
click at [293, 530] on input "Submit" at bounding box center [299, 529] width 62 height 23
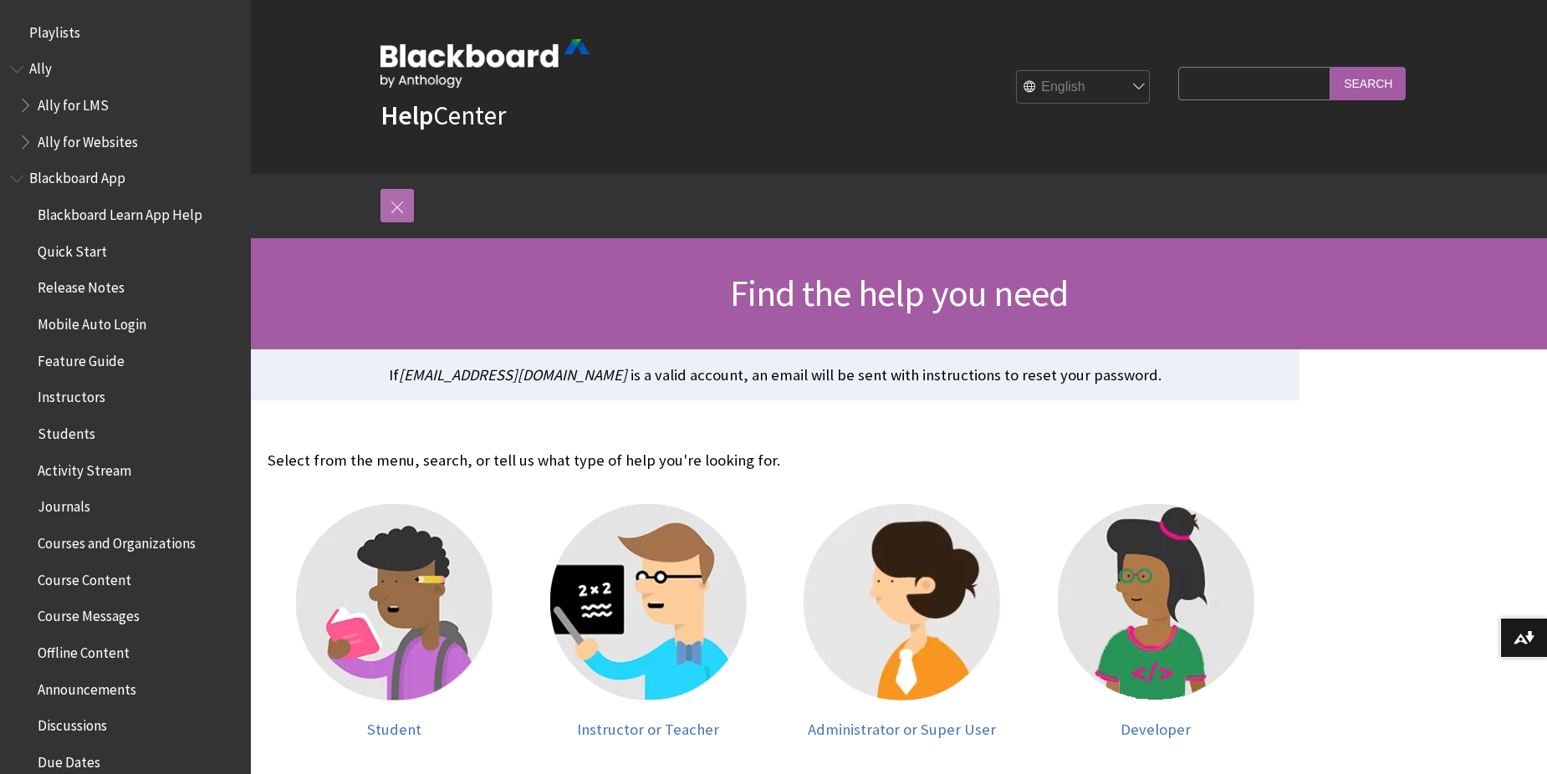
click at [403, 205] on link at bounding box center [396, 205] width 33 height 33
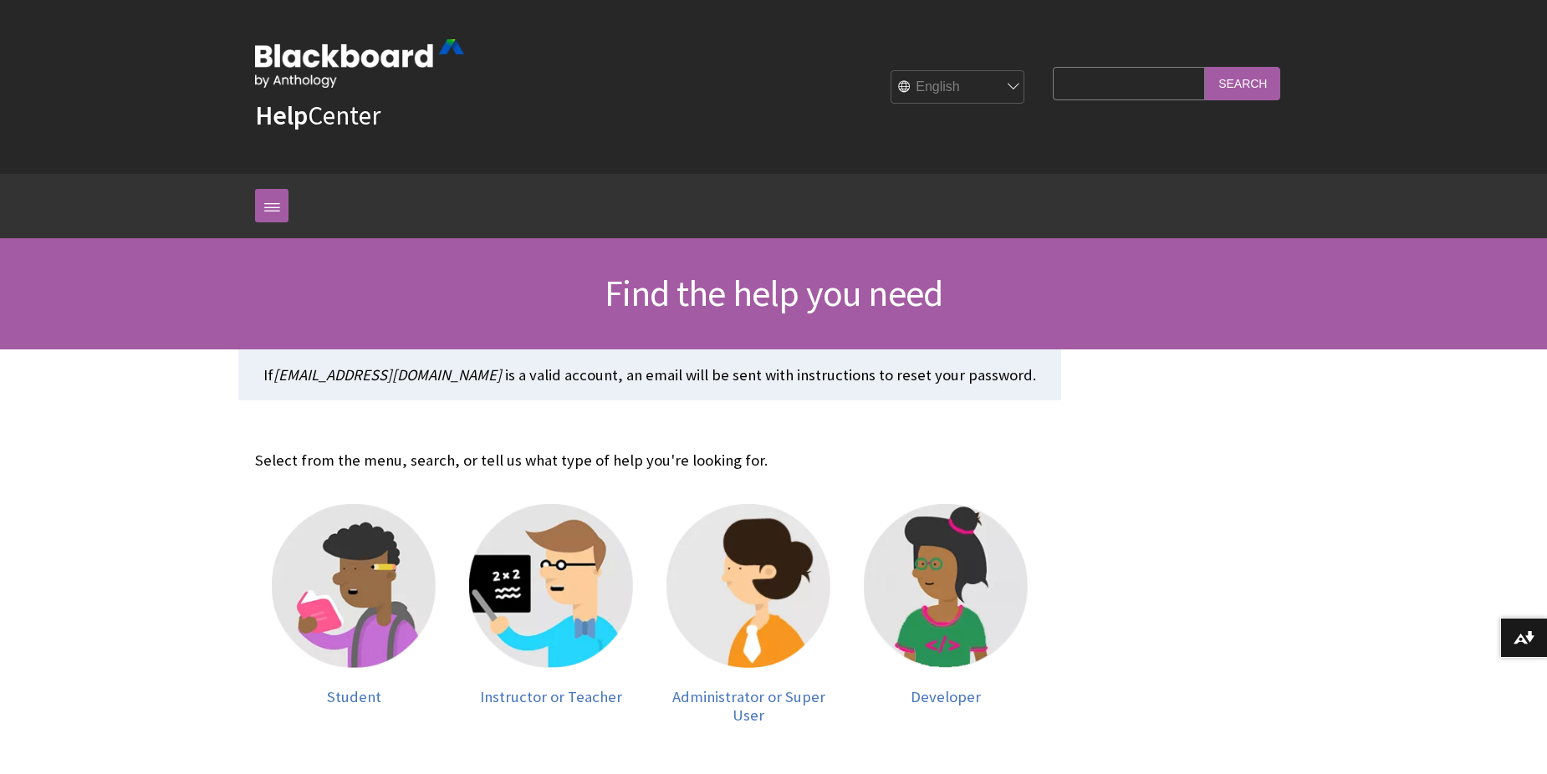
scroll to position [1, 0]
